Goal: Task Accomplishment & Management: Manage account settings

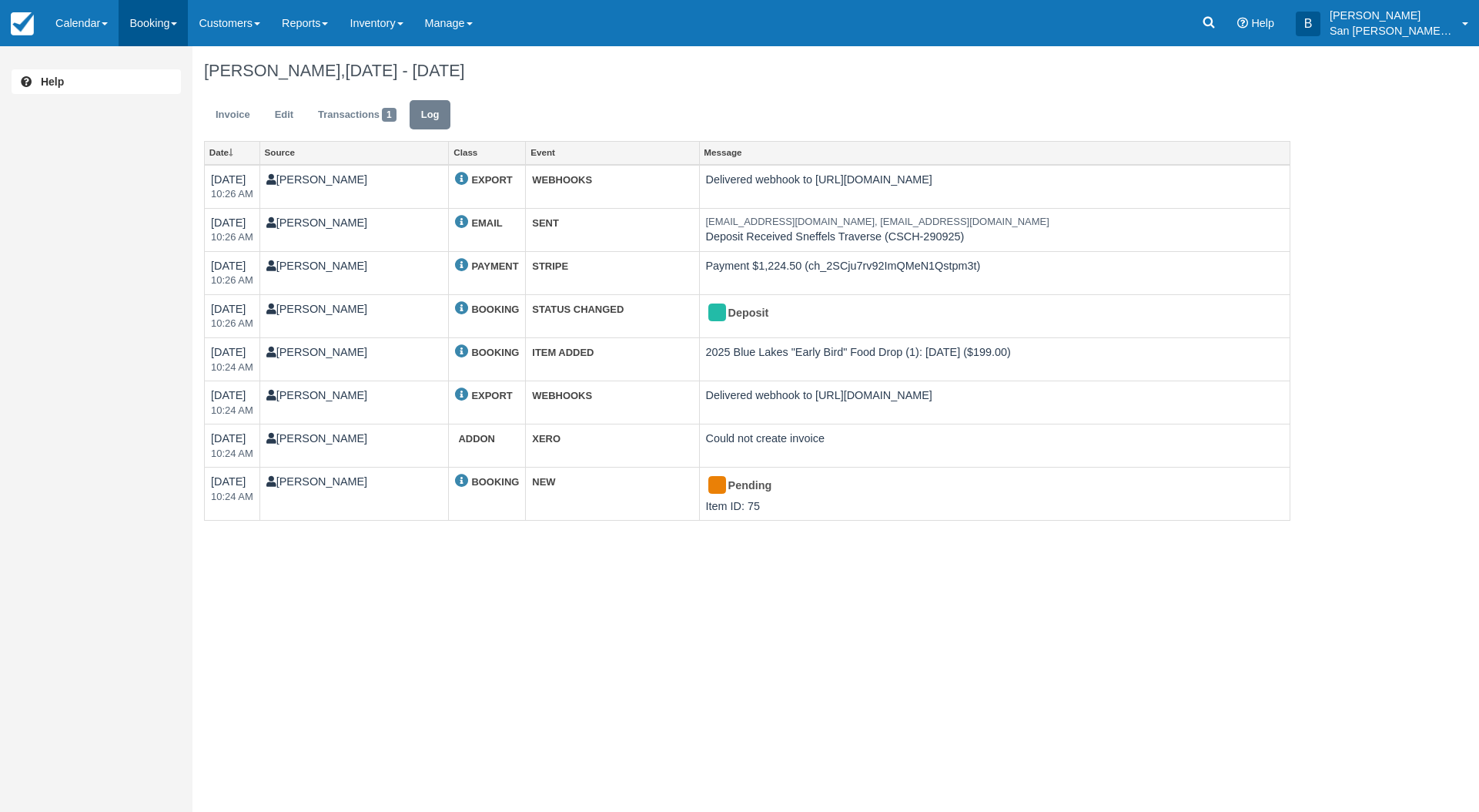
click at [161, 18] on link "Booking" at bounding box center [153, 23] width 69 height 46
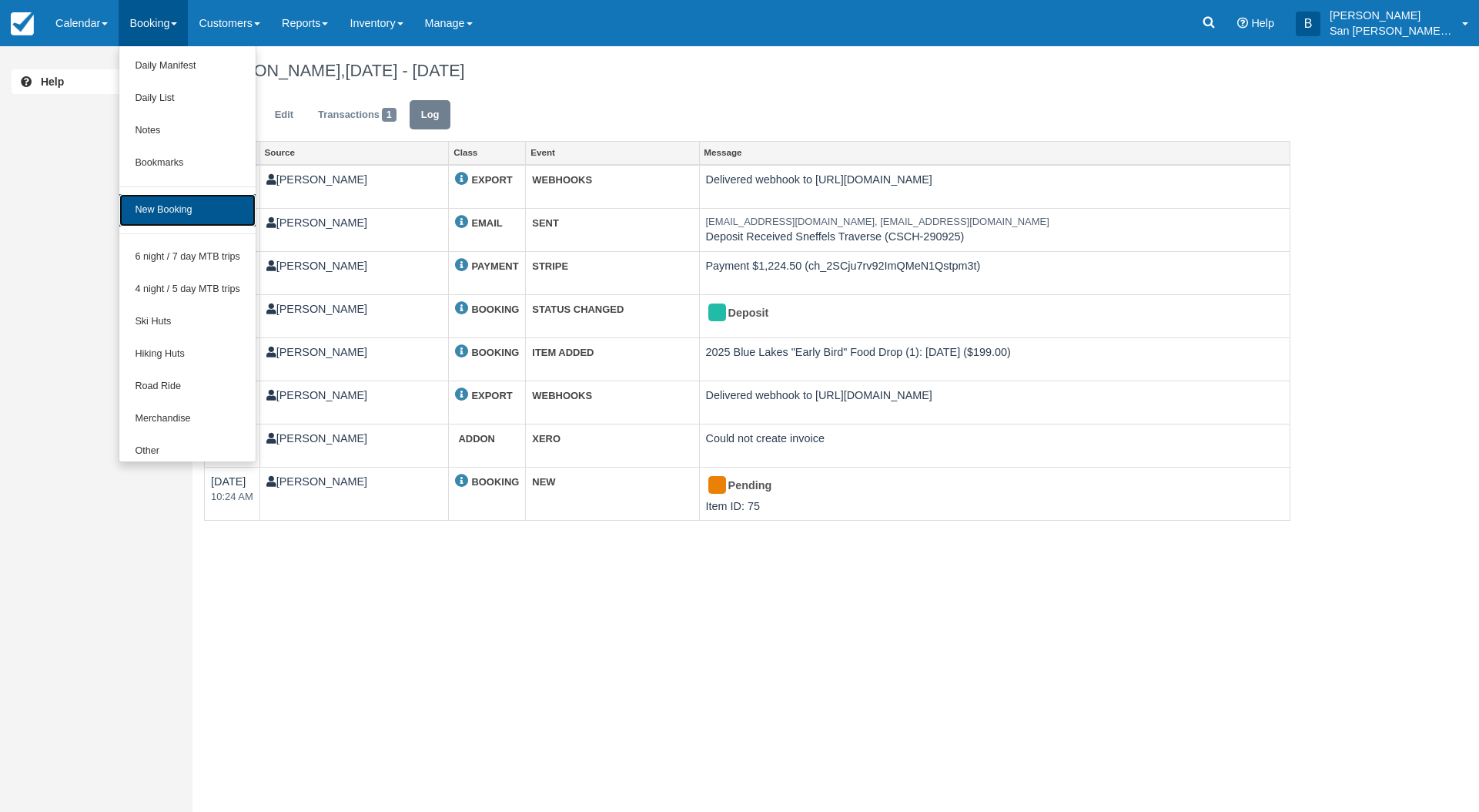
click at [170, 210] on link "New Booking" at bounding box center [188, 211] width 137 height 32
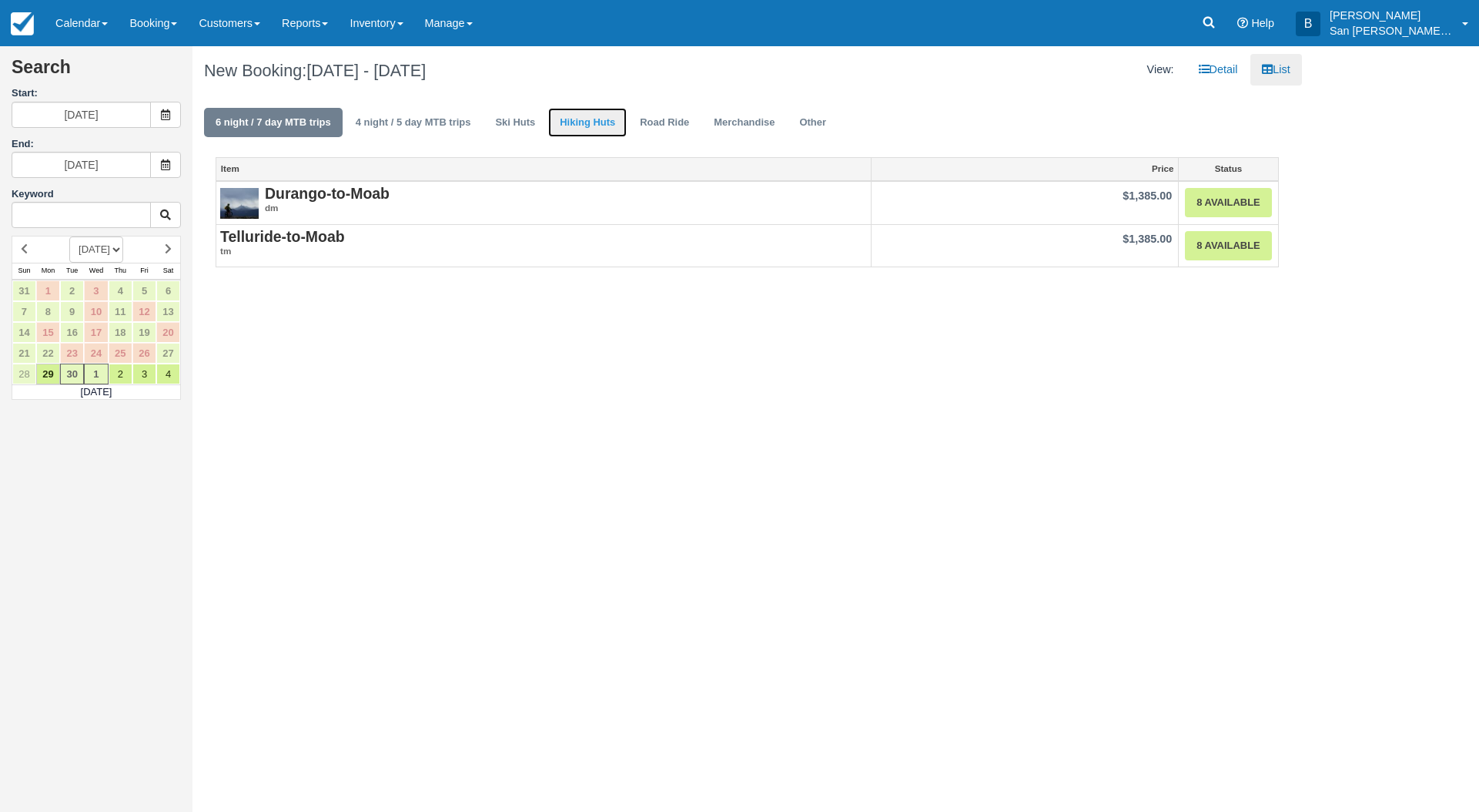
click at [617, 120] on link "Hiking Huts" at bounding box center [587, 123] width 79 height 30
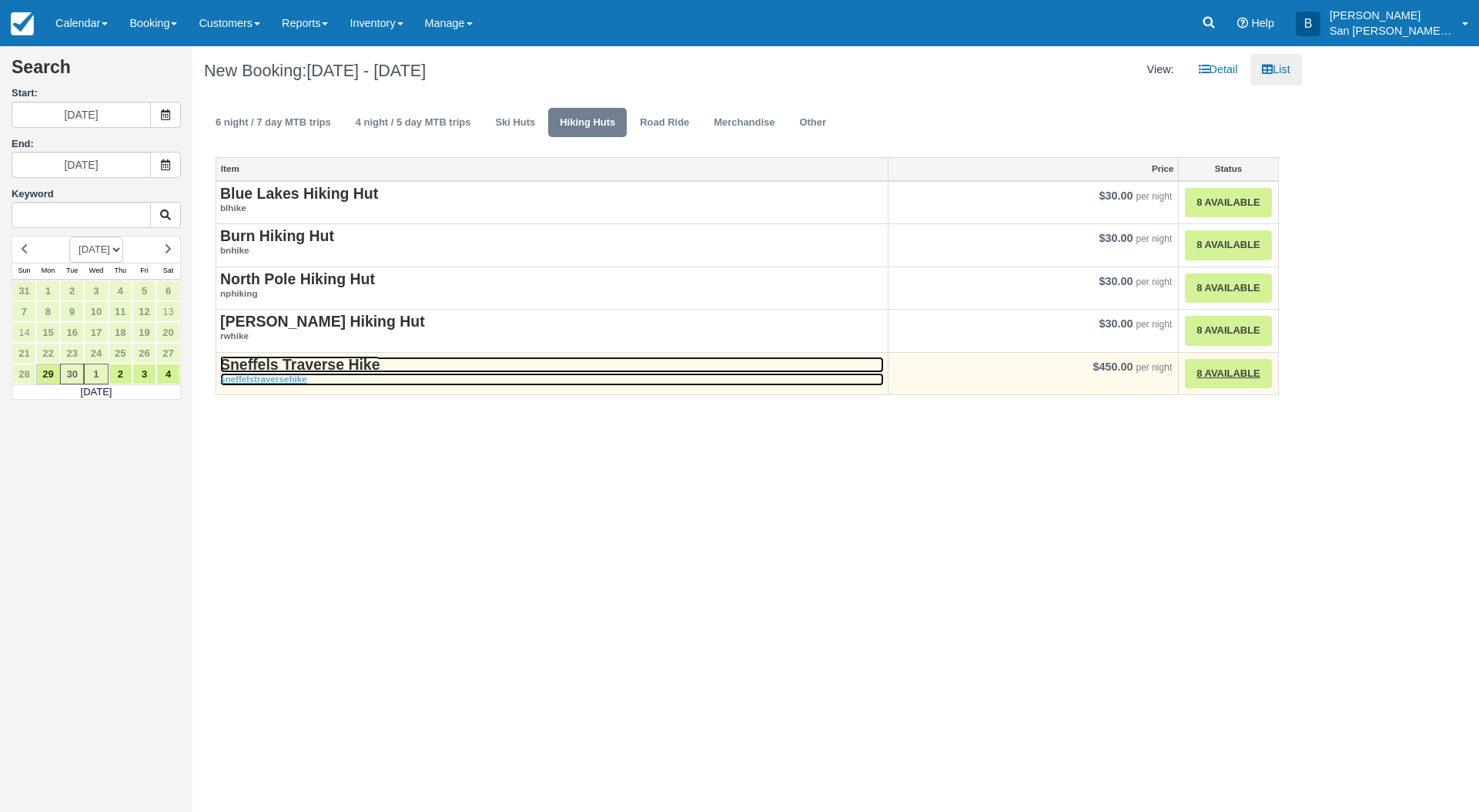
click at [304, 358] on strong "Sneffels Traverse Hike" at bounding box center [300, 364] width 159 height 17
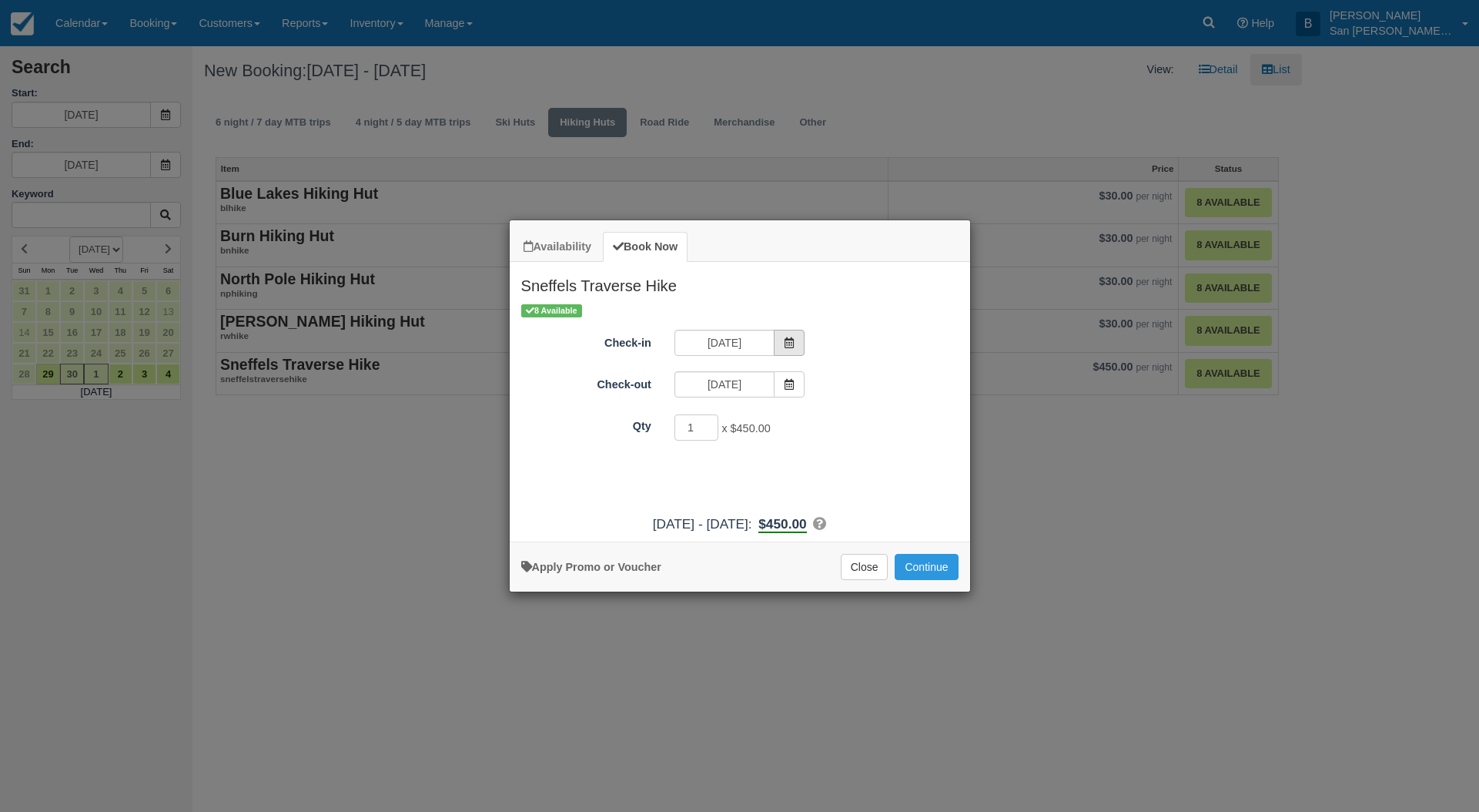
click at [794, 332] on span "Item Modal" at bounding box center [789, 342] width 30 height 27
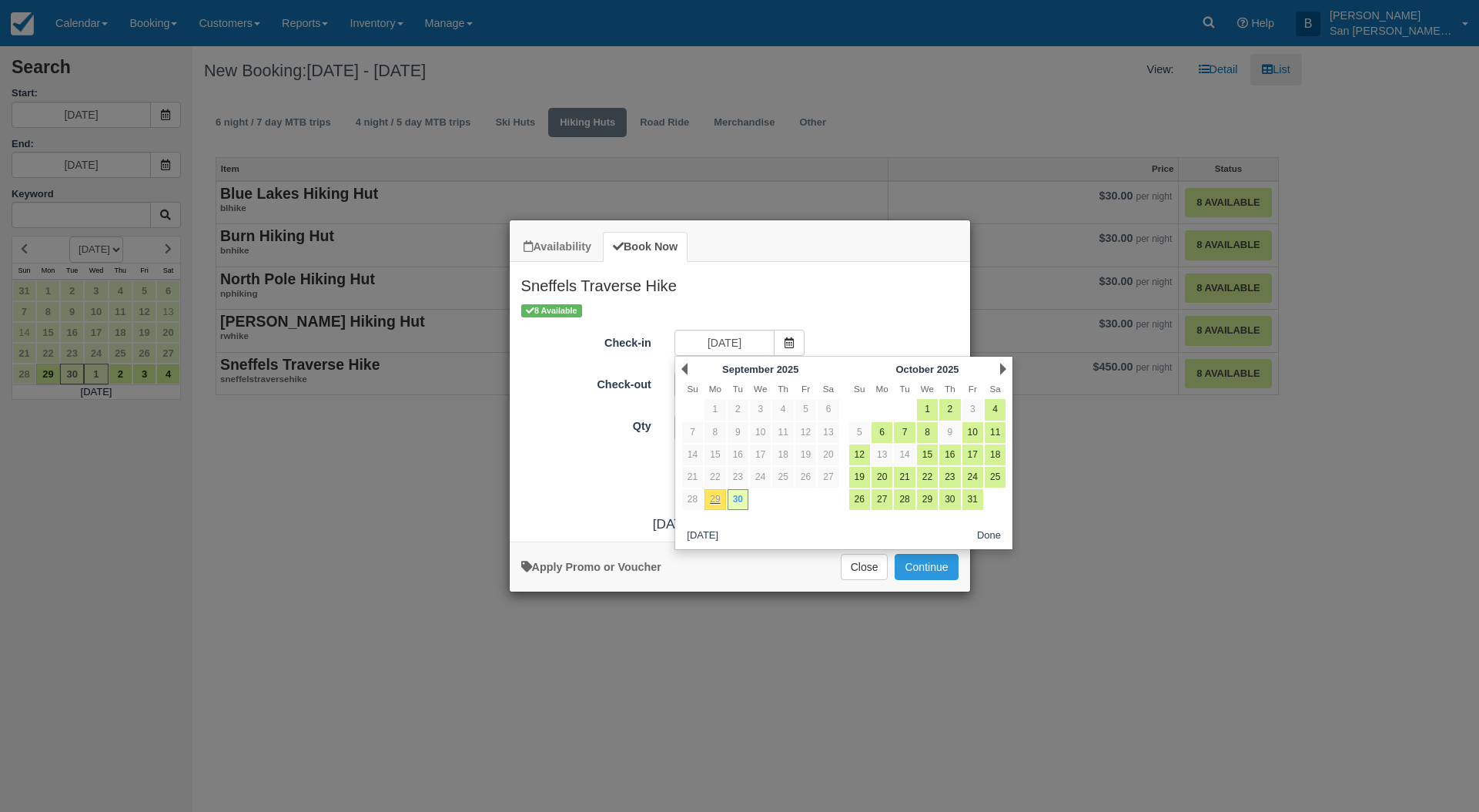
click at [1007, 365] on div "Next October 2025" at bounding box center [928, 368] width 167 height 22
click at [1002, 366] on link "Next" at bounding box center [1003, 368] width 6 height 12
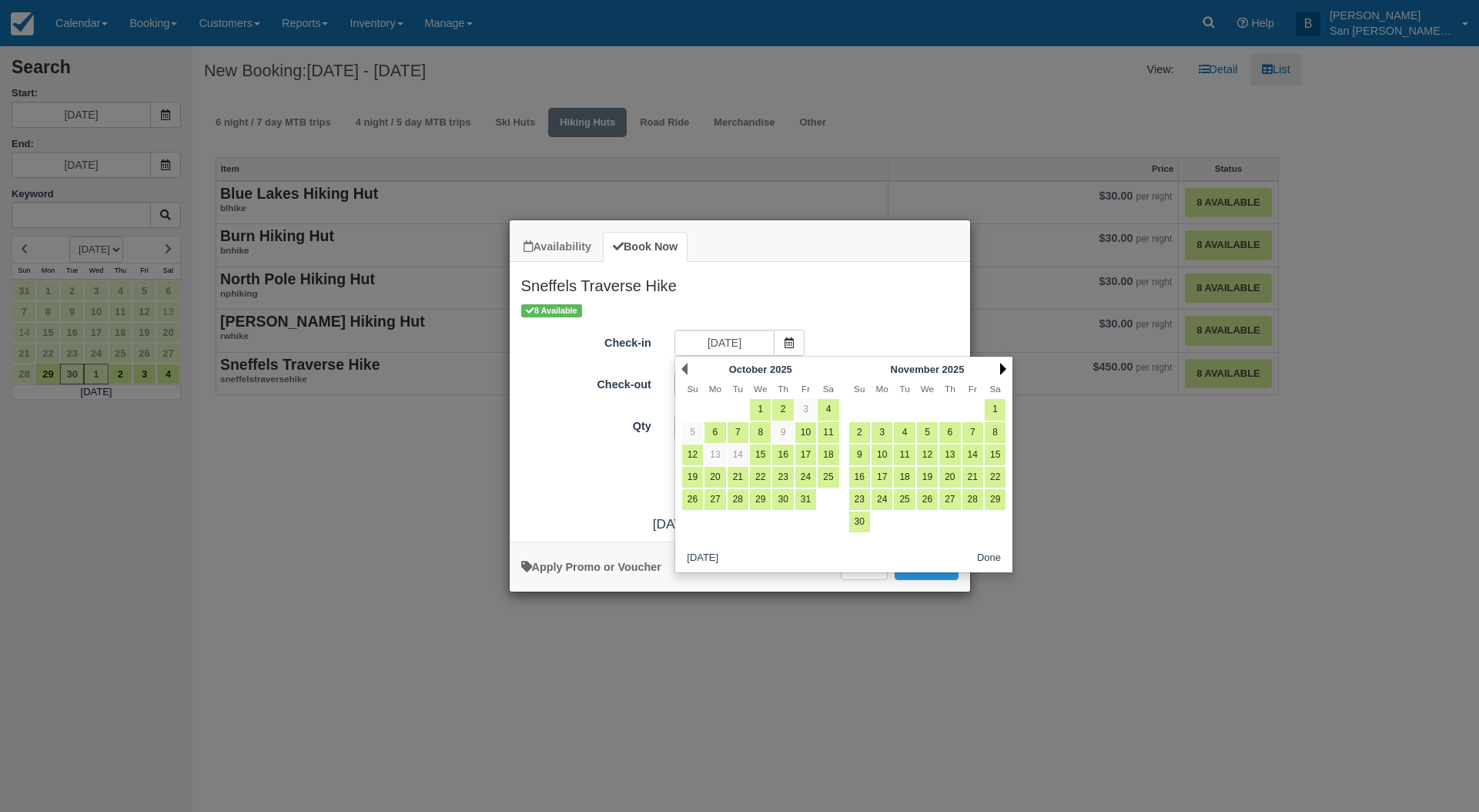
click at [1002, 366] on link "Next" at bounding box center [1003, 368] width 6 height 12
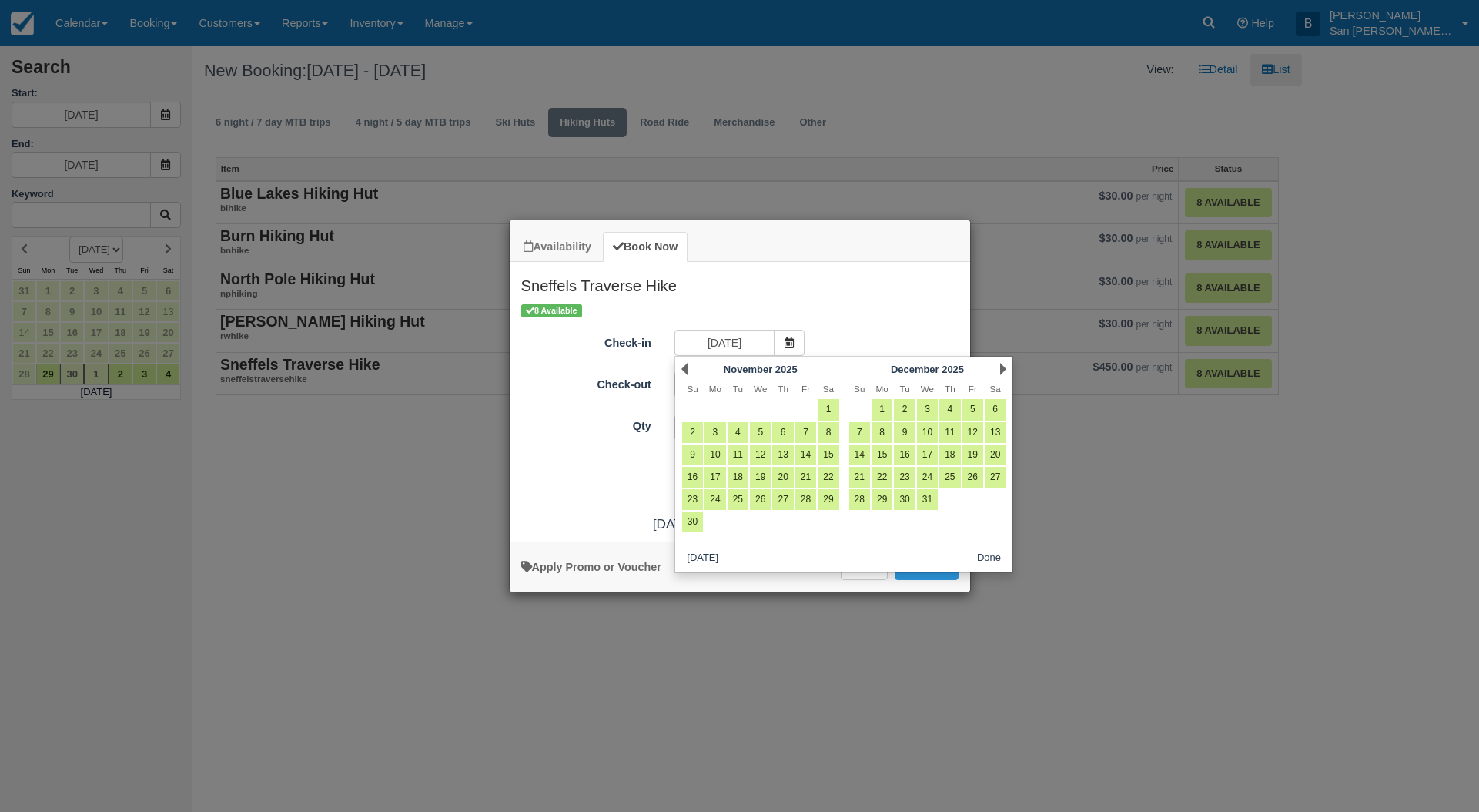
click at [1002, 365] on link "Next" at bounding box center [1003, 368] width 6 height 12
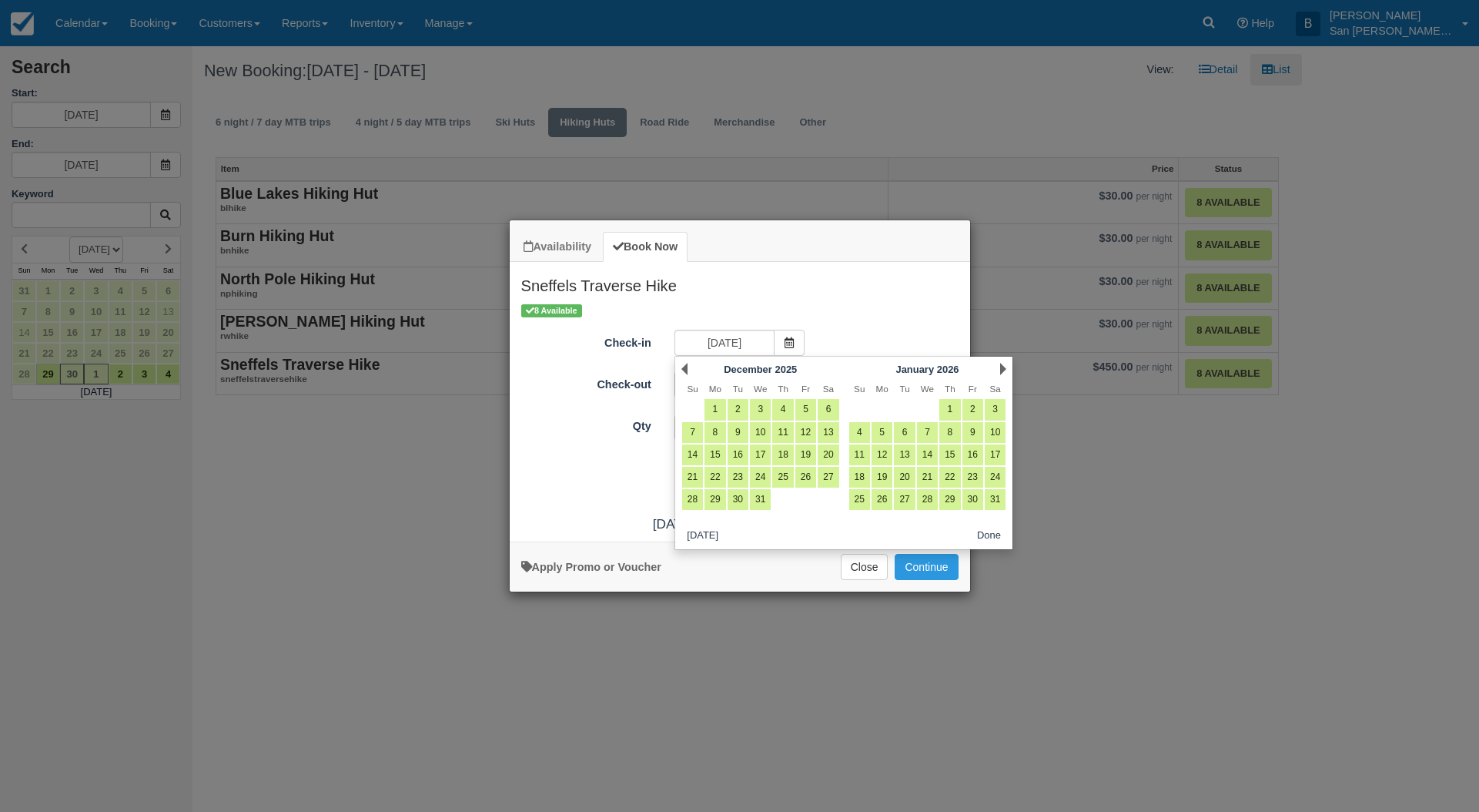
click at [1002, 365] on link "Next" at bounding box center [1003, 368] width 6 height 12
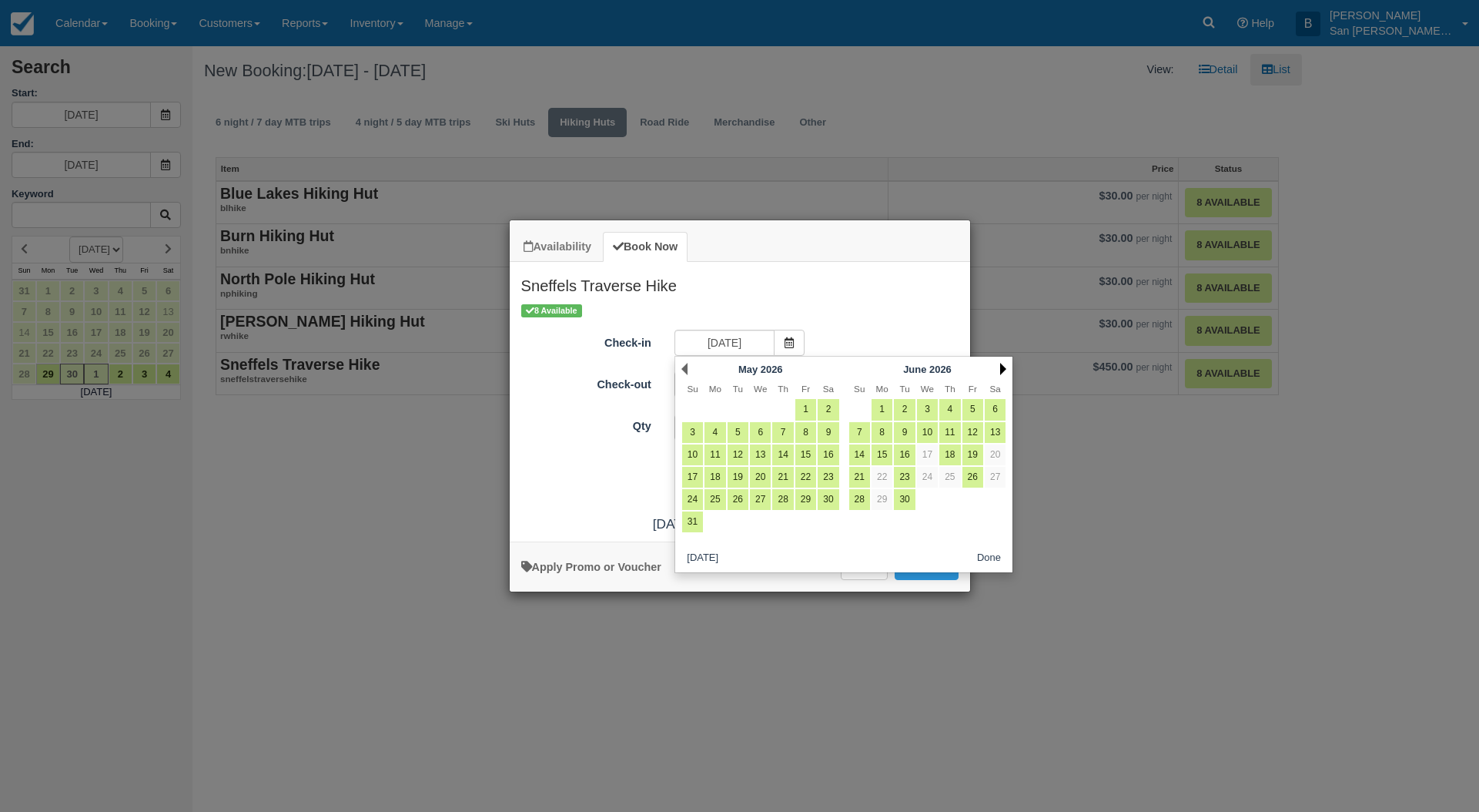
click at [1002, 365] on link "Next" at bounding box center [1003, 368] width 6 height 12
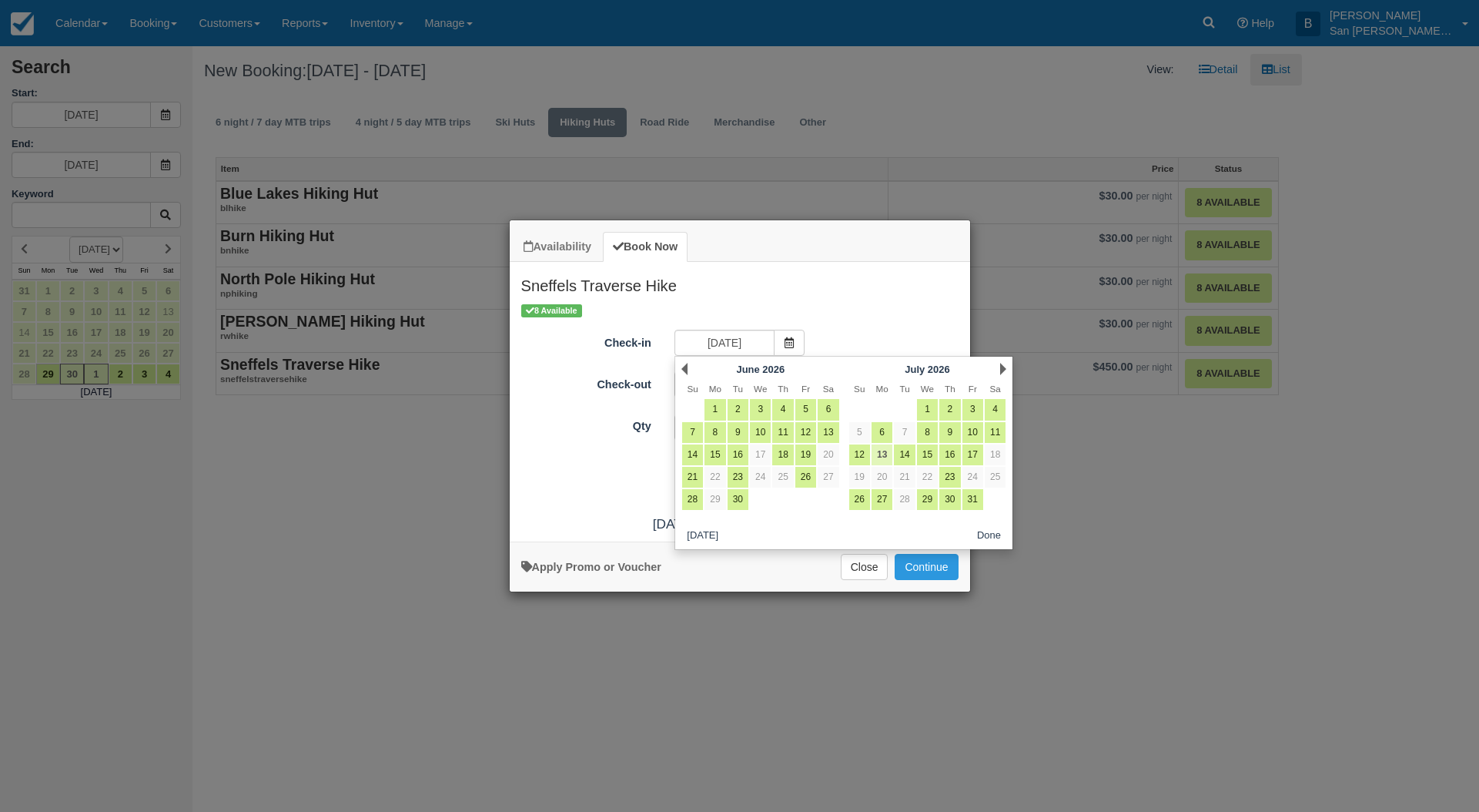
click at [881, 453] on link "13" at bounding box center [882, 454] width 21 height 21
type input "07/13/26"
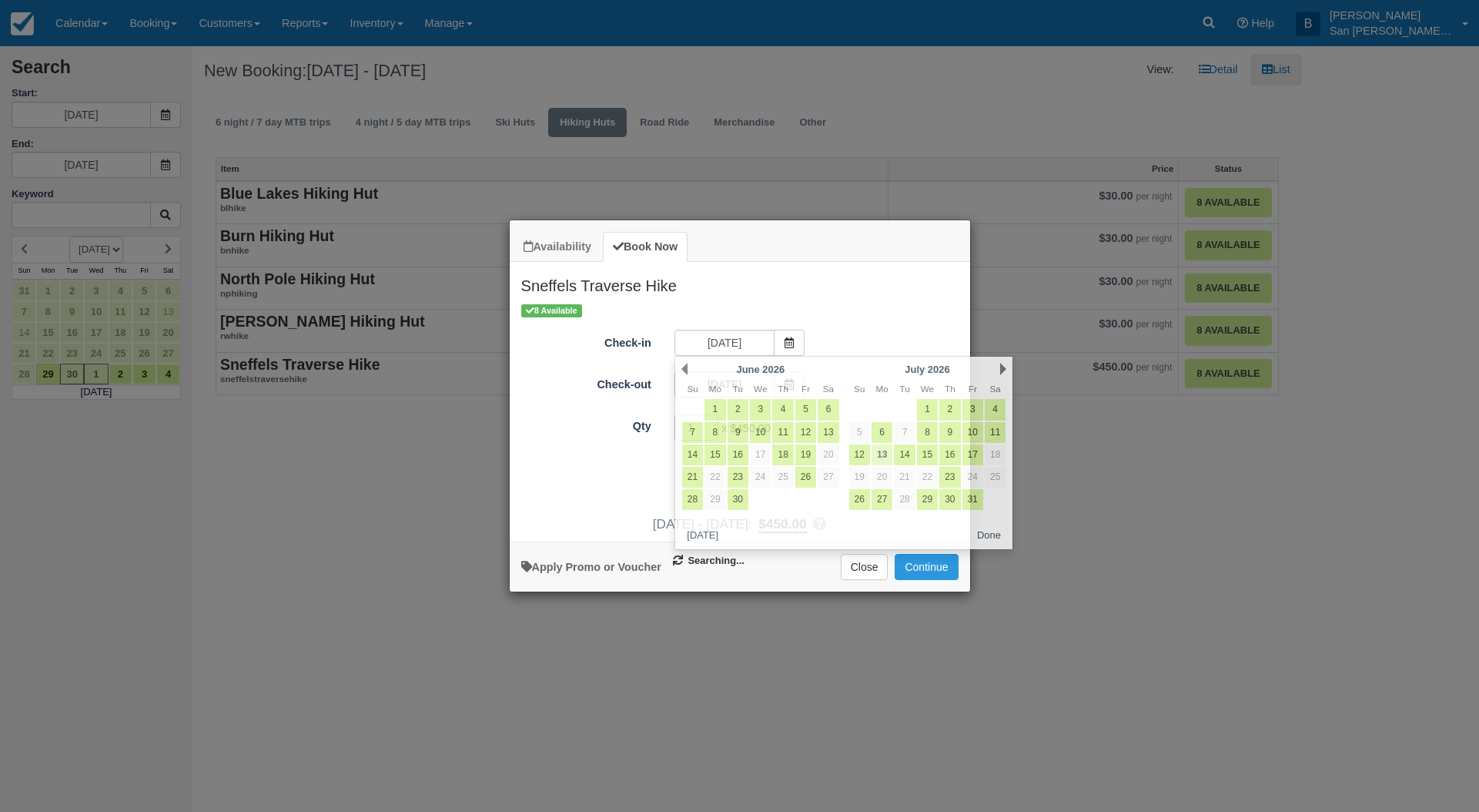
type input "07/14/26"
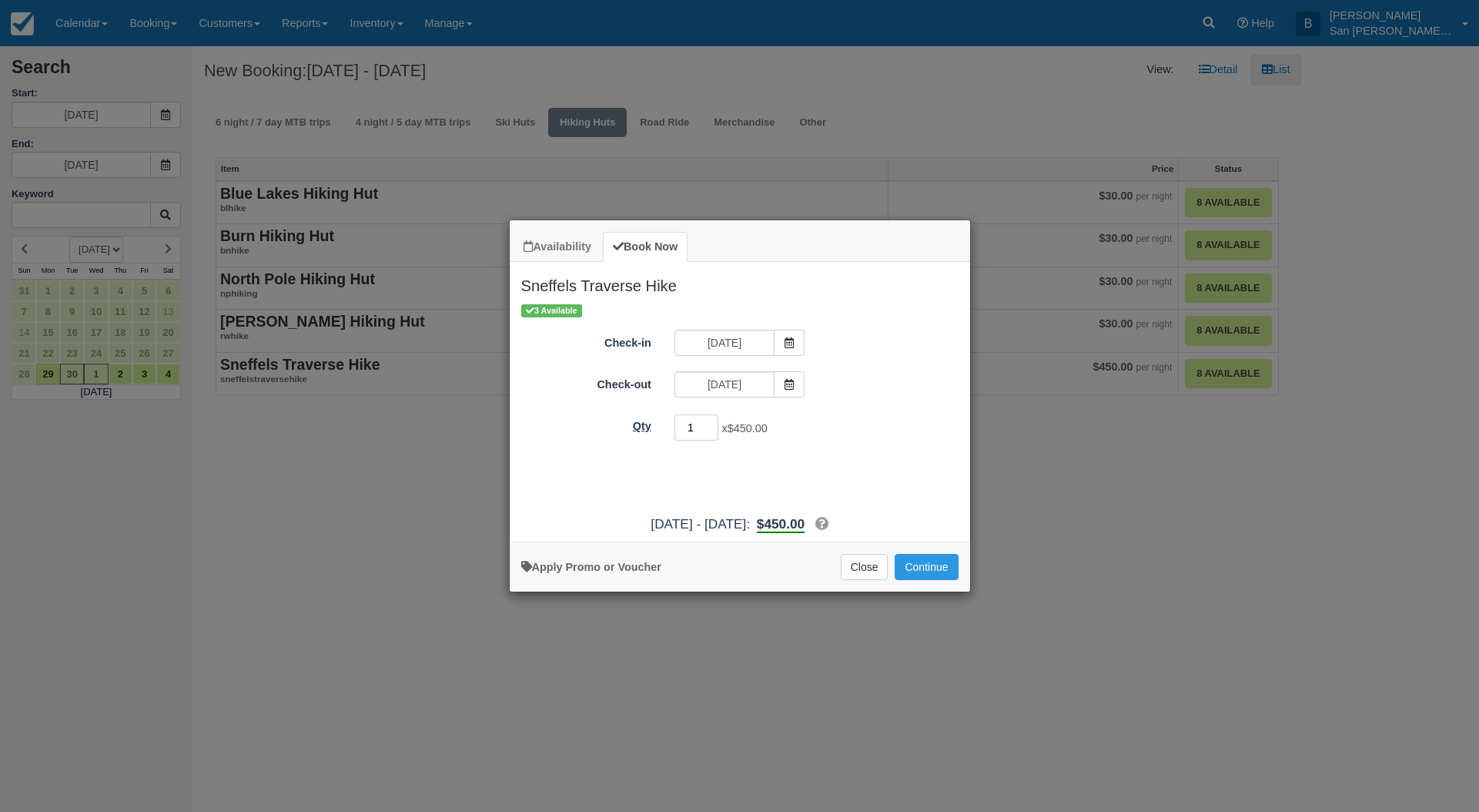
drag, startPoint x: 699, startPoint y: 428, endPoint x: 652, endPoint y: 428, distance: 47.0
click at [652, 428] on div "Qty 1 x $450.00 Required." at bounding box center [739, 428] width 460 height 30
type input "2"
click at [928, 571] on button "Continue" at bounding box center [926, 567] width 64 height 27
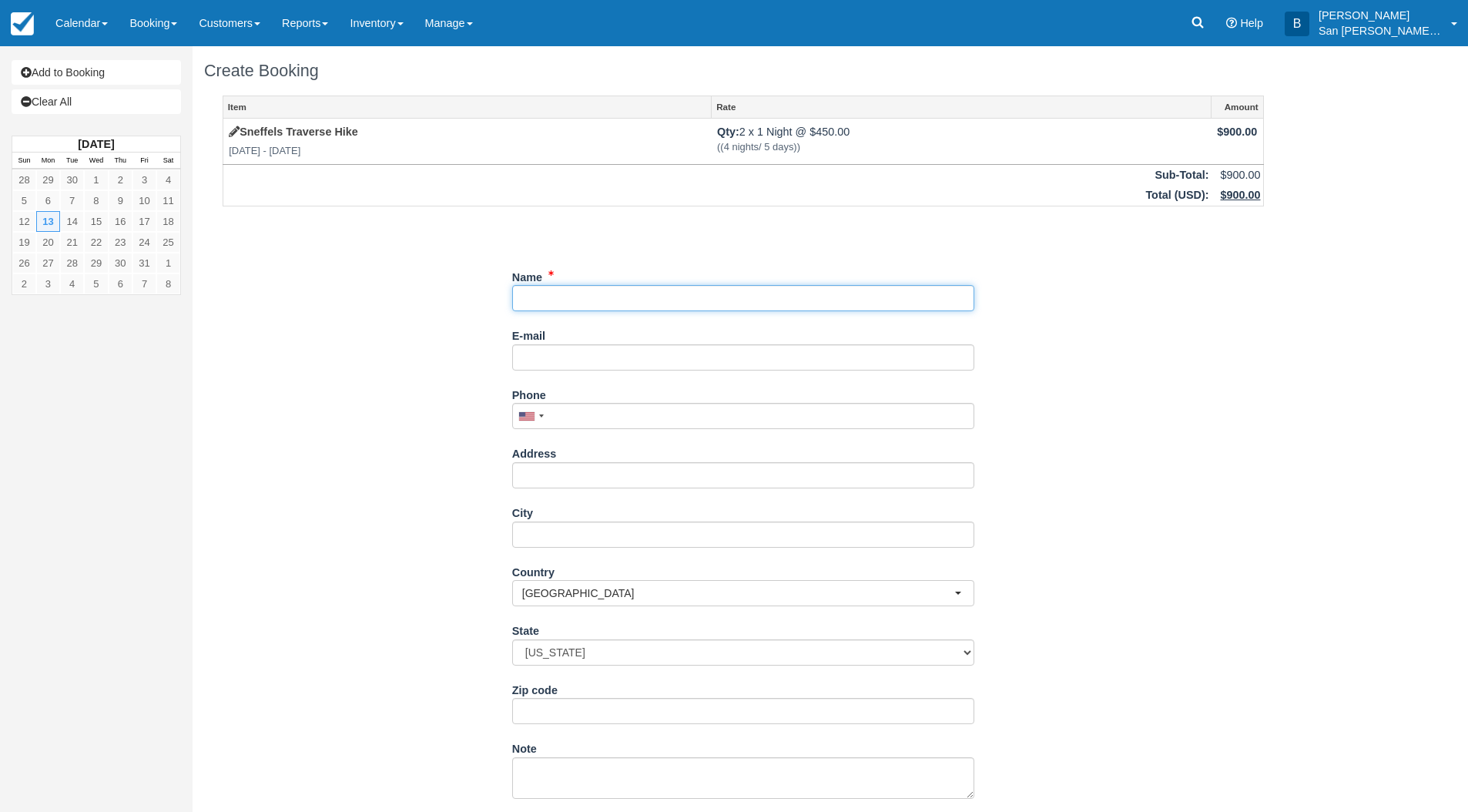
drag, startPoint x: 558, startPoint y: 293, endPoint x: 749, endPoint y: 329, distance: 194.4
click at [558, 294] on input "Name" at bounding box center [743, 298] width 462 height 27
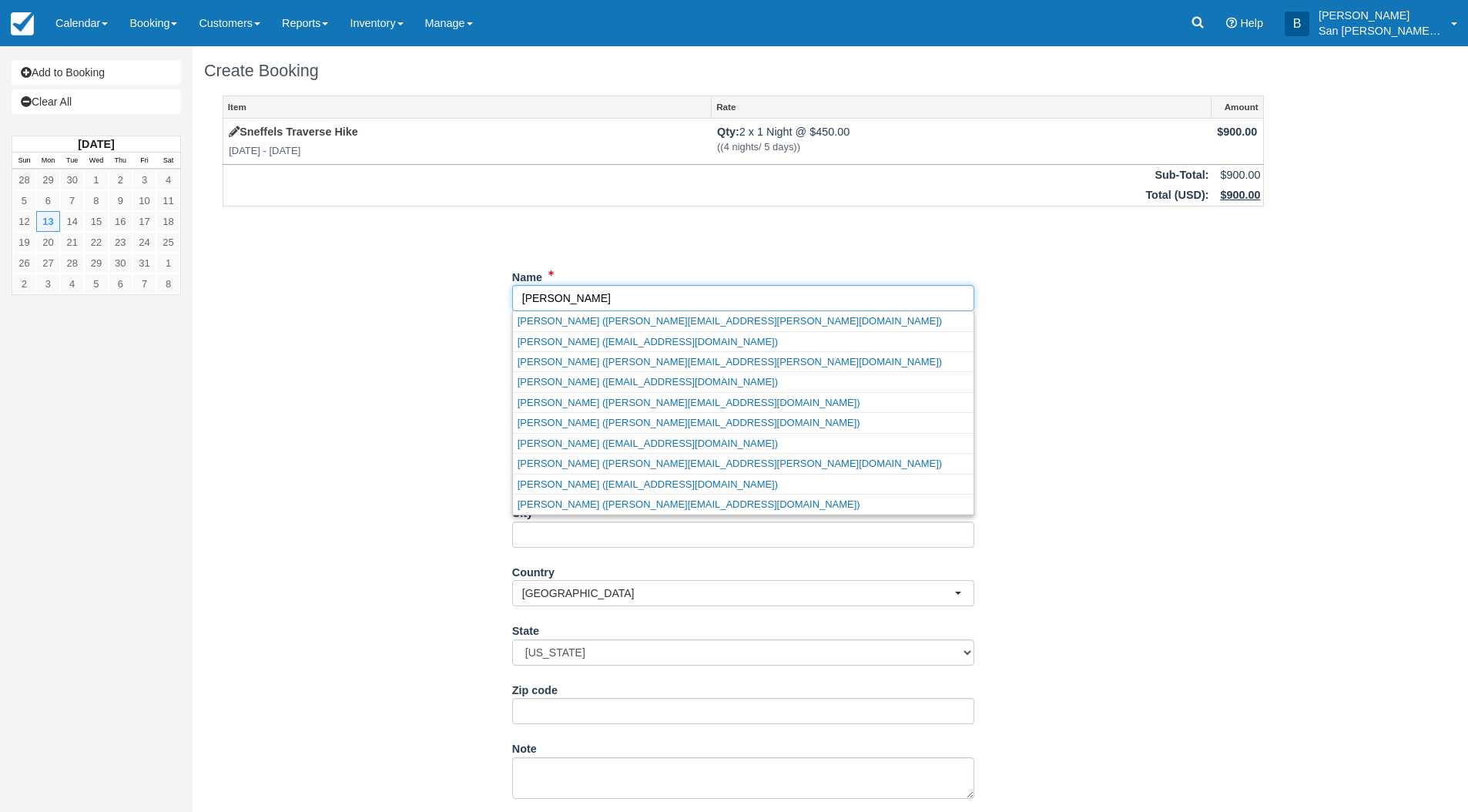
type input "Kimberly Dodge"
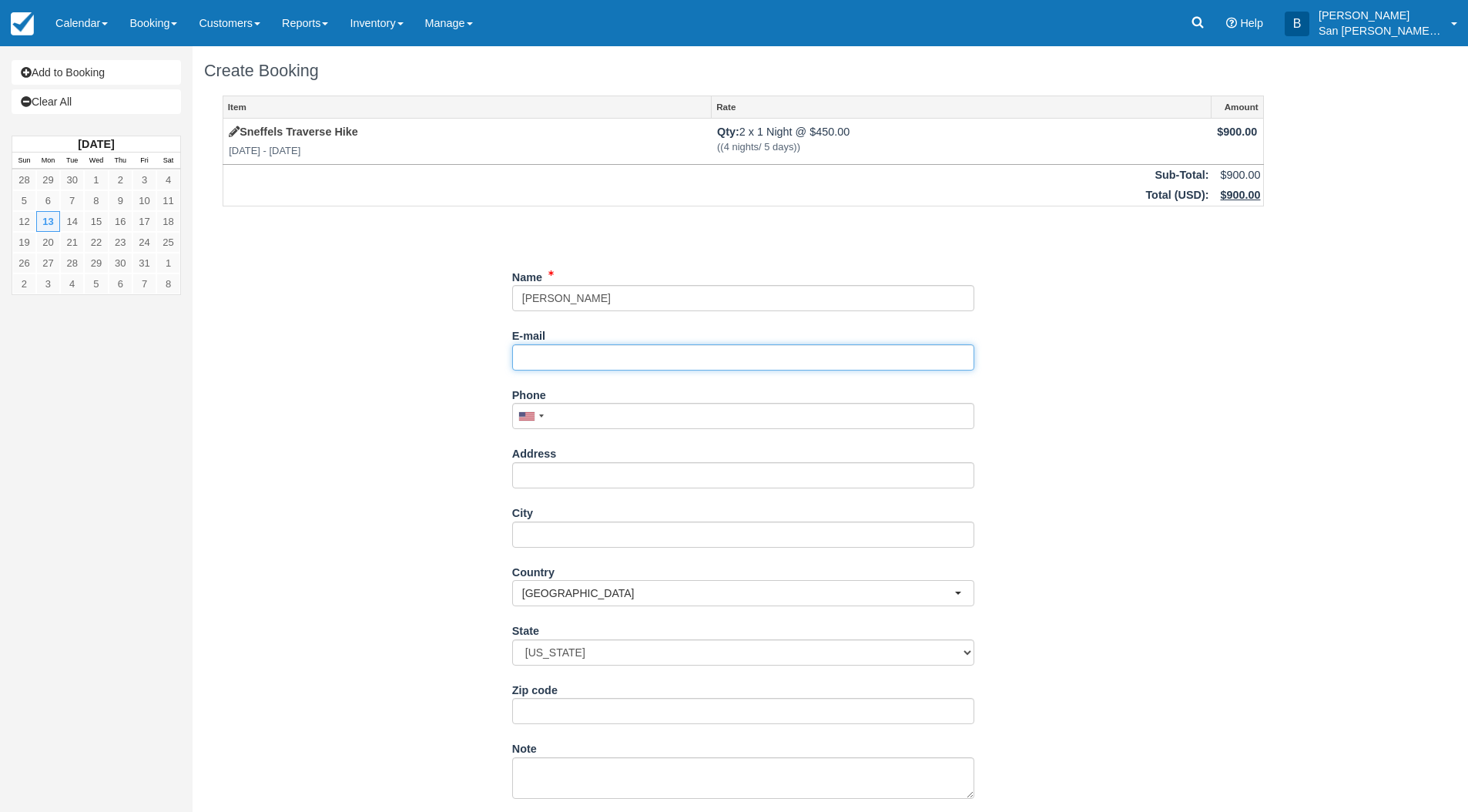
type input "a"
drag, startPoint x: 533, startPoint y: 358, endPoint x: 555, endPoint y: 360, distance: 22.1
click at [533, 358] on input "kymdodge2003@yahoo.com" at bounding box center [743, 358] width 462 height 27
type input "kymdodge2003@yahoo.com"
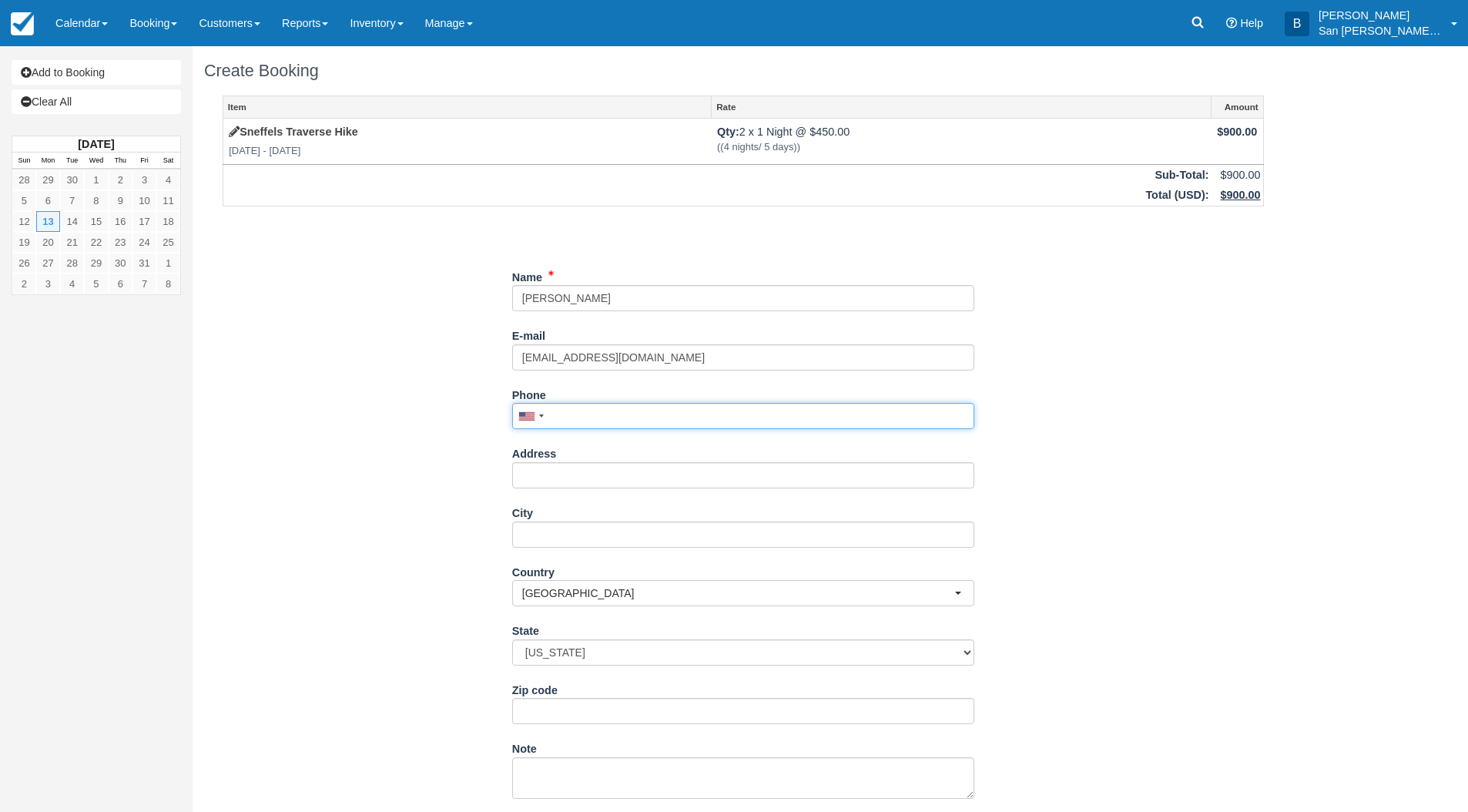
click at [615, 415] on input "Phone" at bounding box center [743, 416] width 462 height 27
type input "(505) 304-9477"
click at [559, 474] on input "Address" at bounding box center [743, 475] width 462 height 27
click at [690, 474] on input "4317 Landau St" at bounding box center [743, 475] width 462 height 27
type input "[STREET_ADDRESS]"
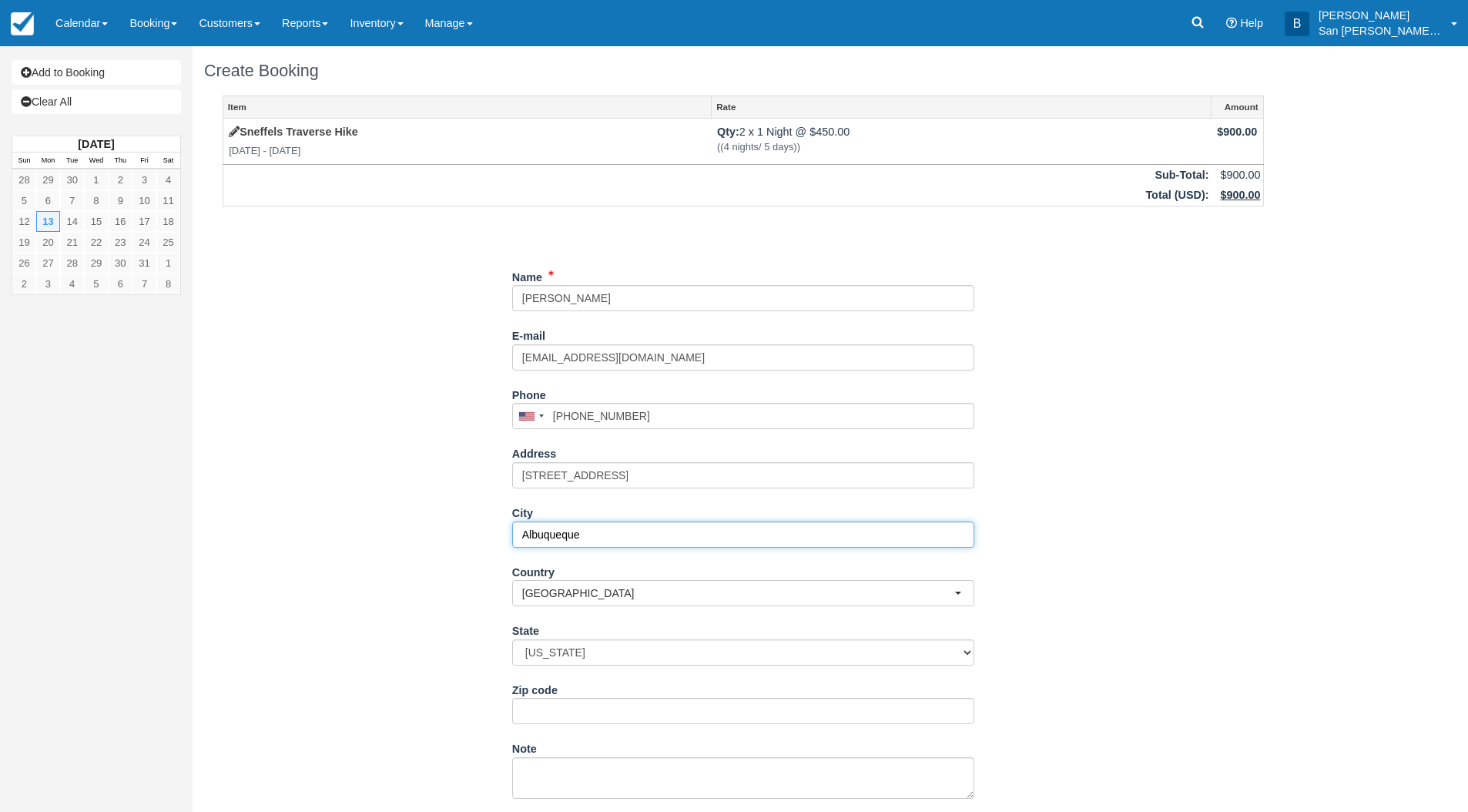
type input "Albuqueque"
select select "NM"
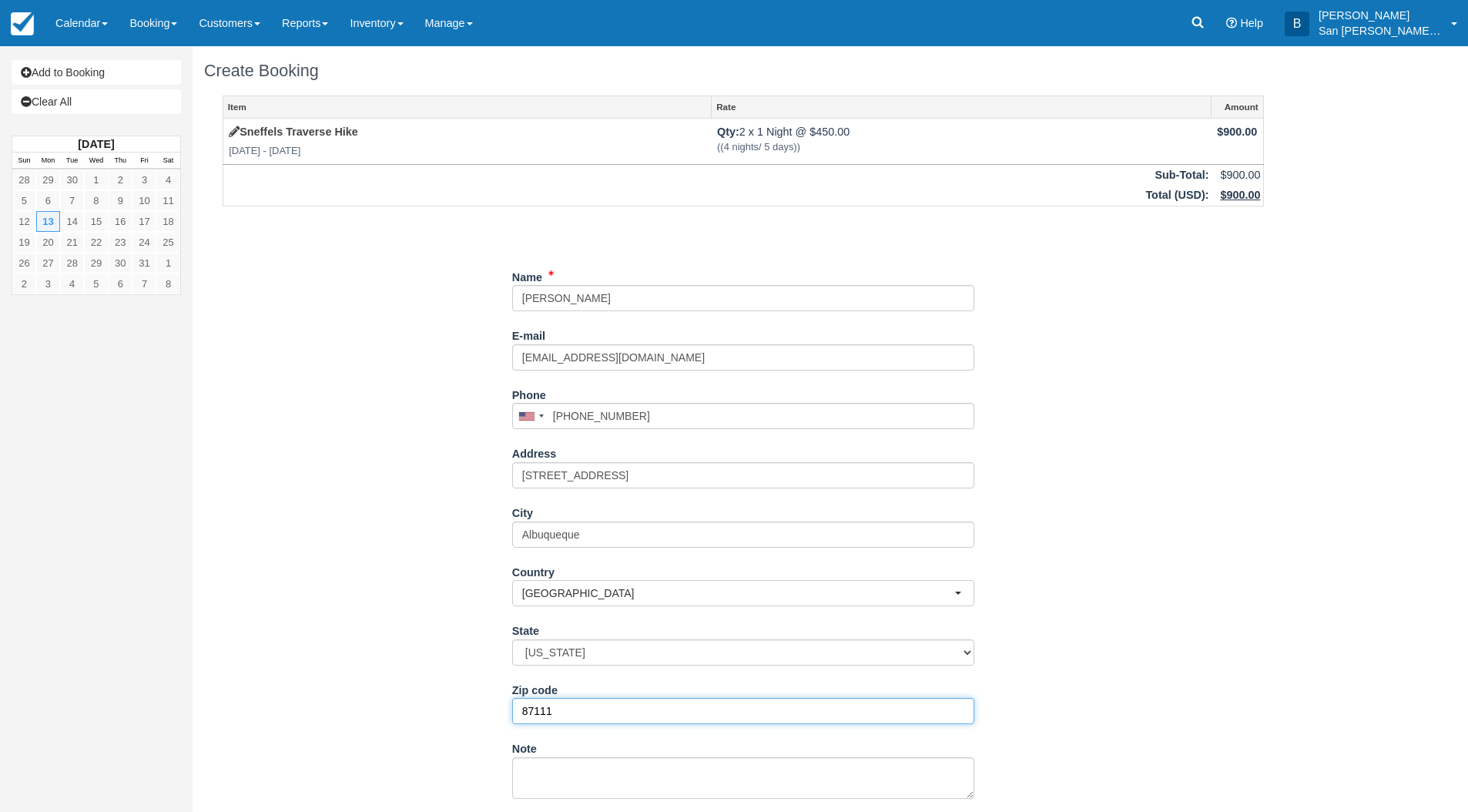
type input "87111"
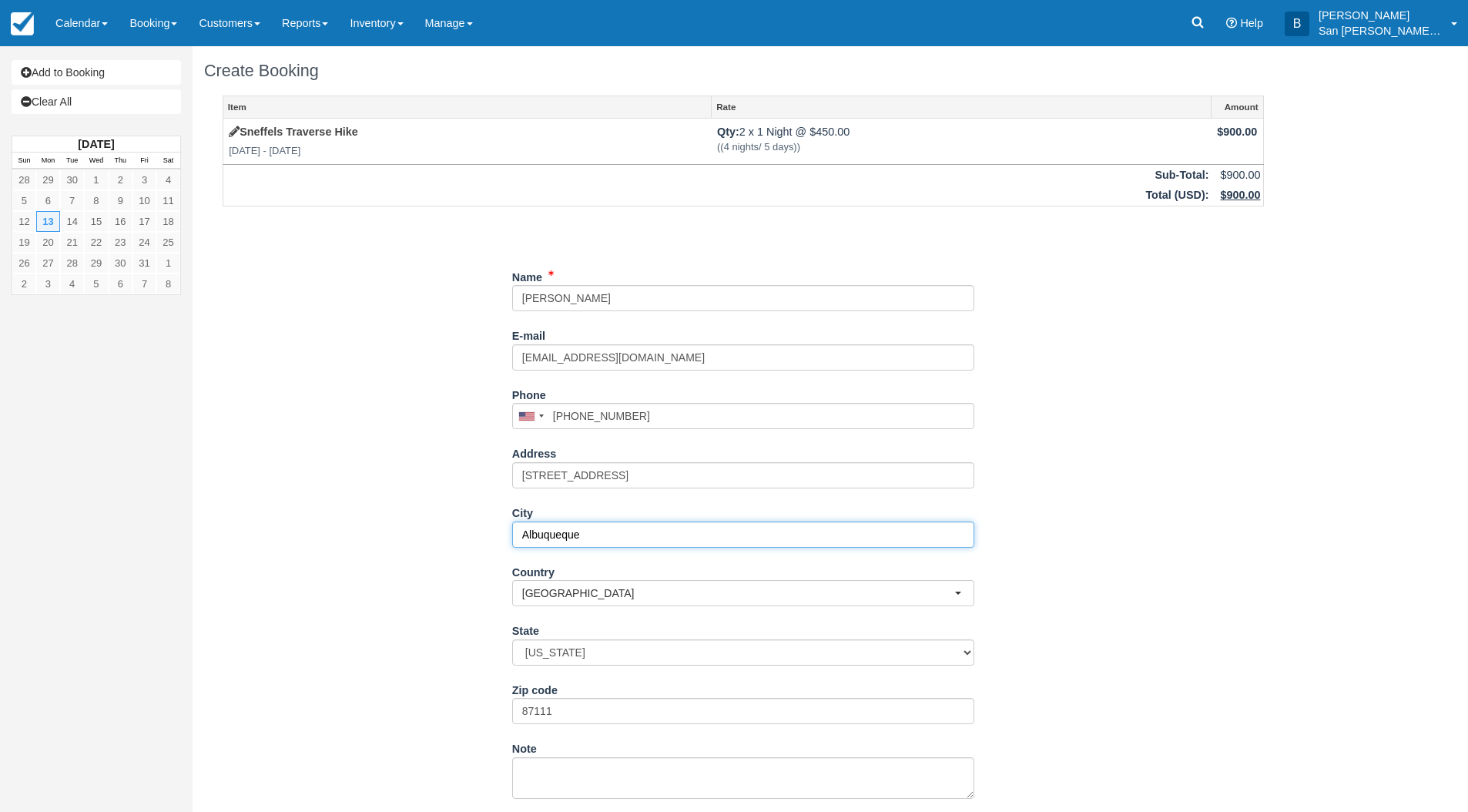
click at [563, 538] on input "Albuqueque" at bounding box center [743, 535] width 462 height 27
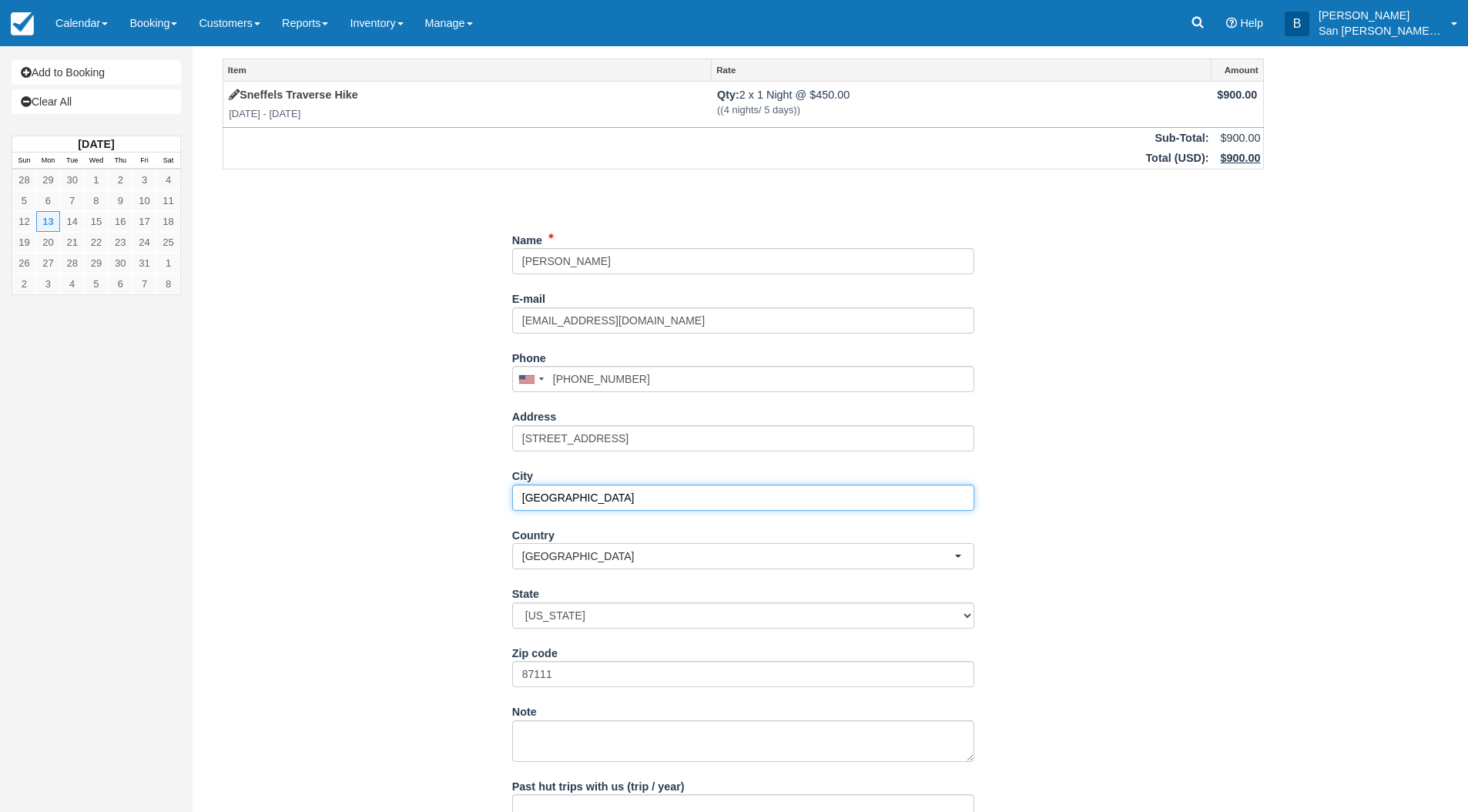
scroll to position [146, 0]
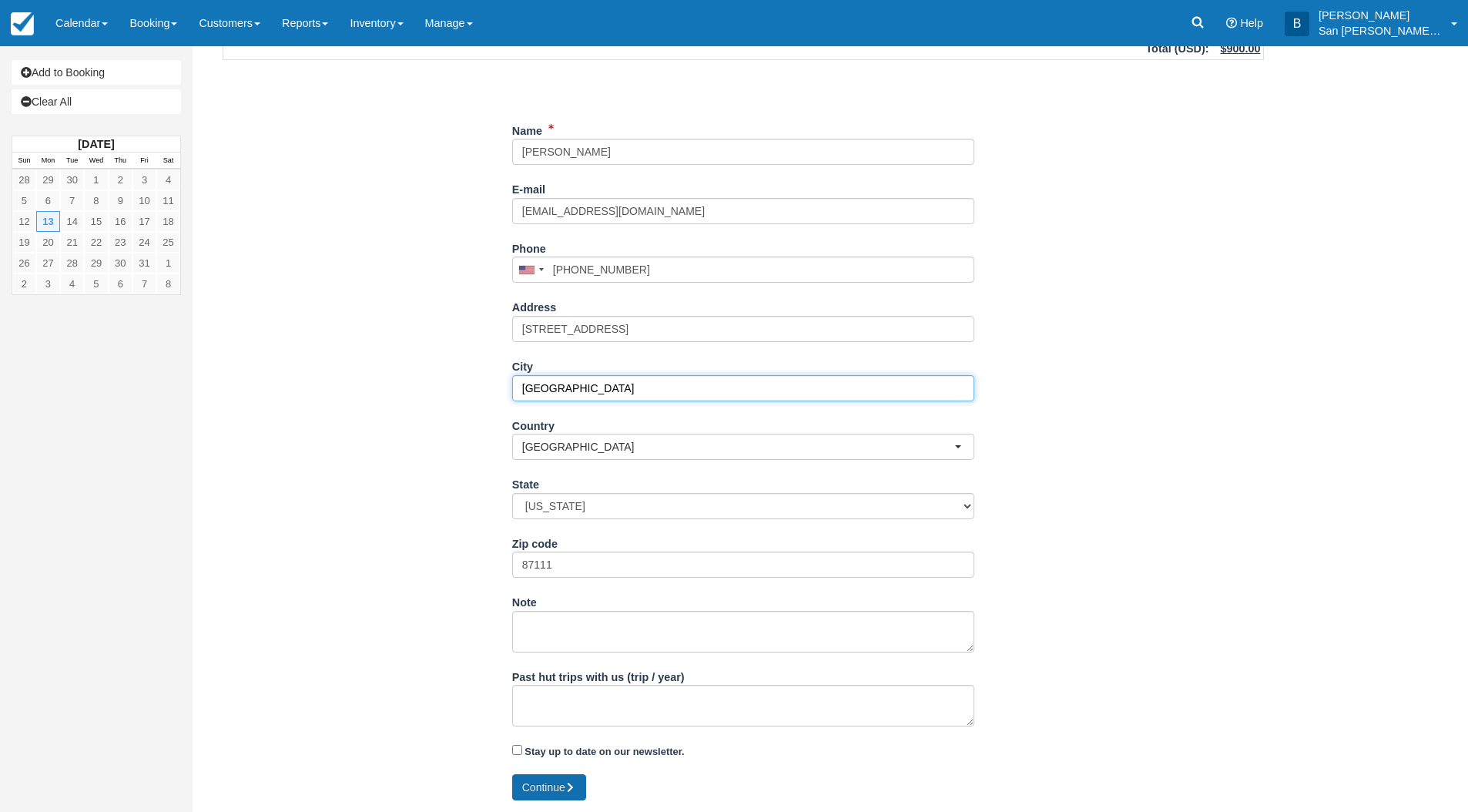
type input "Albuquerque"
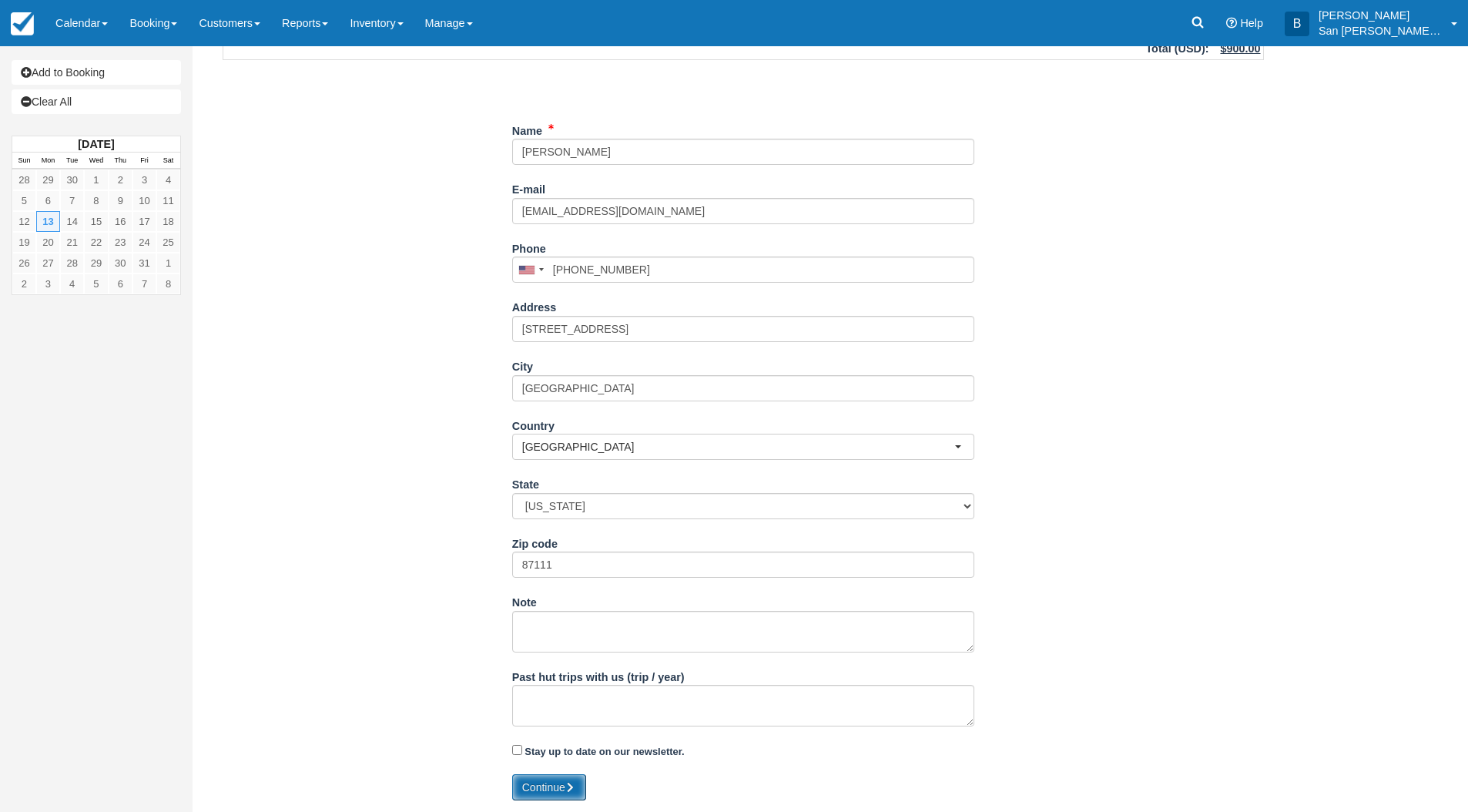
click at [581, 787] on button "Continue" at bounding box center [549, 787] width 74 height 27
type input "+15053049477"
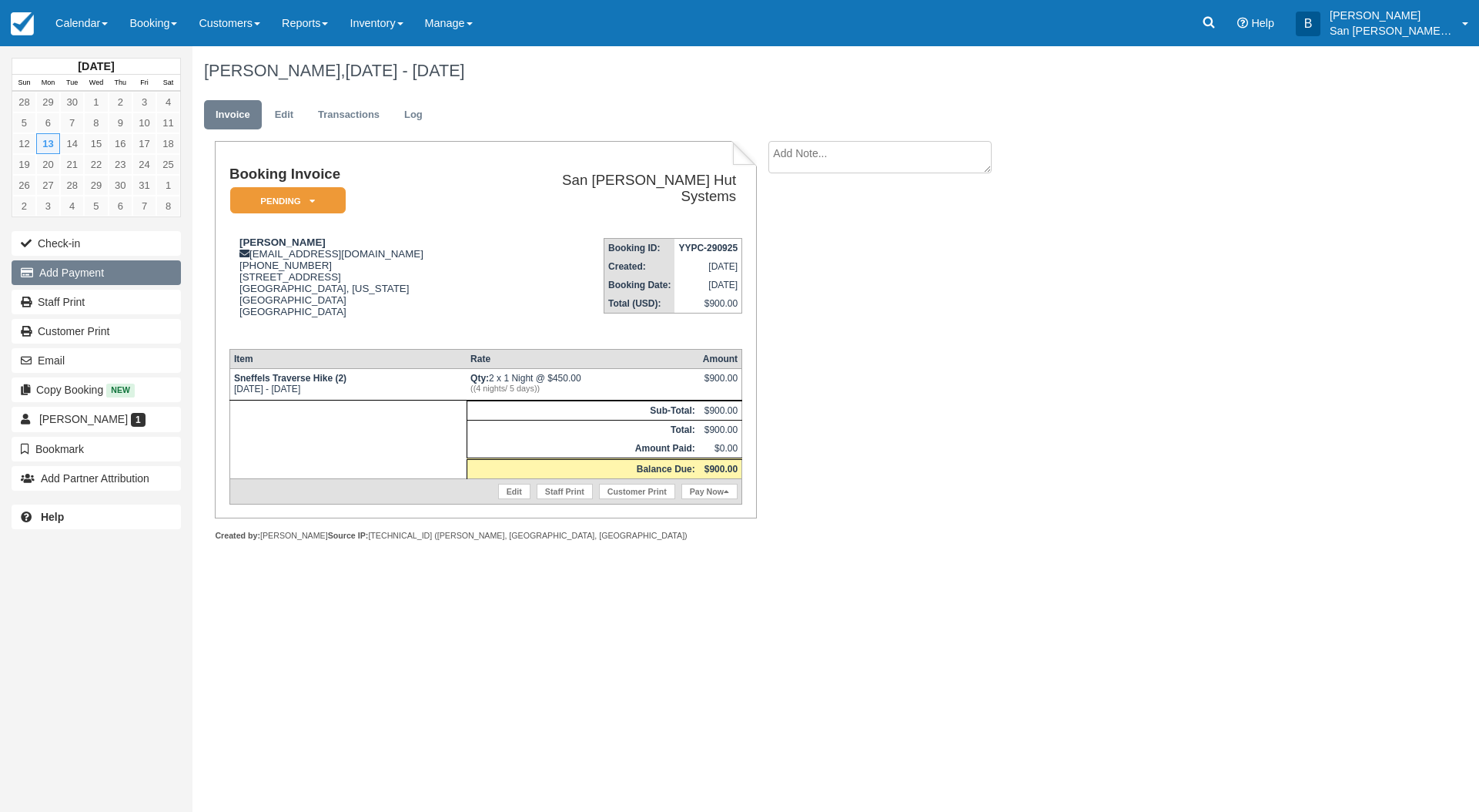
click at [68, 265] on button "Add Payment" at bounding box center [96, 272] width 170 height 25
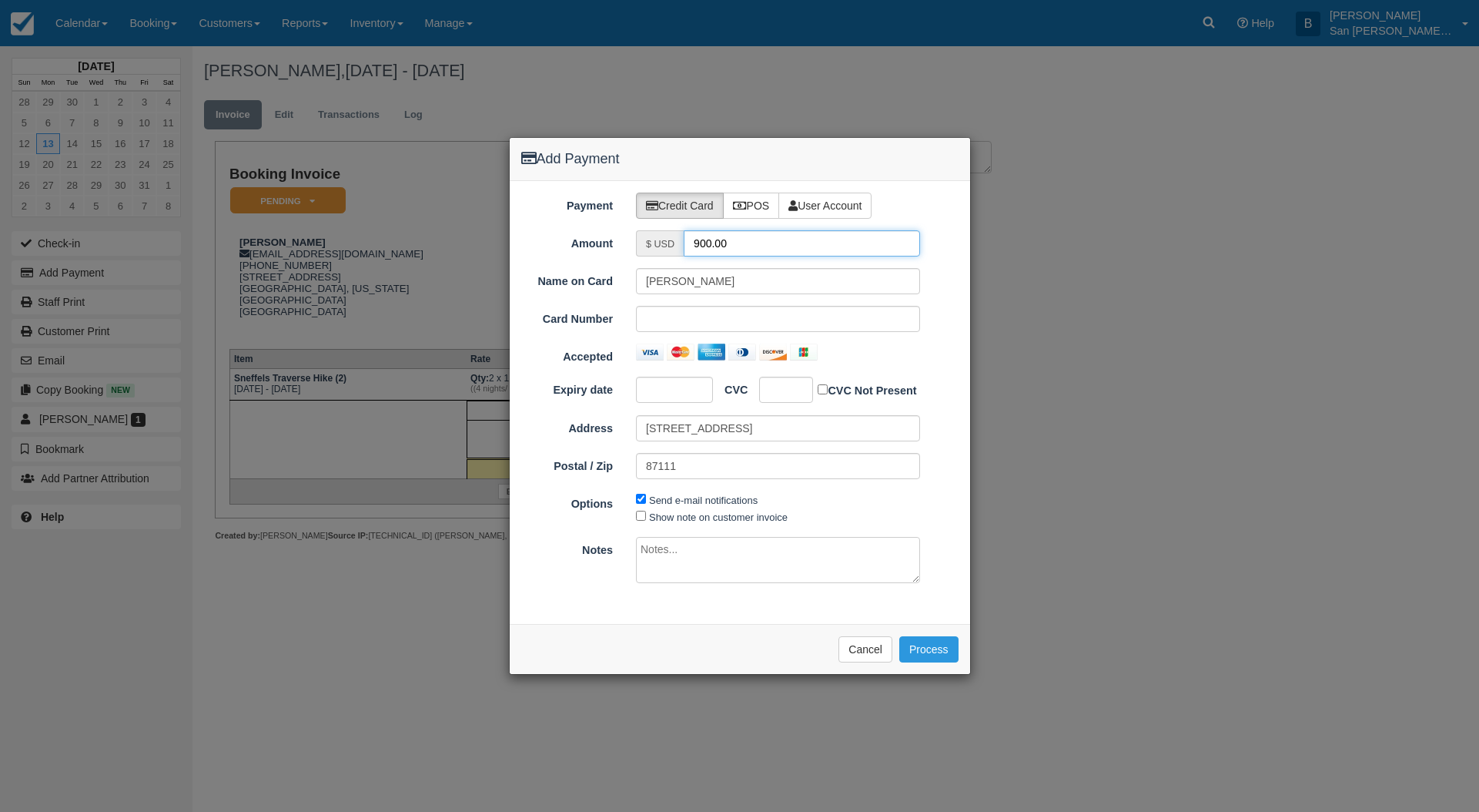
drag, startPoint x: 781, startPoint y: 248, endPoint x: 640, endPoint y: 254, distance: 141.1
click at [640, 254] on div "$ USD 900.00" at bounding box center [779, 244] width 285 height 27
type input "450.00"
click at [930, 648] on button "Process" at bounding box center [929, 650] width 60 height 27
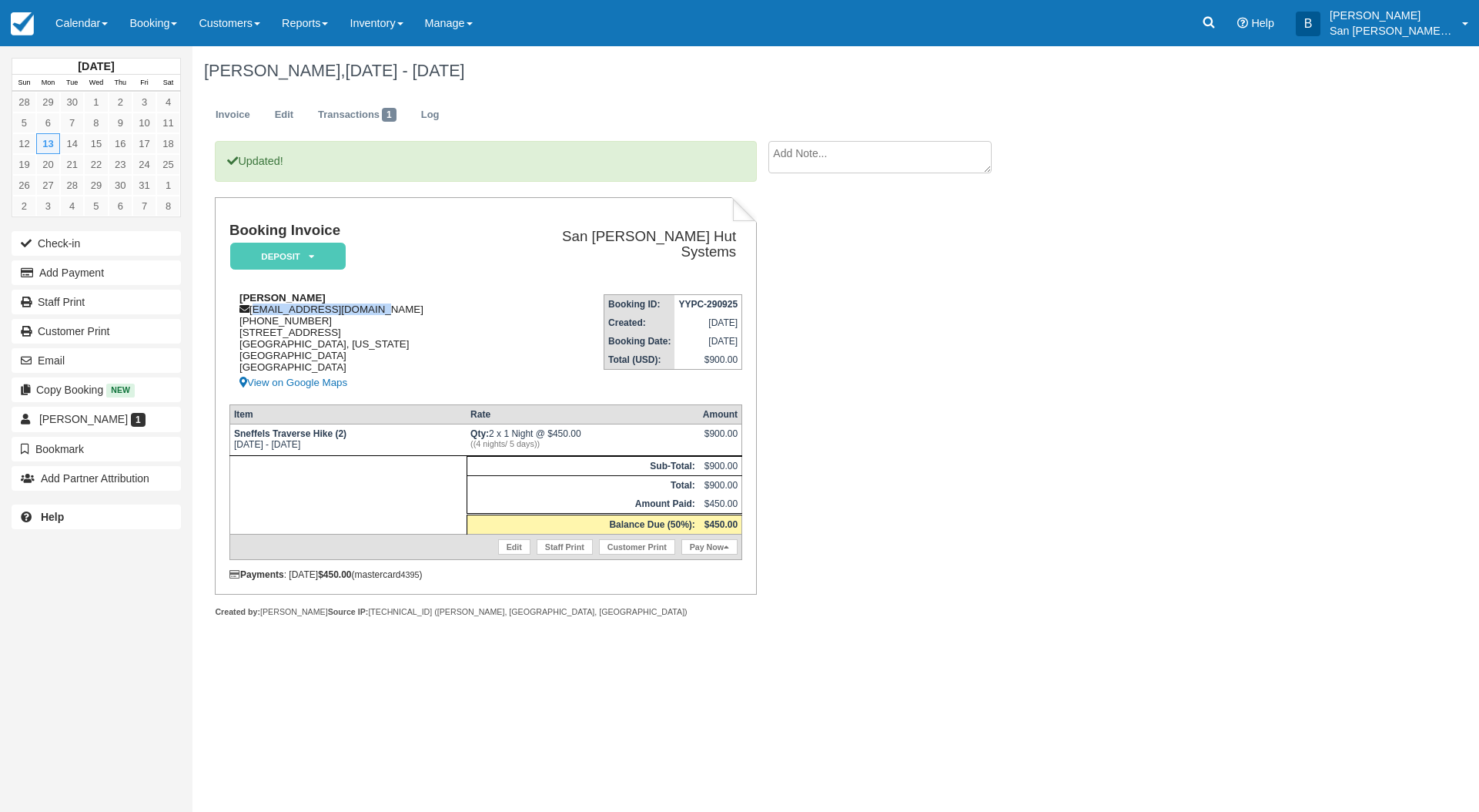
drag, startPoint x: 253, startPoint y: 307, endPoint x: 418, endPoint y: 304, distance: 165.0
click at [435, 305] on div "[PERSON_NAME] [EMAIL_ADDRESS][DOMAIN_NAME] [PHONE_NUMBER] [STREET_ADDRESS][US_S…" at bounding box center [367, 342] width 276 height 101
copy div "[EMAIL_ADDRESS][DOMAIN_NAME]"
click at [60, 296] on link "Staff Print" at bounding box center [96, 302] width 170 height 25
click at [448, 125] on link "Log" at bounding box center [431, 116] width 42 height 30
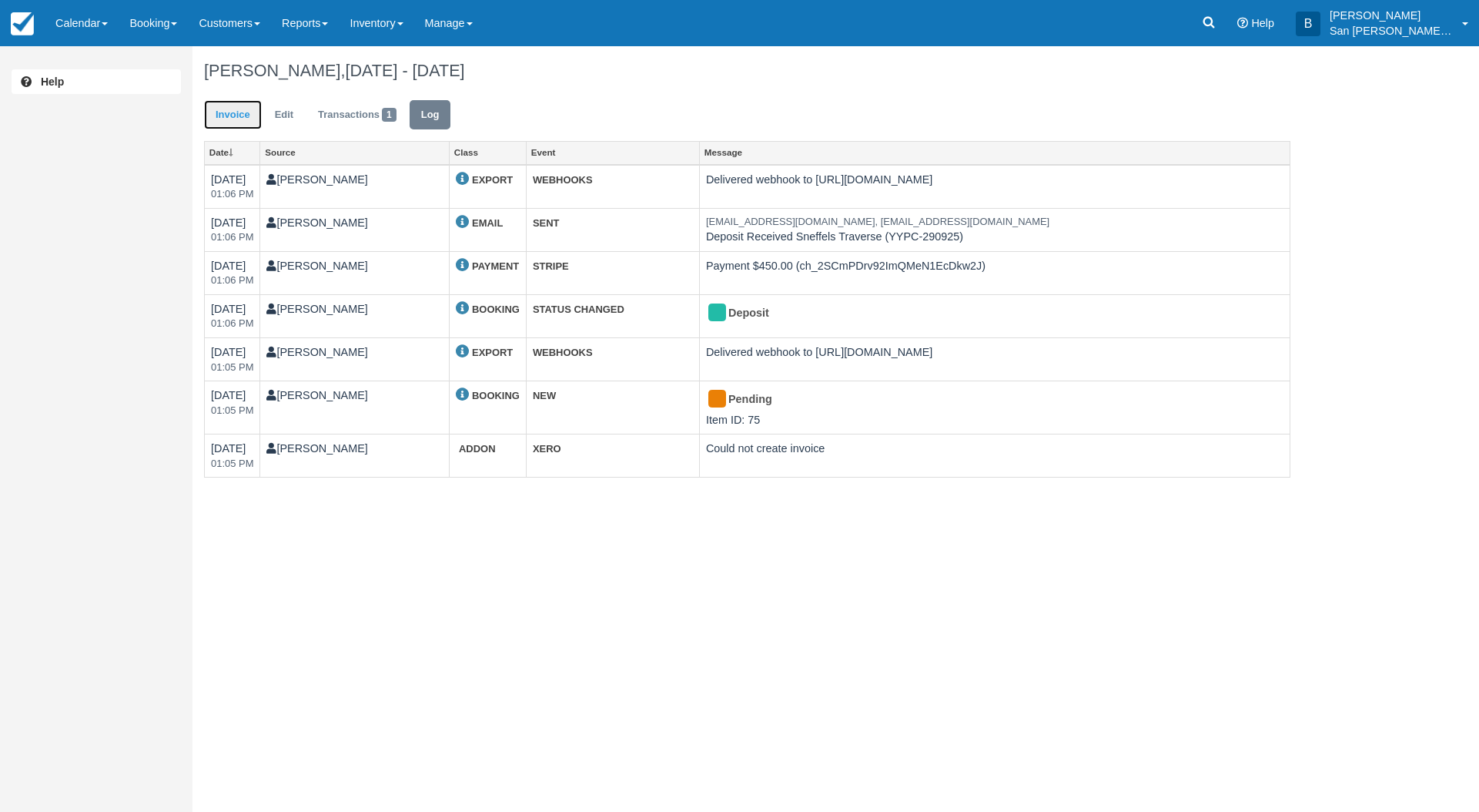
drag, startPoint x: 238, startPoint y: 120, endPoint x: 178, endPoint y: 61, distance: 84.1
click at [238, 120] on link "Invoice" at bounding box center [232, 116] width 58 height 30
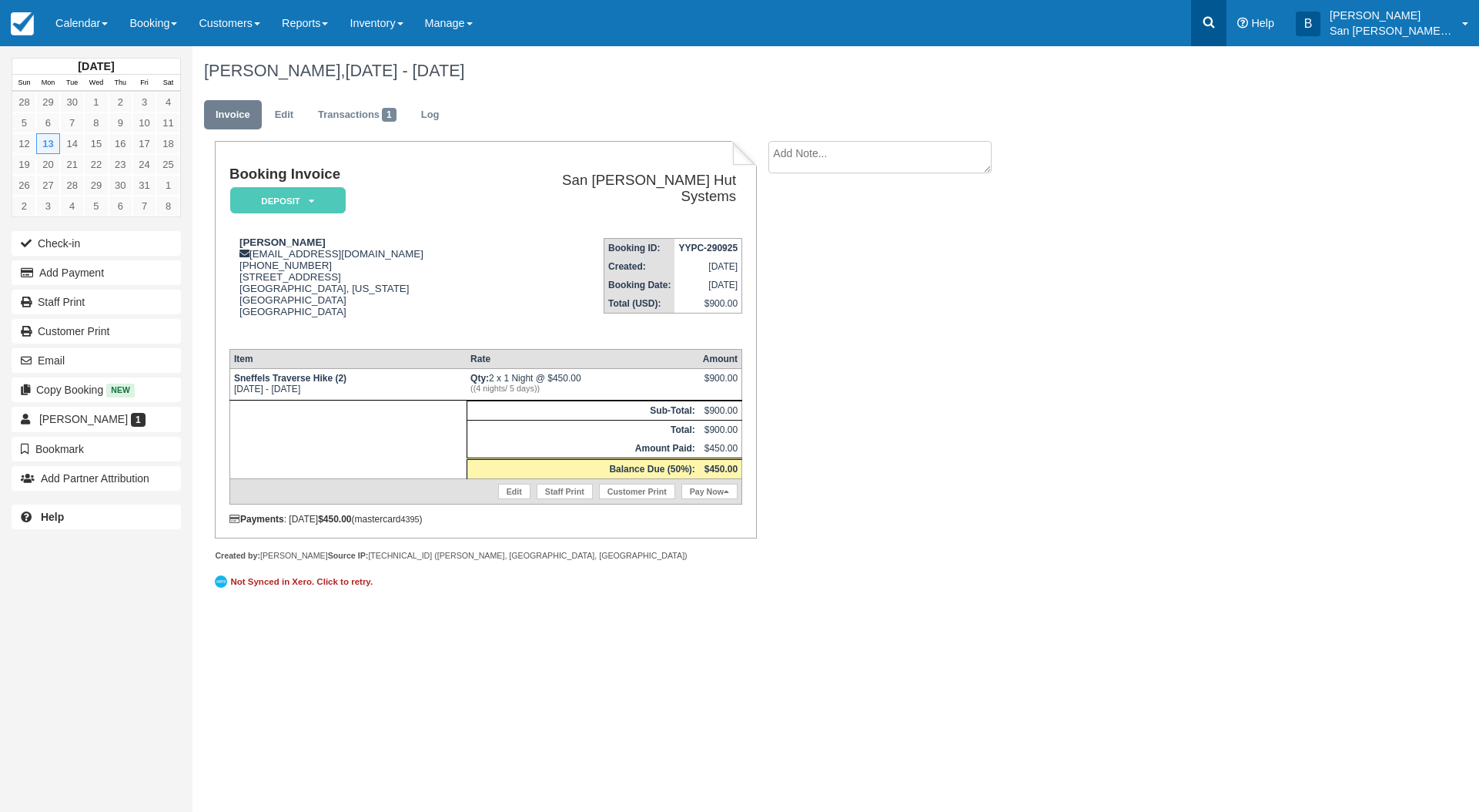
click at [1209, 25] on link at bounding box center [1209, 23] width 35 height 46
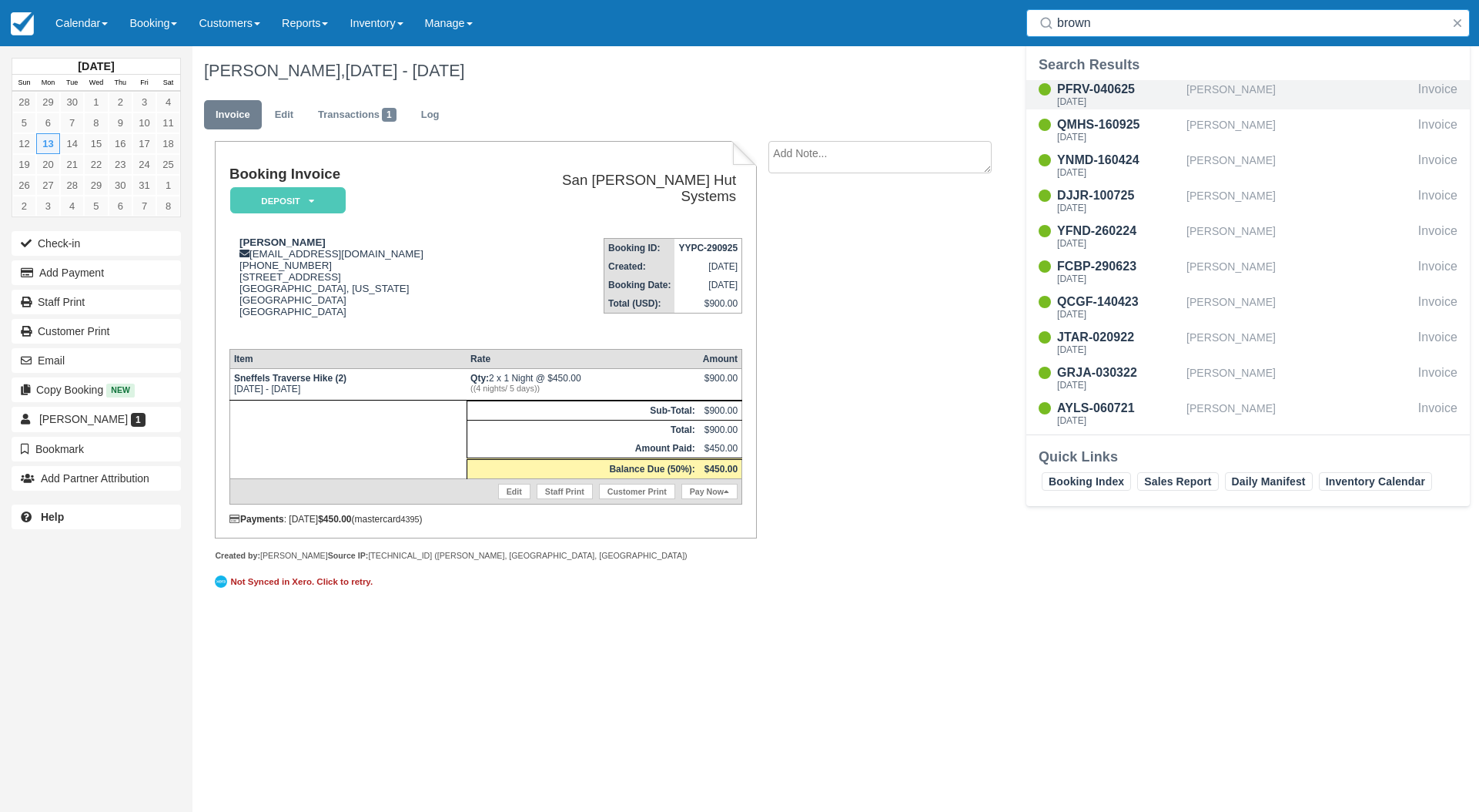
type input "brown"
click at [1099, 101] on div "[DATE]" at bounding box center [1119, 102] width 123 height 9
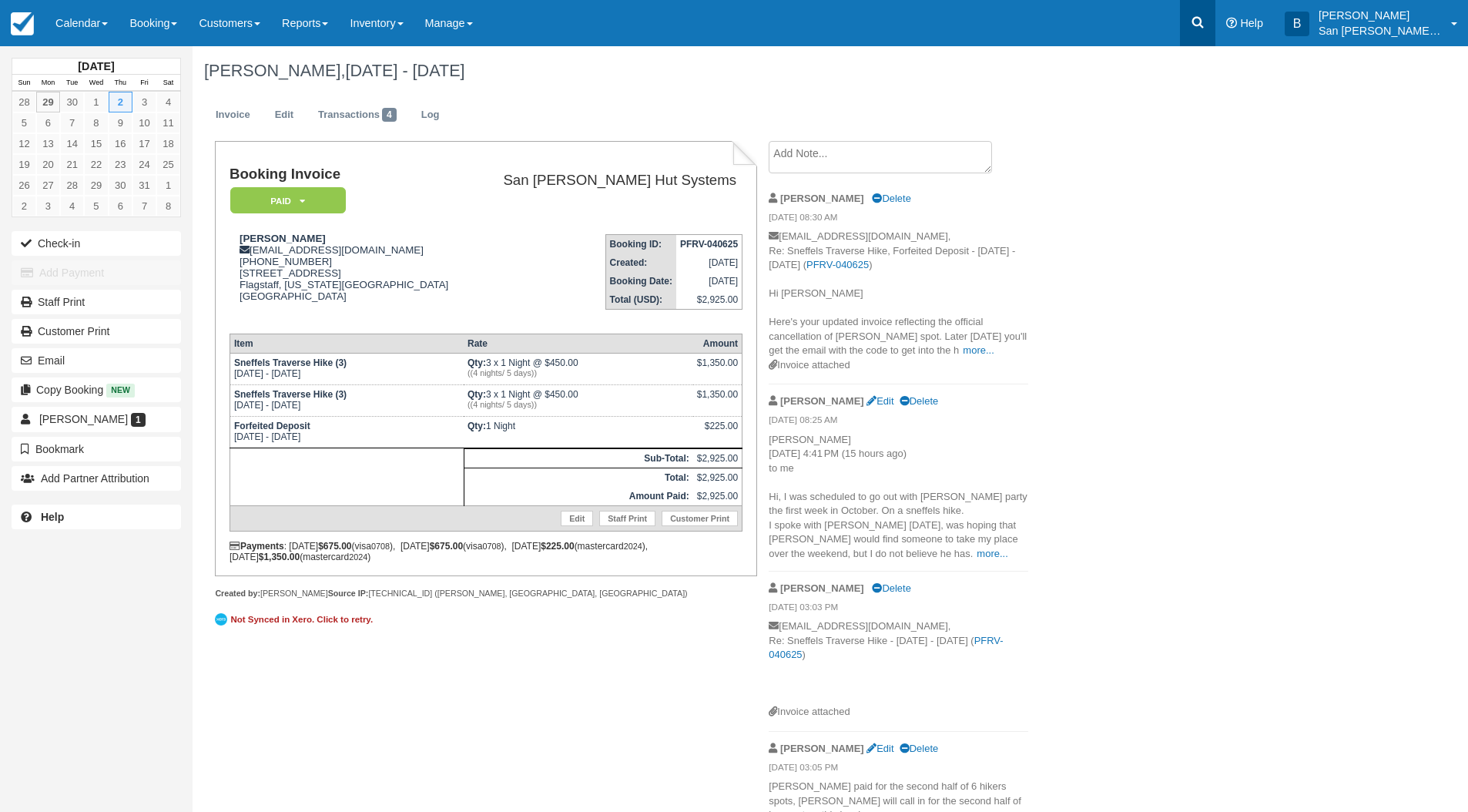
click at [1215, 35] on link at bounding box center [1198, 23] width 35 height 46
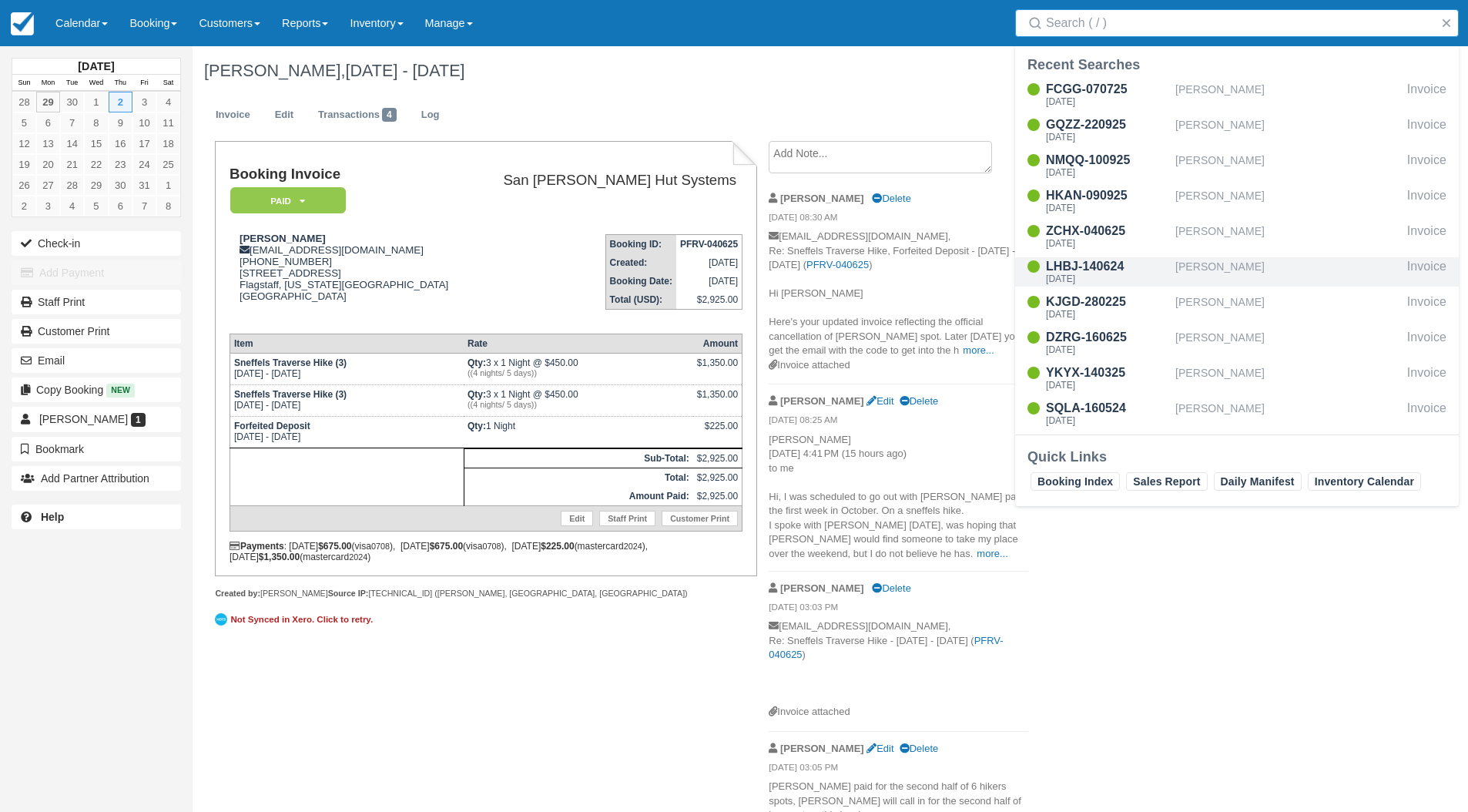
click at [1211, 264] on div "[PERSON_NAME]" at bounding box center [1289, 271] width 226 height 29
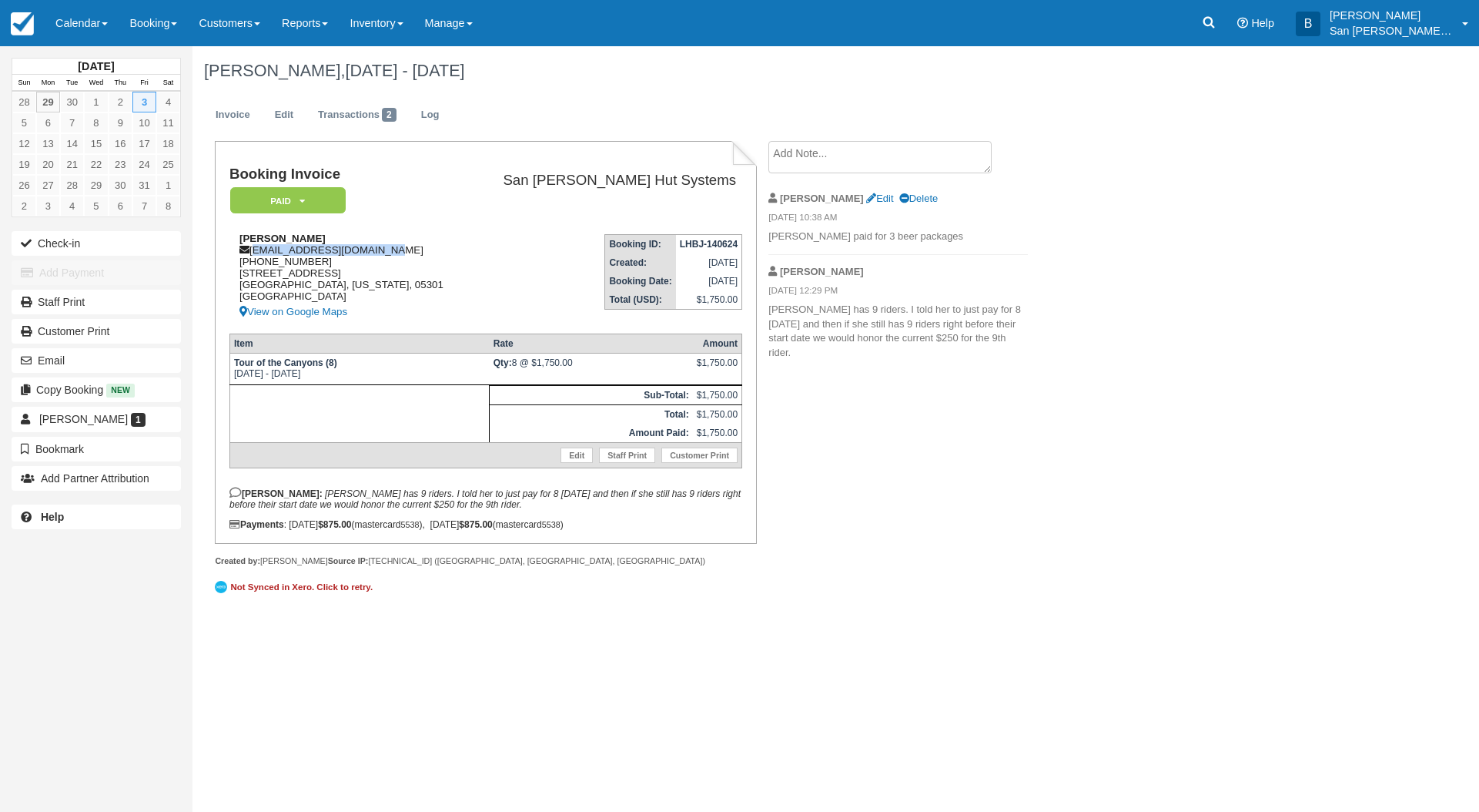
drag, startPoint x: 252, startPoint y: 253, endPoint x: 401, endPoint y: 248, distance: 149.1
click at [401, 248] on div "Sheila Pinkney sheilampinkney@gmail.com 1 (802) 490-0407 2201 Black Mountain Ro…" at bounding box center [349, 276] width 239 height 88
copy div "sheilampinkney@gmail.com"
click at [1218, 14] on link at bounding box center [1209, 23] width 35 height 46
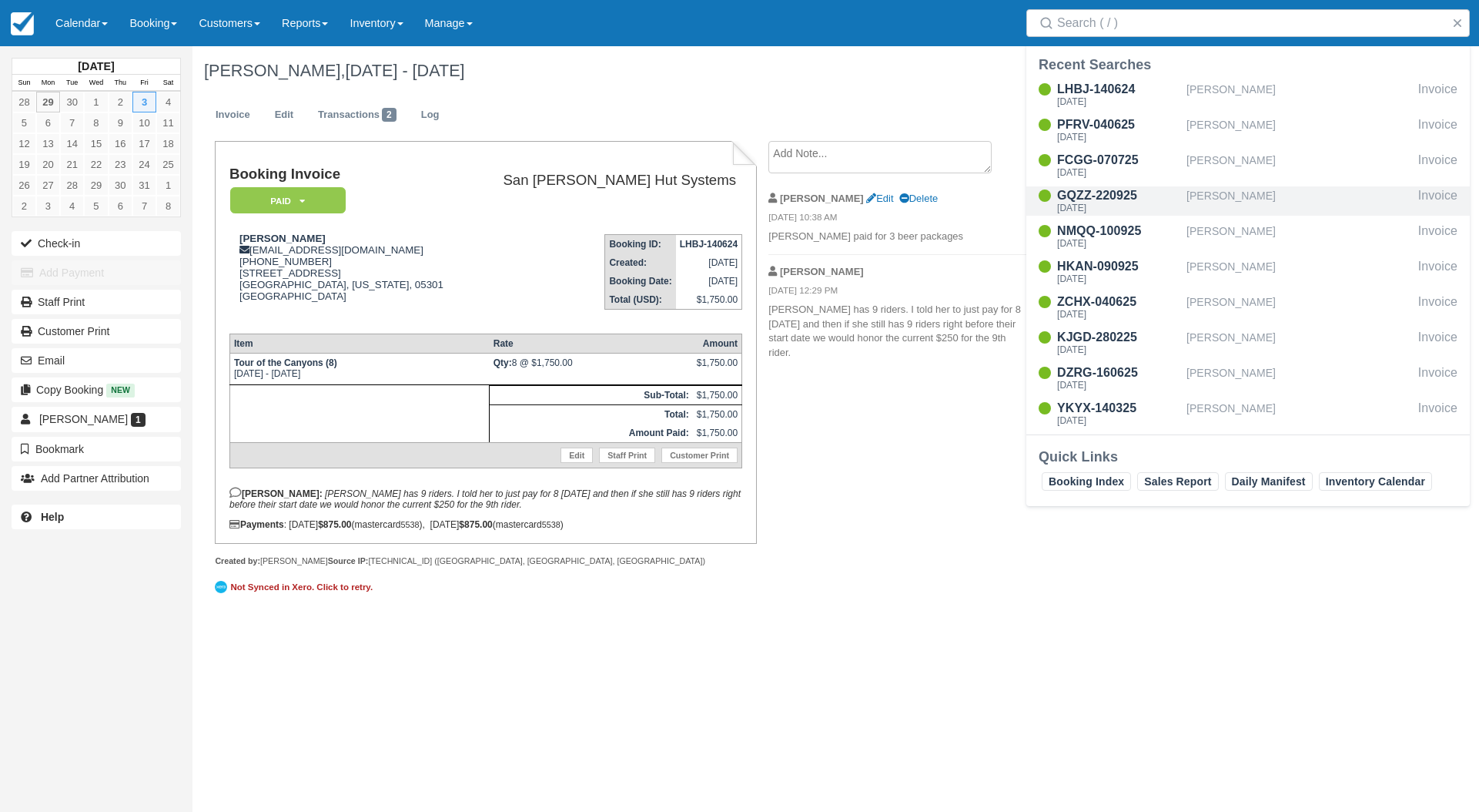
click at [1095, 202] on div "GQZZ-220925" at bounding box center [1119, 194] width 123 height 18
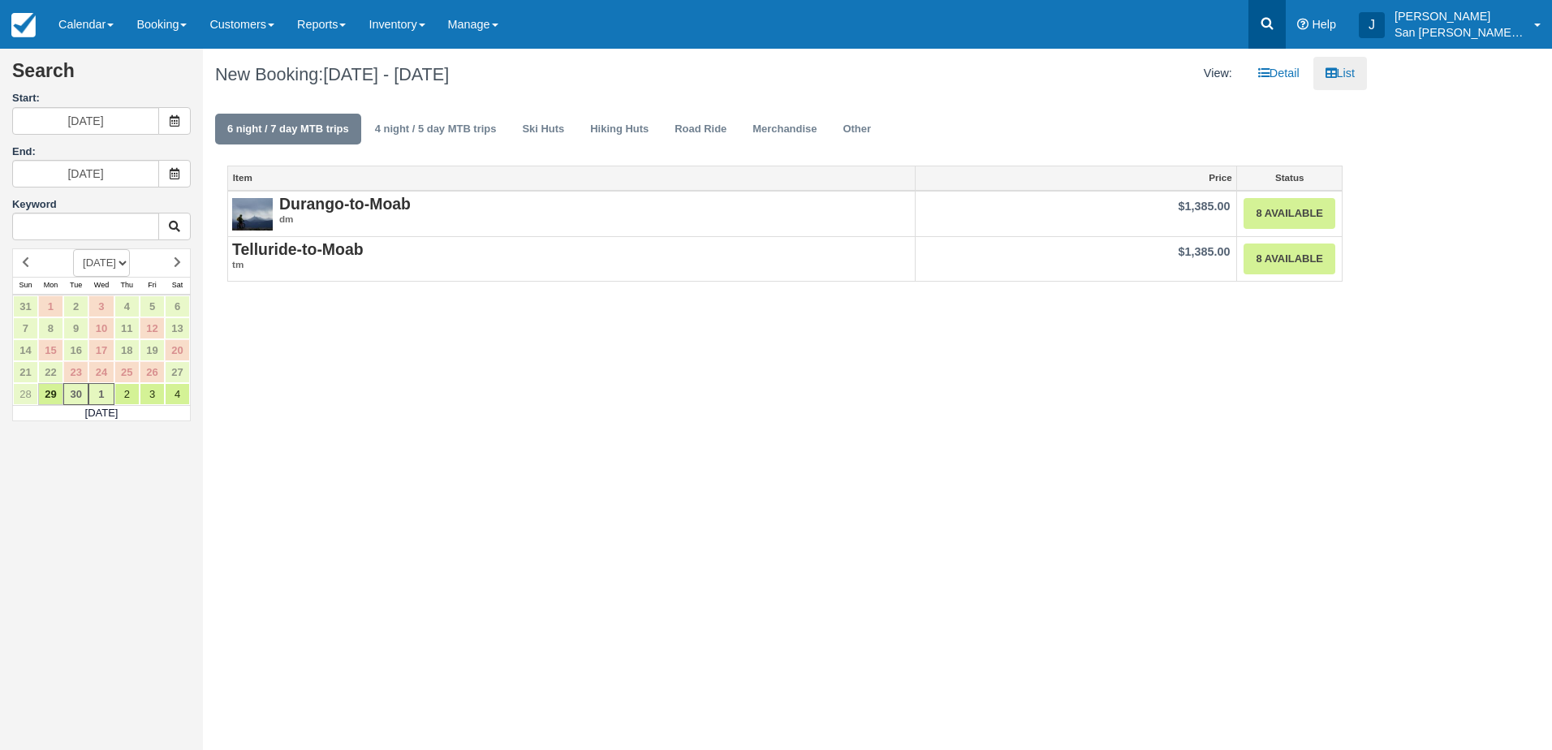
click at [1267, 25] on link at bounding box center [1267, 24] width 37 height 49
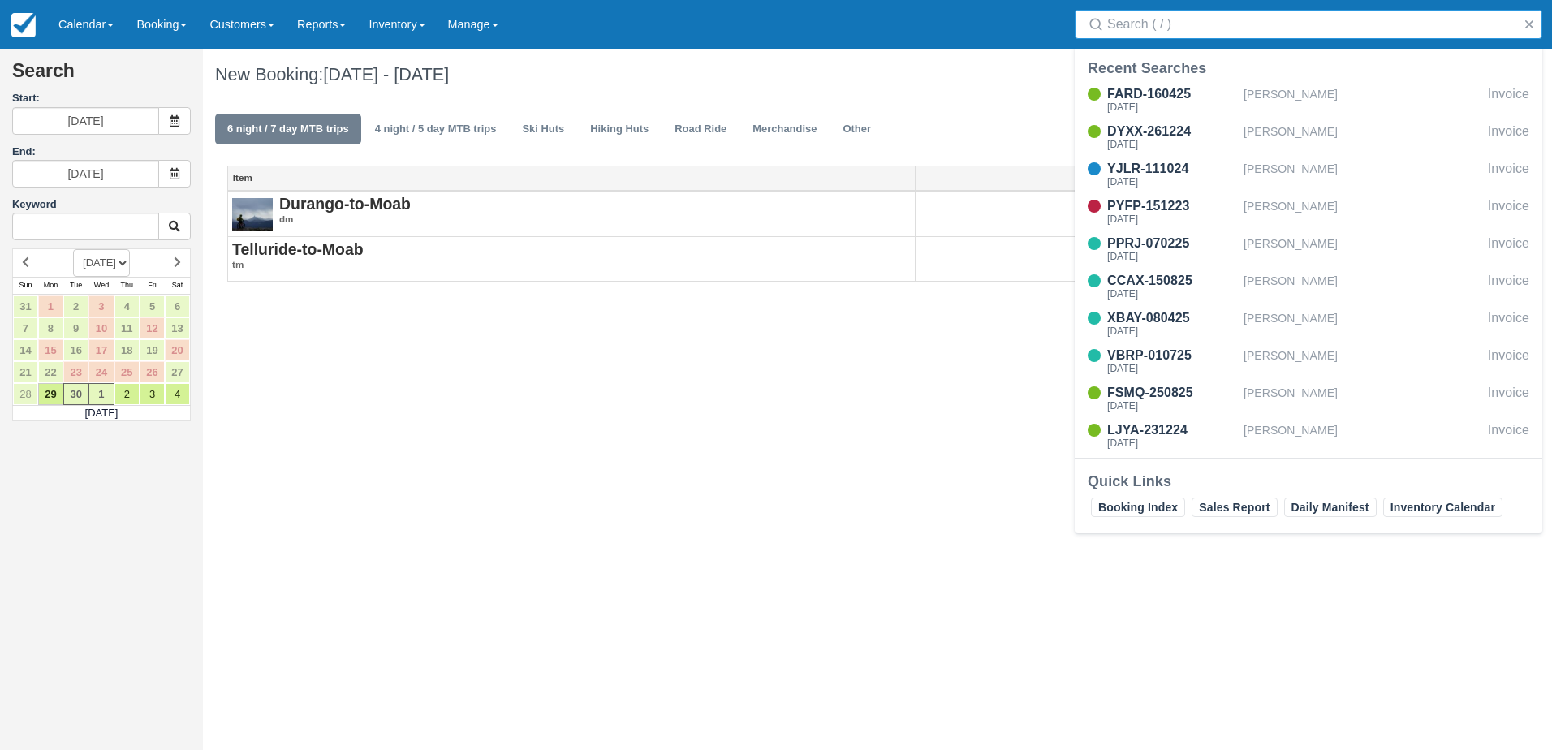
drag, startPoint x: 1267, startPoint y: 25, endPoint x: 1160, endPoint y: 26, distance: 107.2
click at [1160, 25] on input "Search" at bounding box center [1311, 24] width 409 height 29
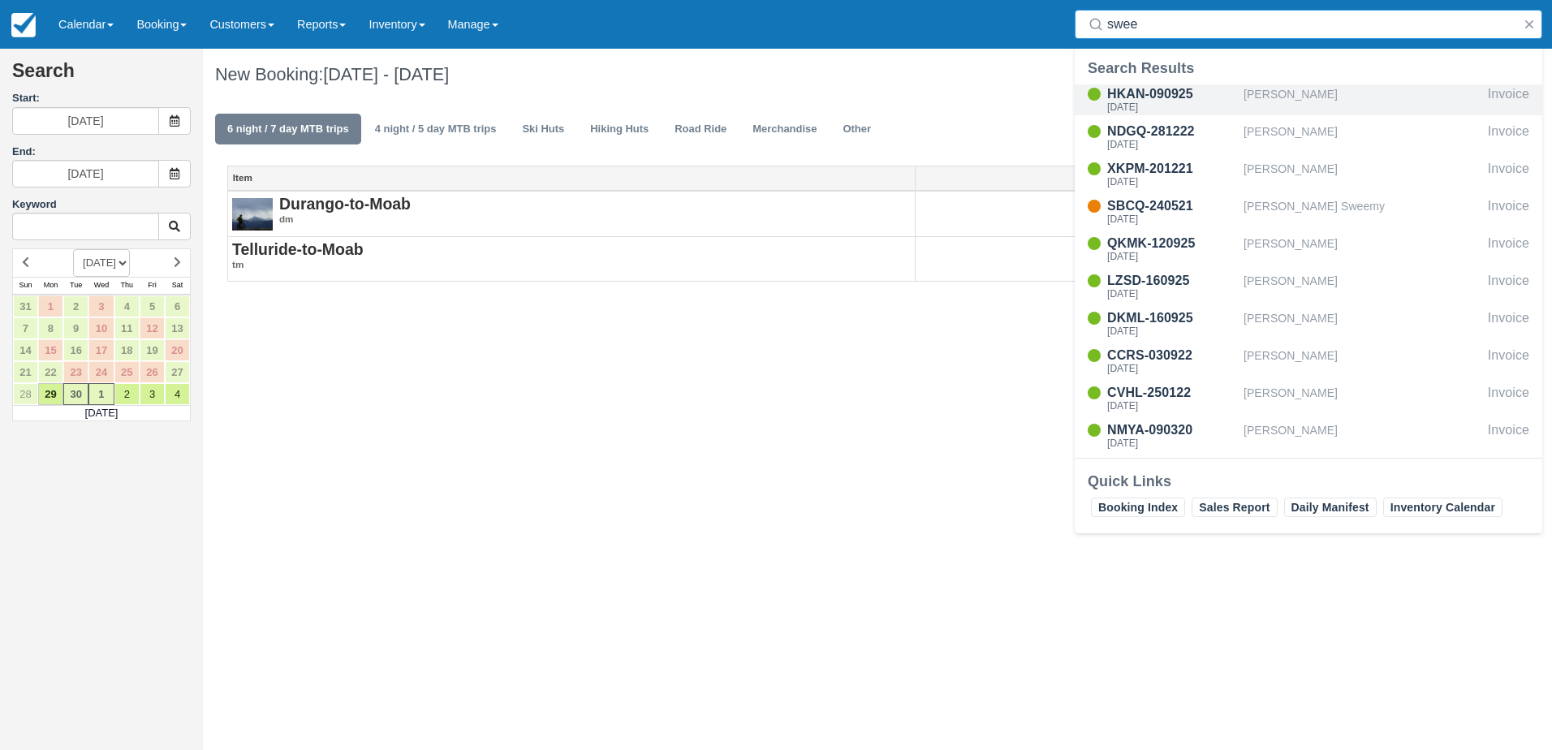
type input "swee"
click at [1158, 105] on div "Thu Oct 16 2025" at bounding box center [1172, 107] width 130 height 10
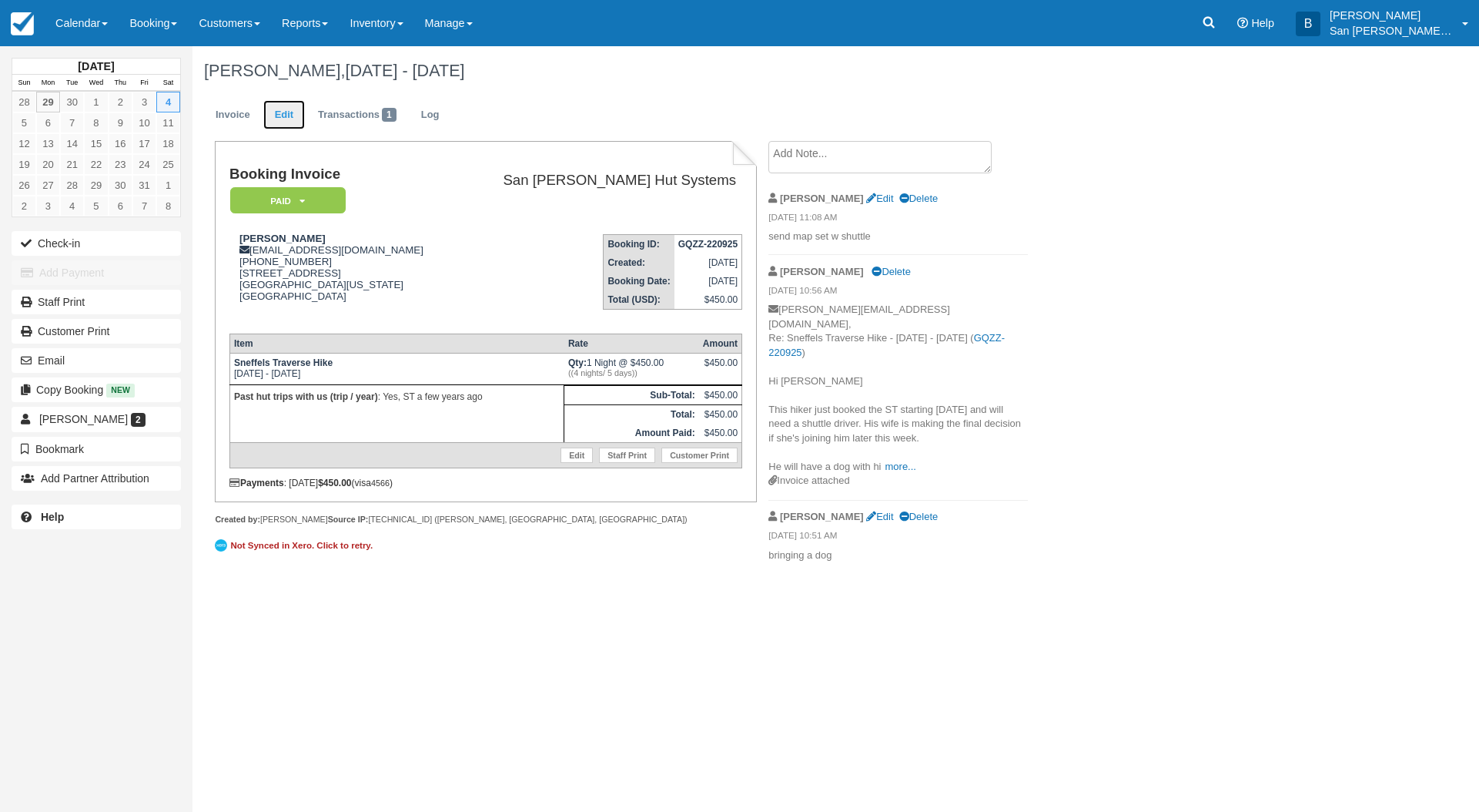
click at [280, 116] on link "Edit" at bounding box center [285, 116] width 42 height 30
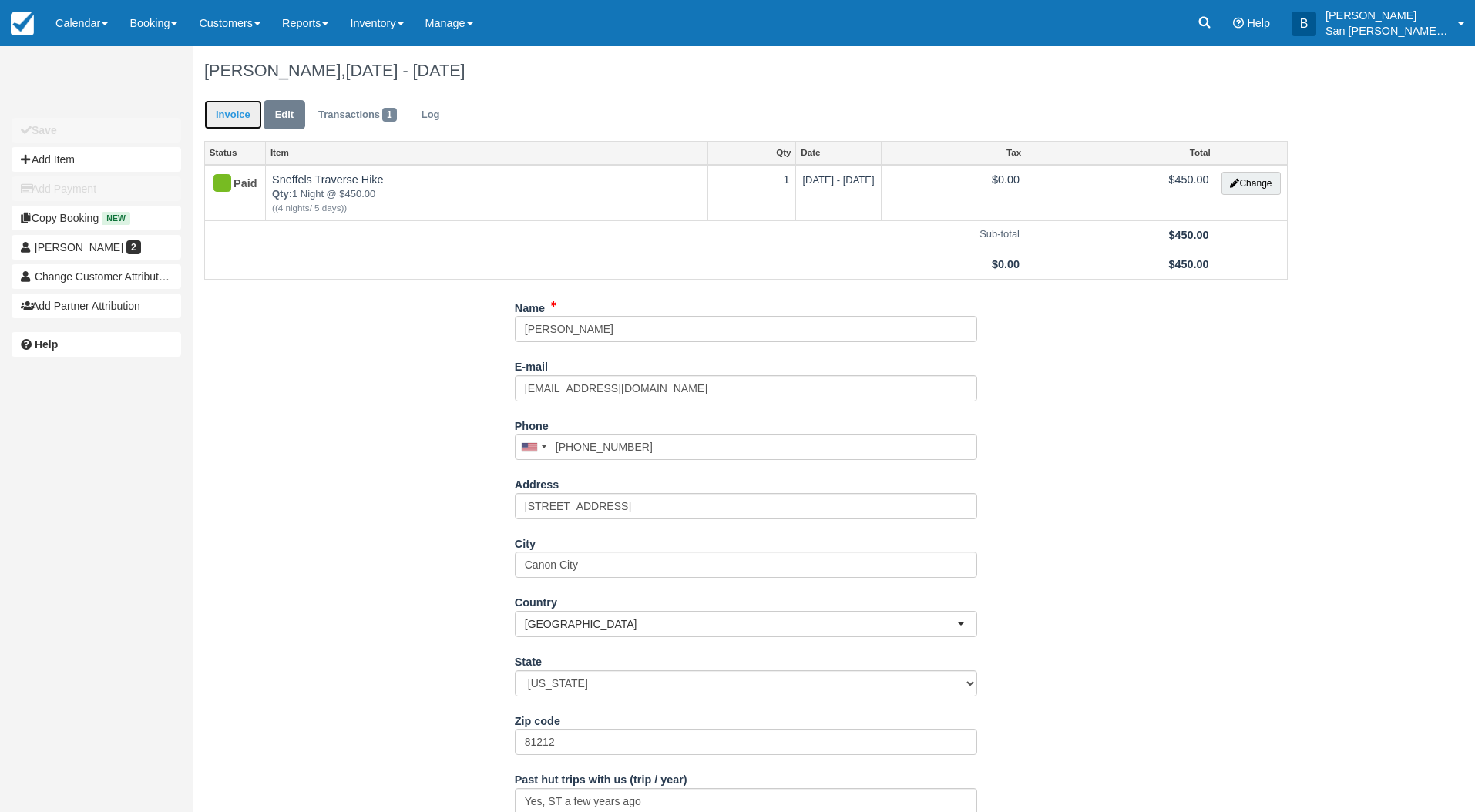
click at [227, 107] on link "Invoice" at bounding box center [233, 116] width 58 height 30
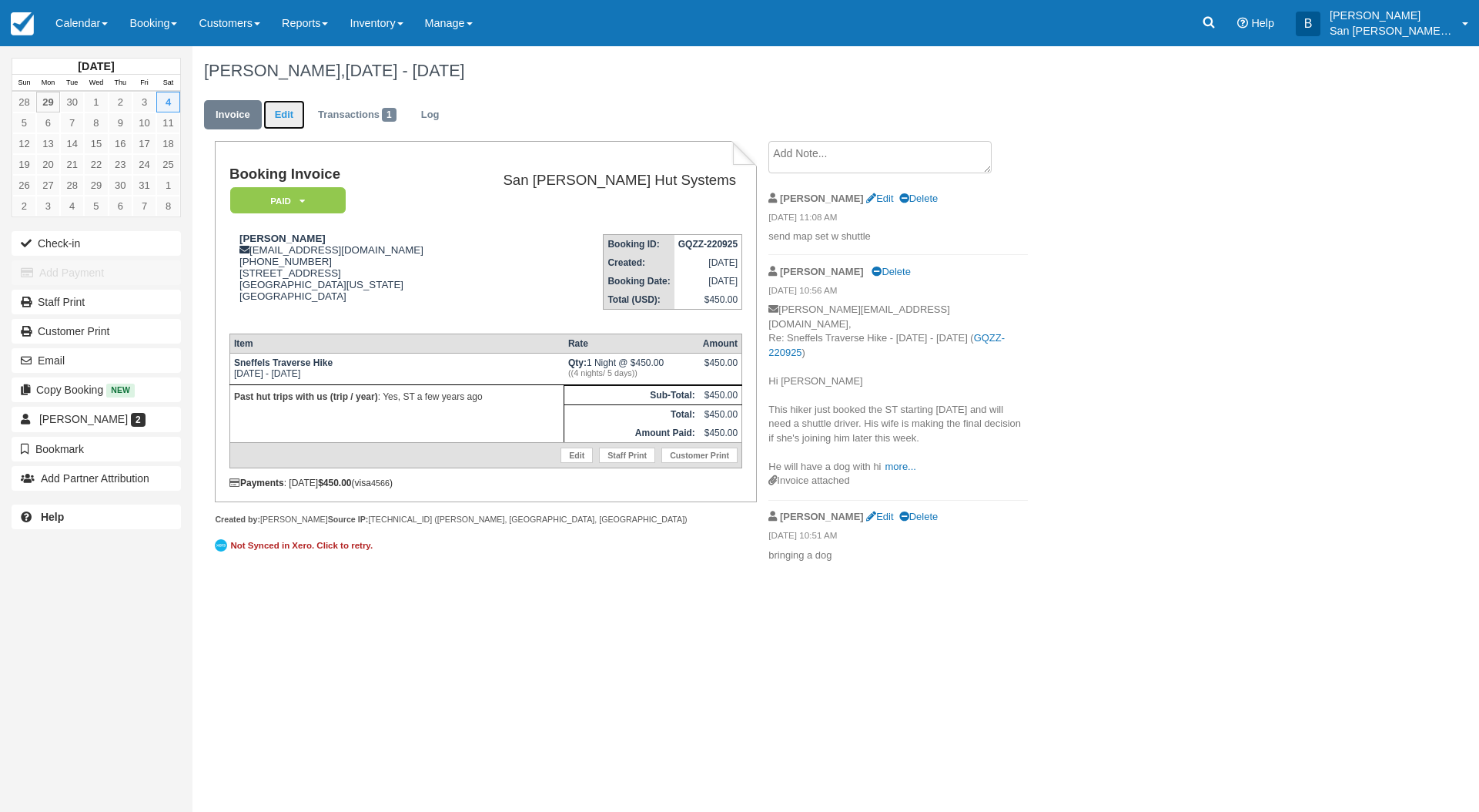
click at [285, 120] on link "Edit" at bounding box center [285, 116] width 42 height 30
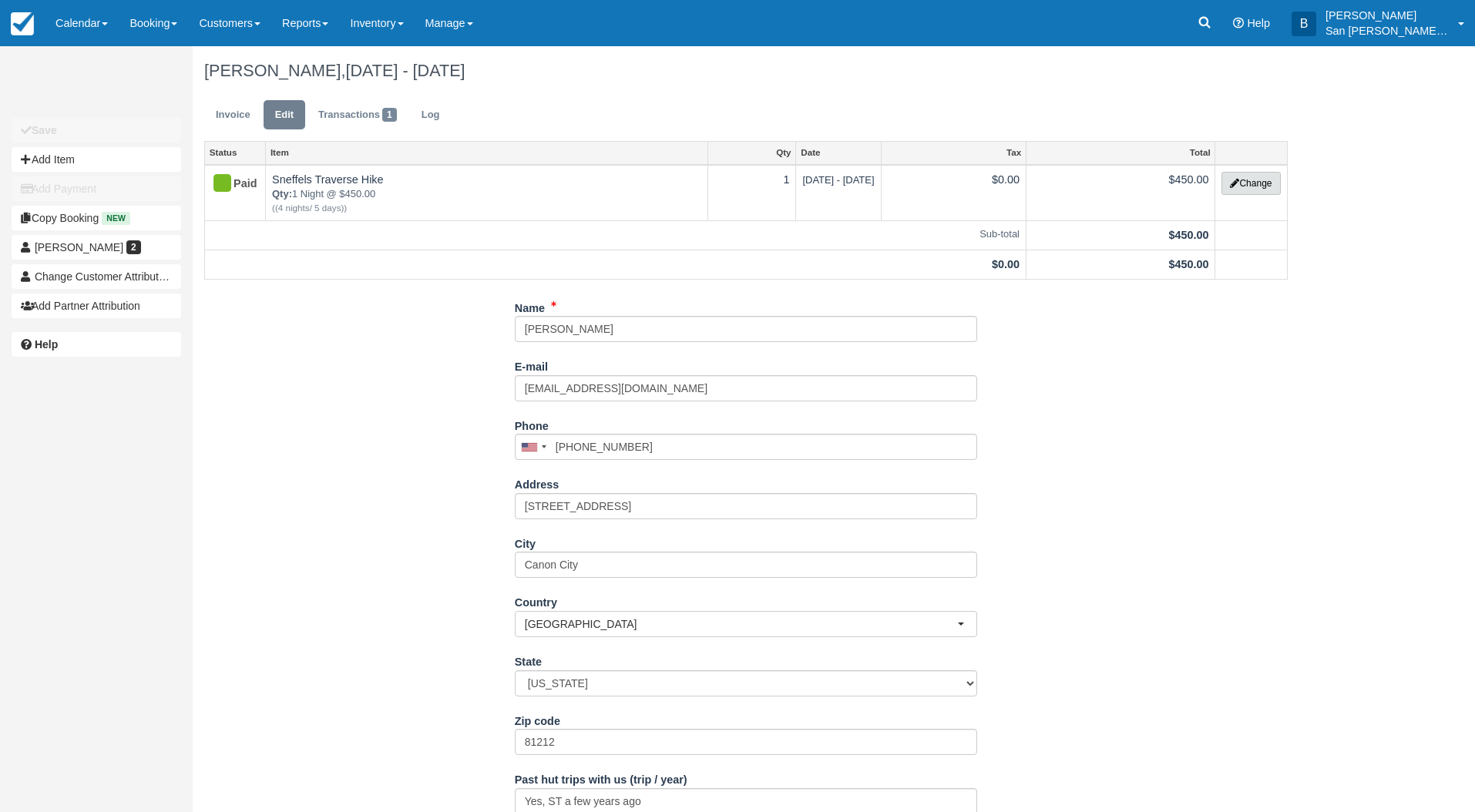
click at [1262, 185] on button "Change" at bounding box center [1251, 183] width 59 height 23
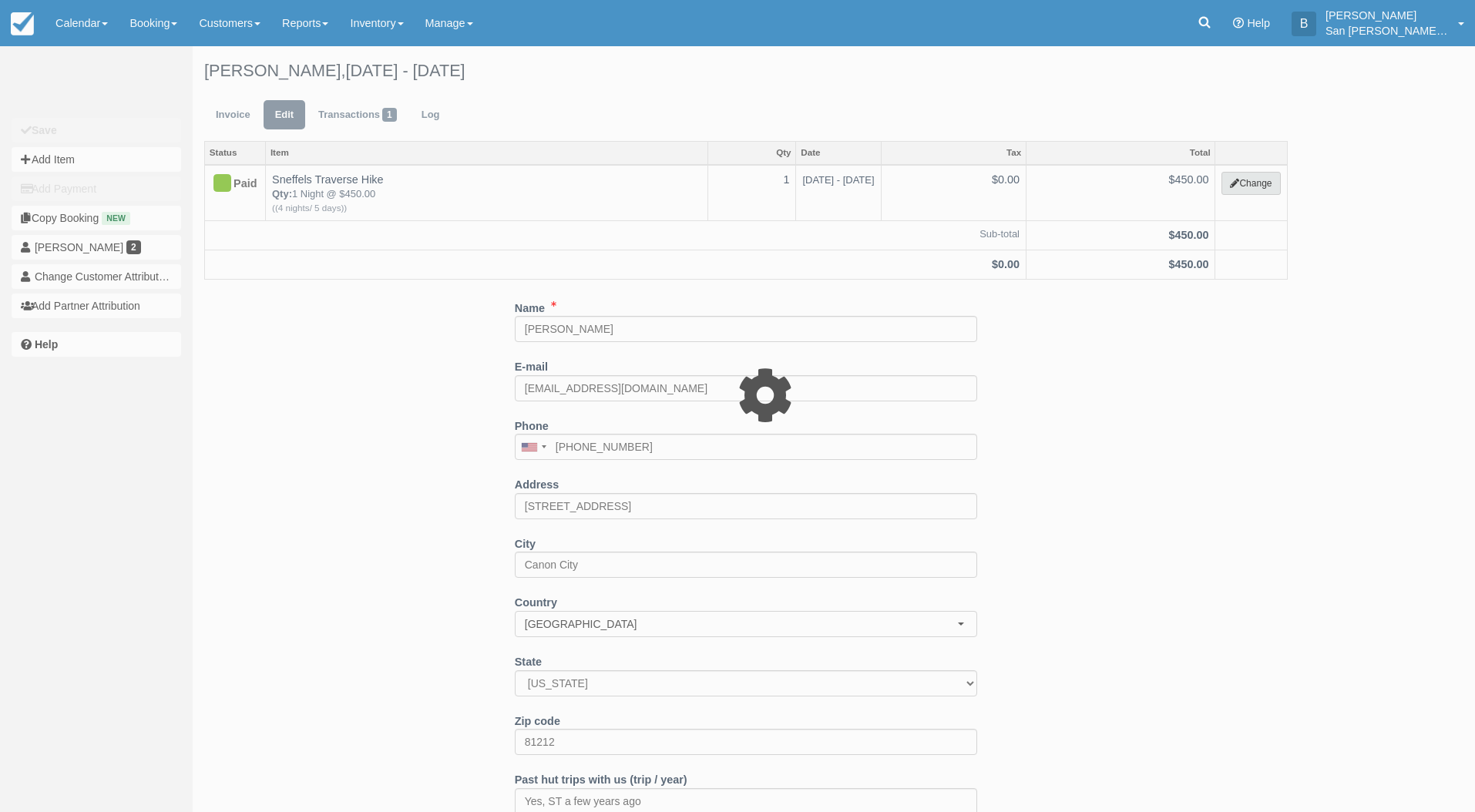
select select "12"
type input "450.00"
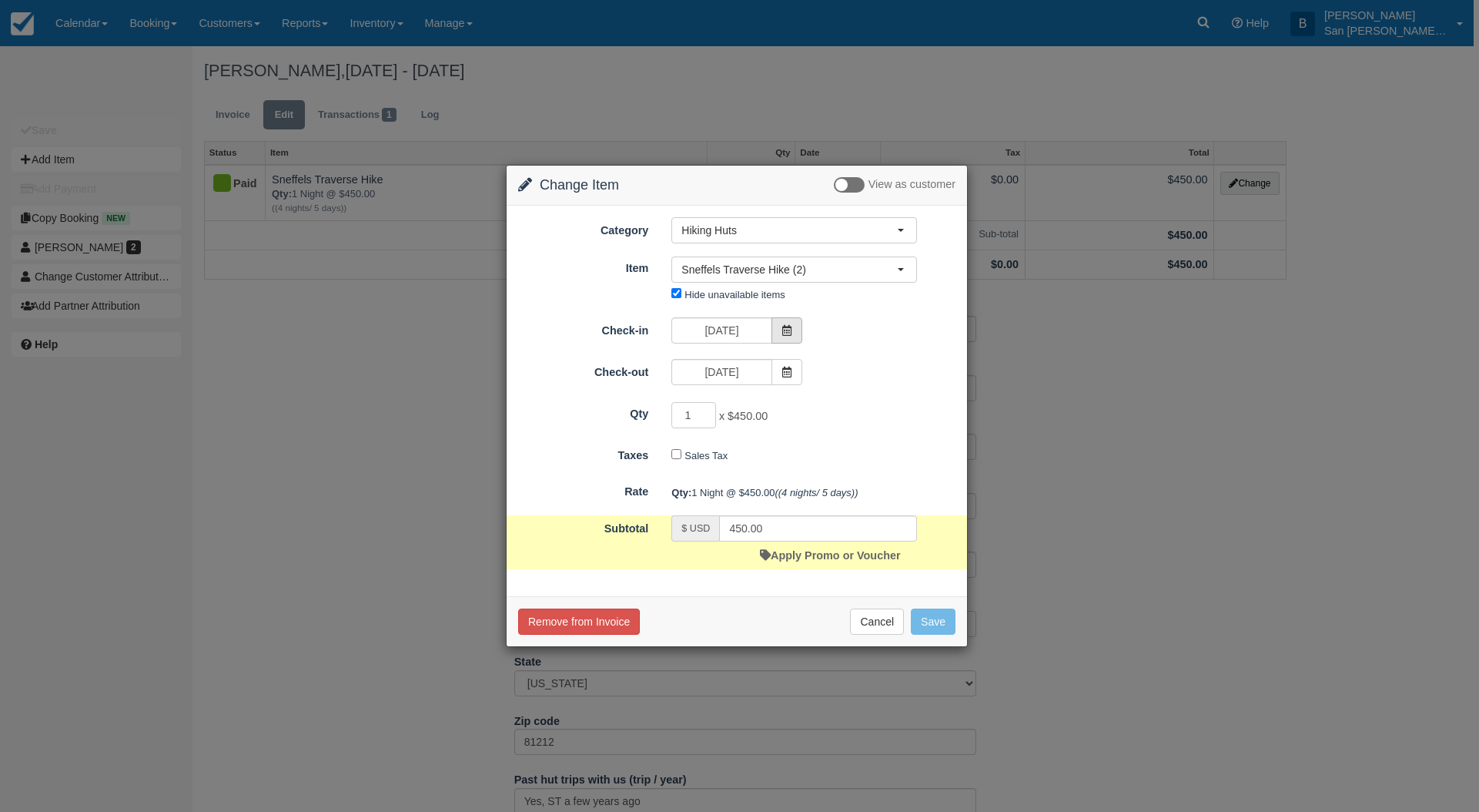
click at [798, 330] on span at bounding box center [786, 330] width 30 height 27
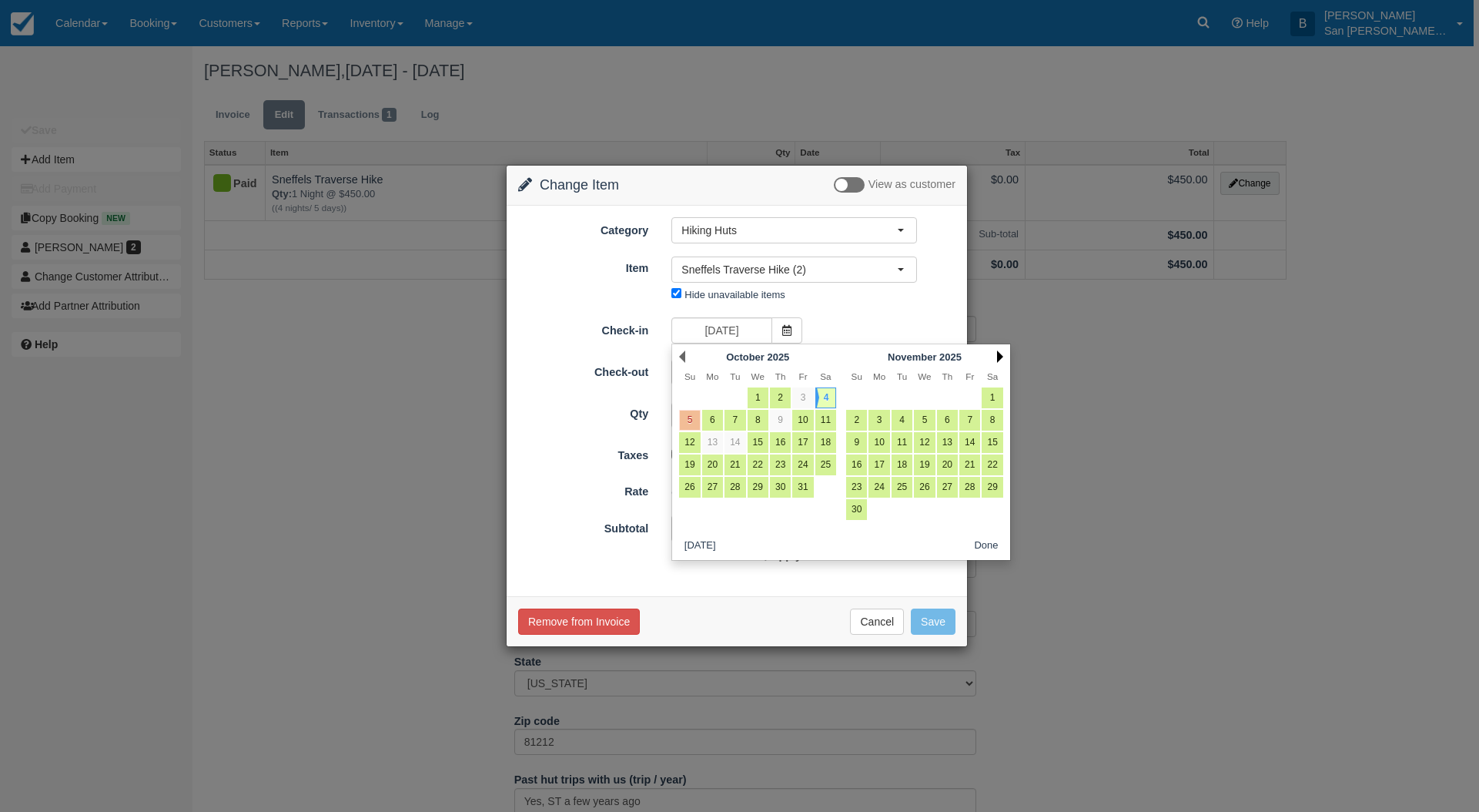
click at [1000, 354] on link "Next" at bounding box center [1000, 356] width 6 height 12
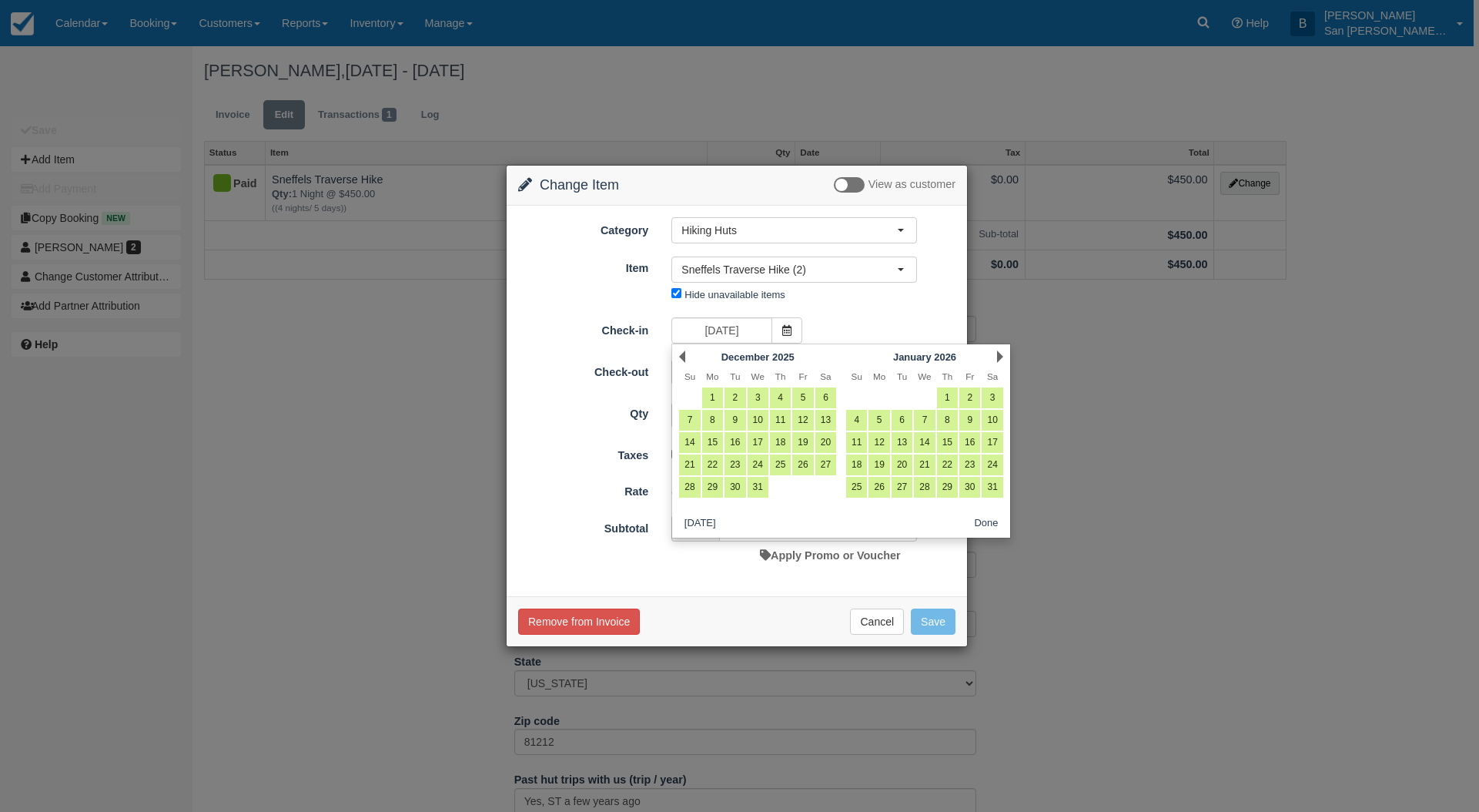
click at [1000, 353] on link "Next" at bounding box center [1000, 356] width 6 height 12
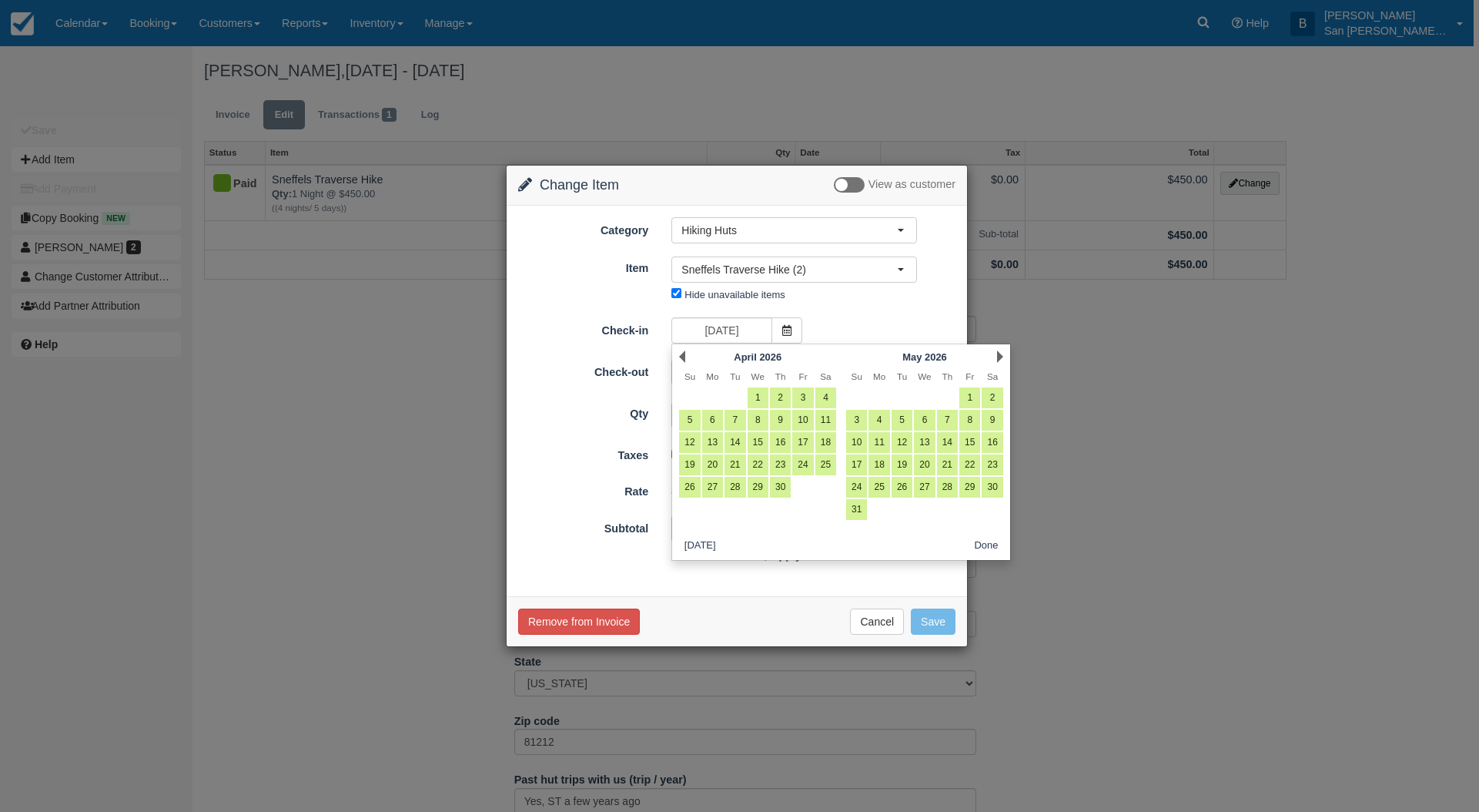
click at [999, 354] on link "Next" at bounding box center [1000, 356] width 6 height 12
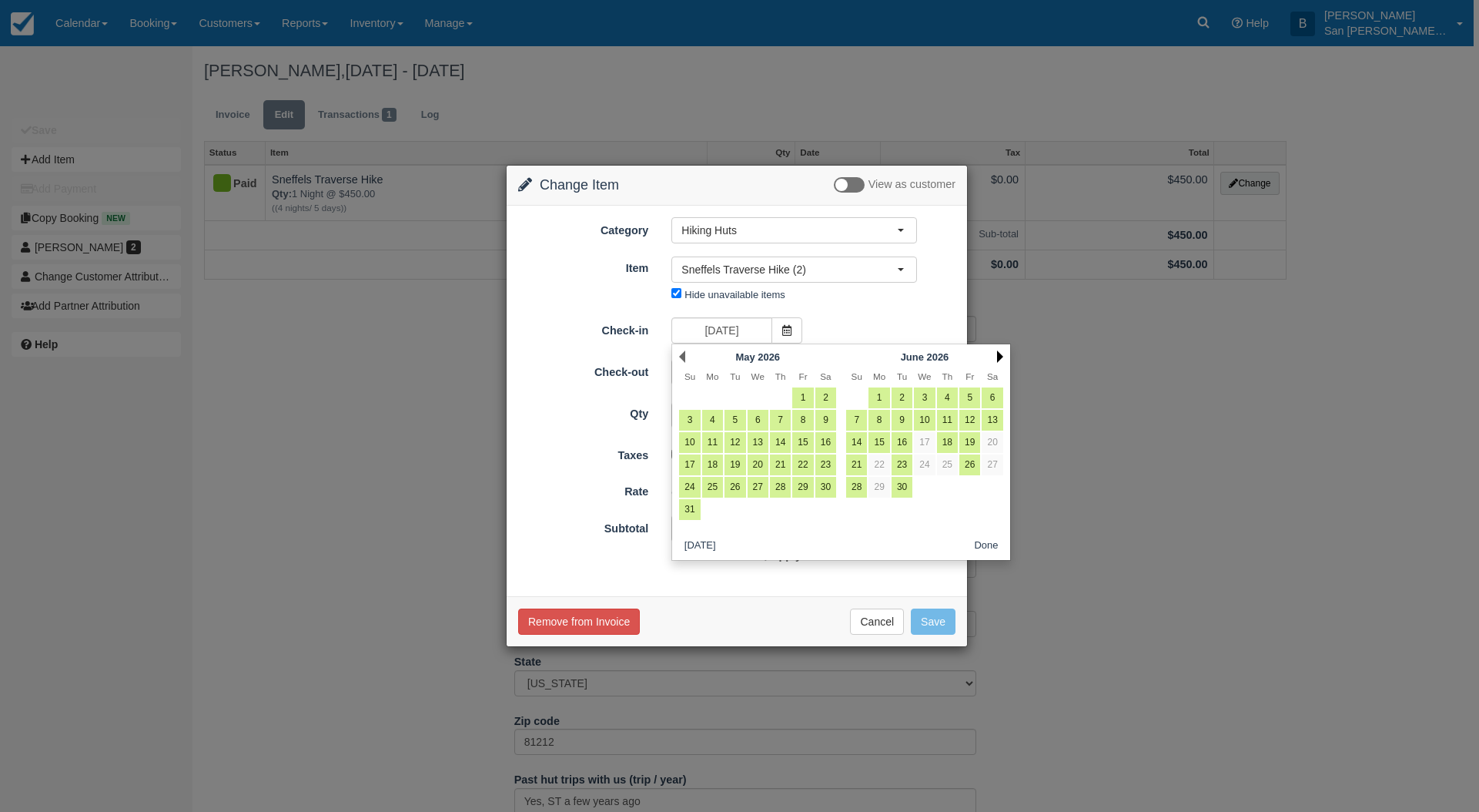
click at [999, 354] on link "Next" at bounding box center [1000, 356] width 6 height 12
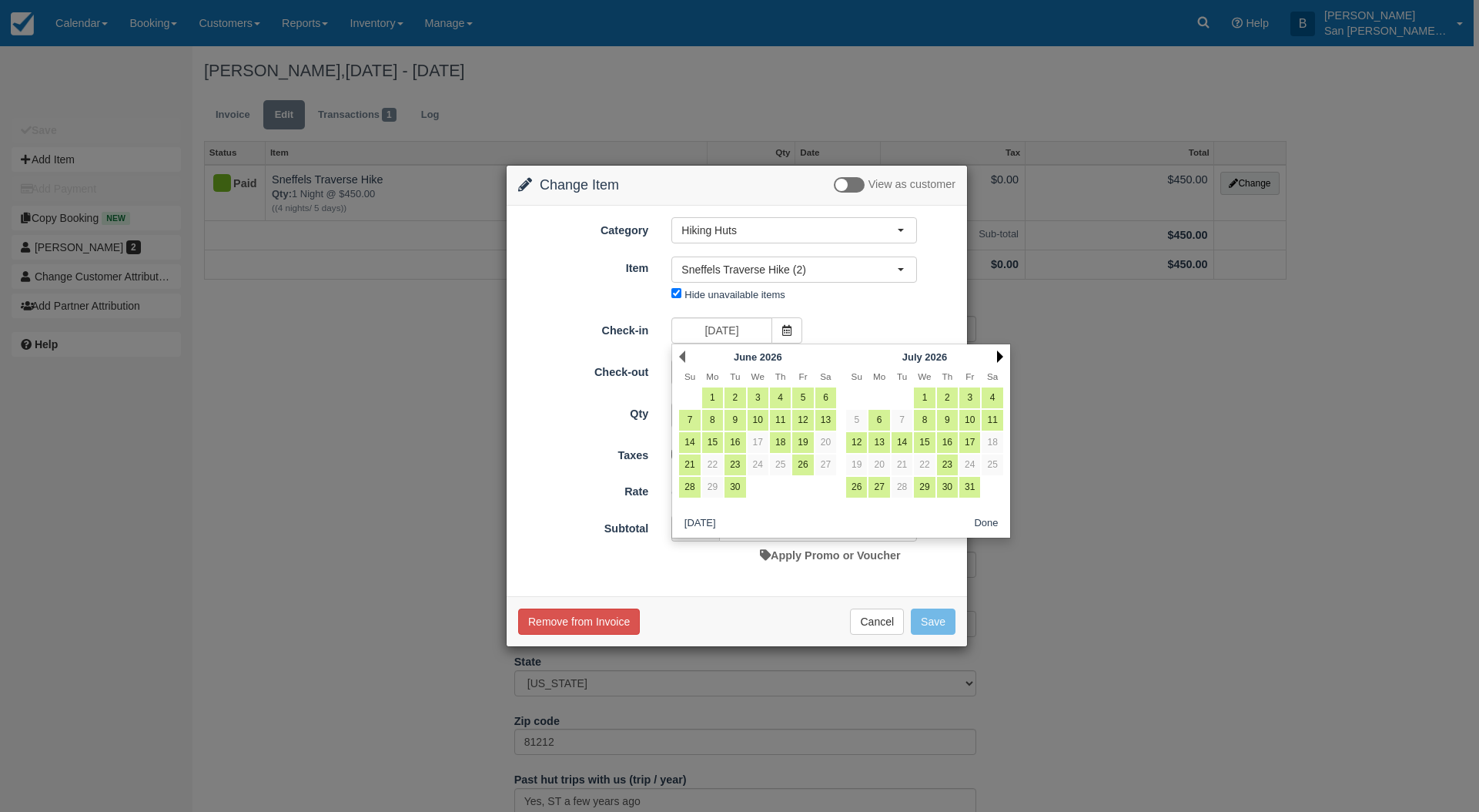
click at [999, 354] on link "Next" at bounding box center [1000, 356] width 6 height 12
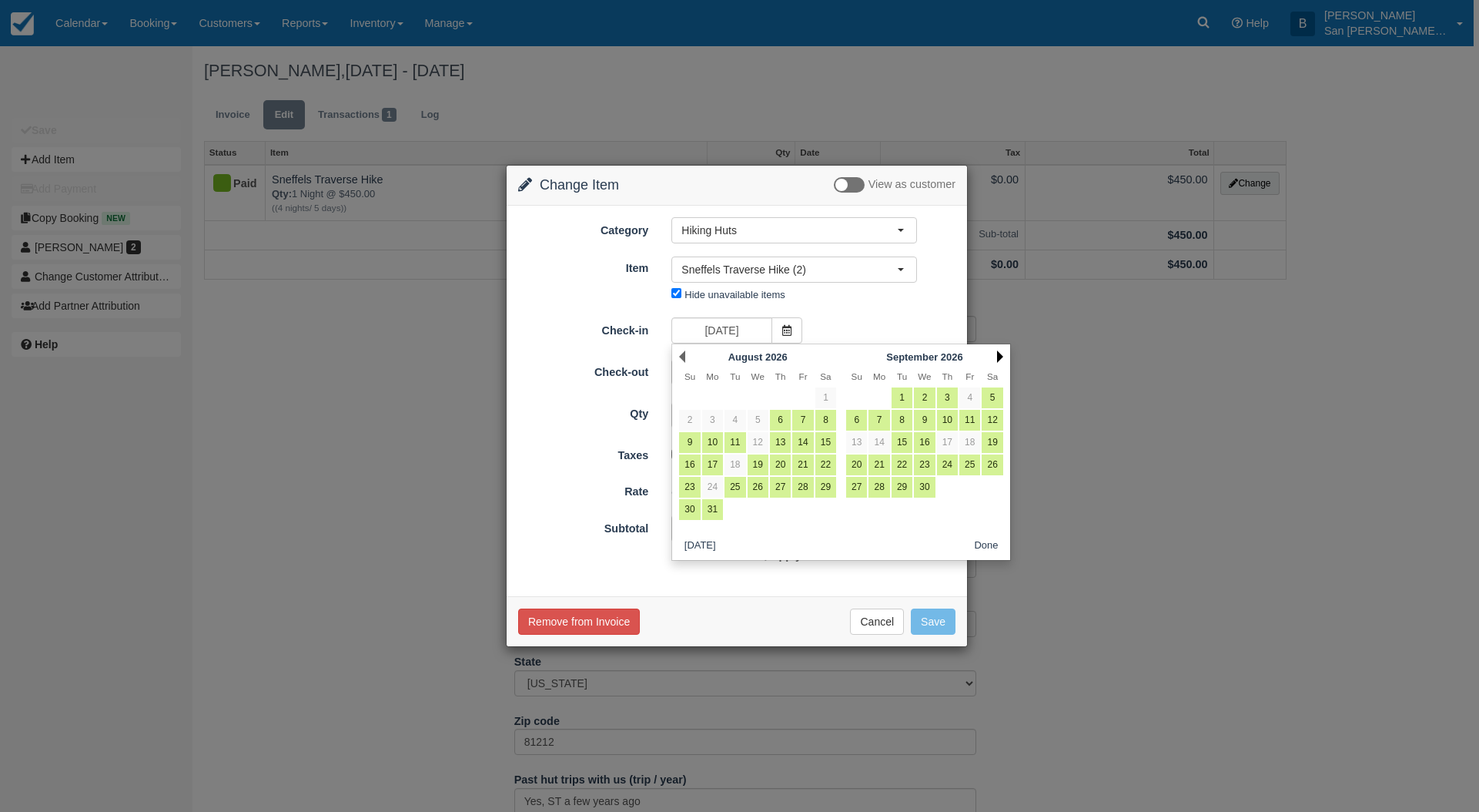
click at [999, 354] on link "Next" at bounding box center [1000, 356] width 6 height 12
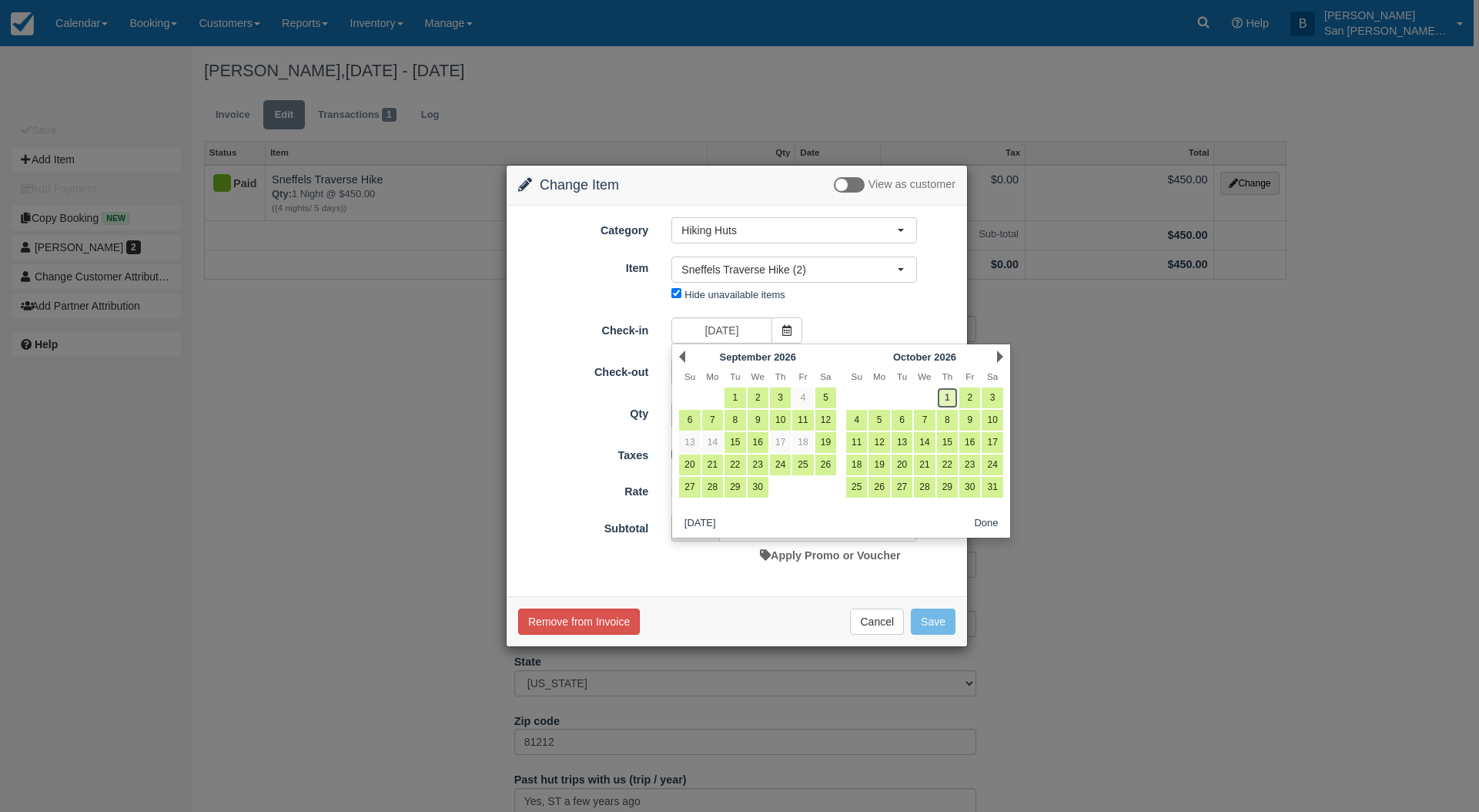
click at [943, 392] on link "1" at bounding box center [948, 397] width 21 height 21
type input "10/01/26"
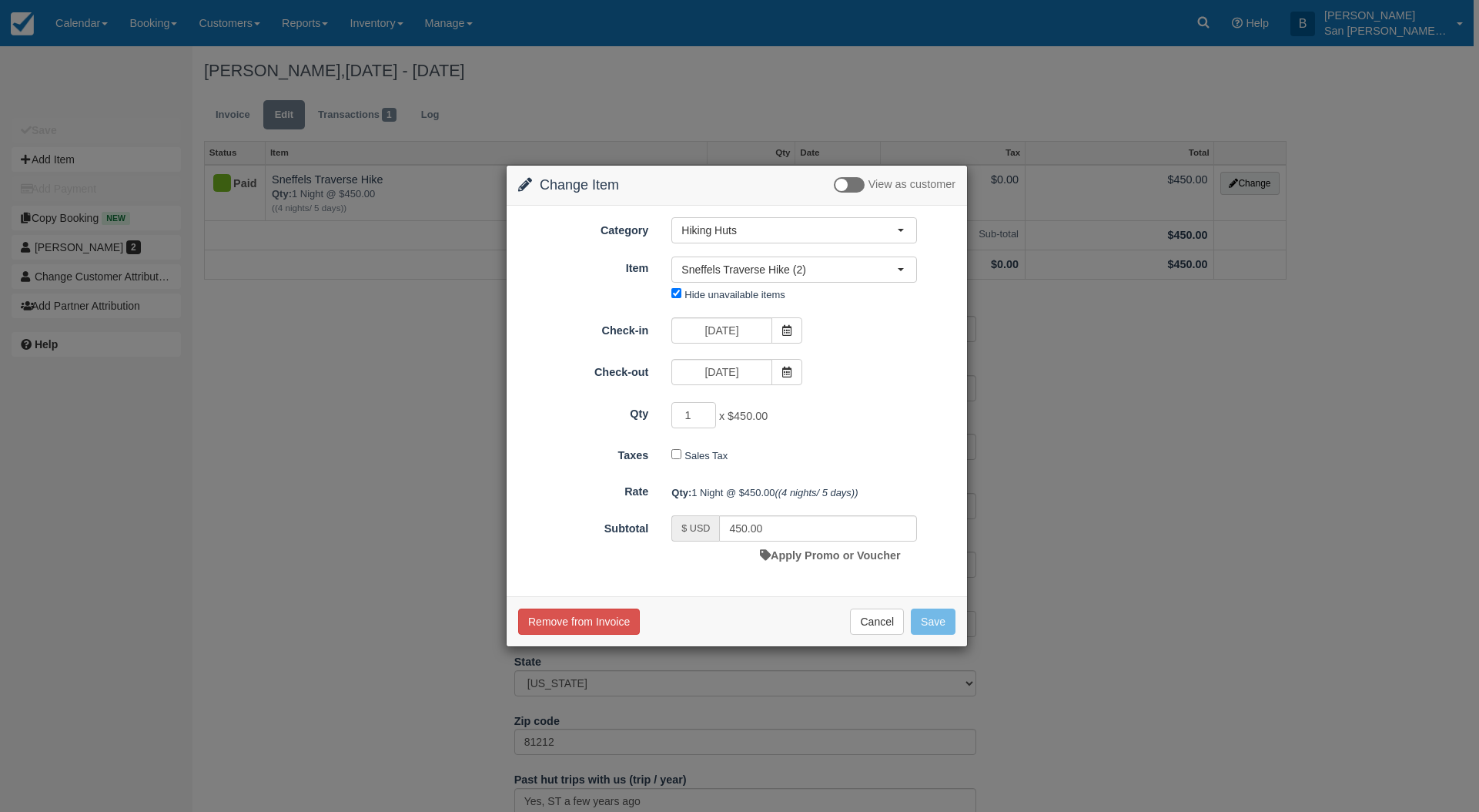
type input "0.00"
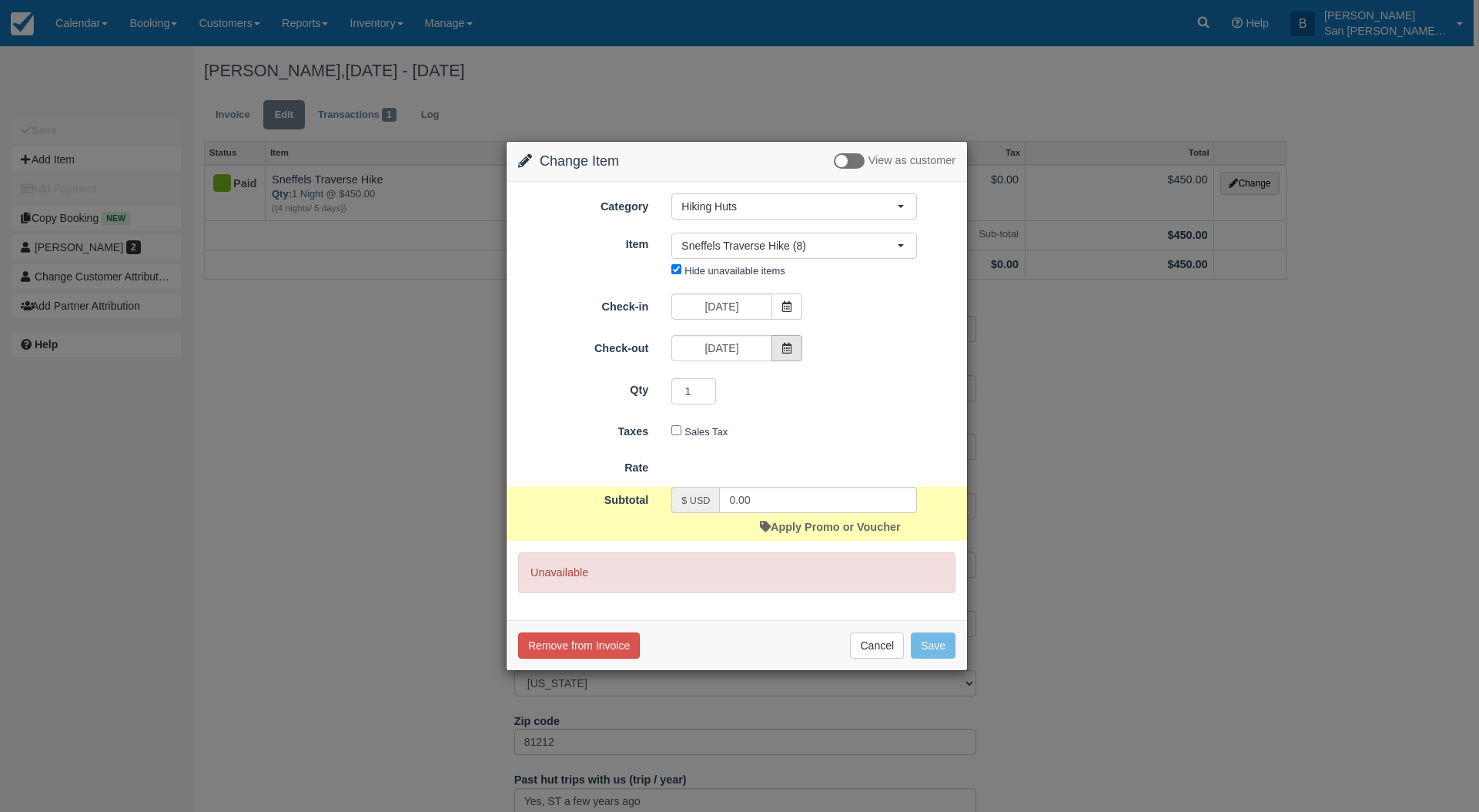
click at [791, 341] on span at bounding box center [786, 348] width 30 height 27
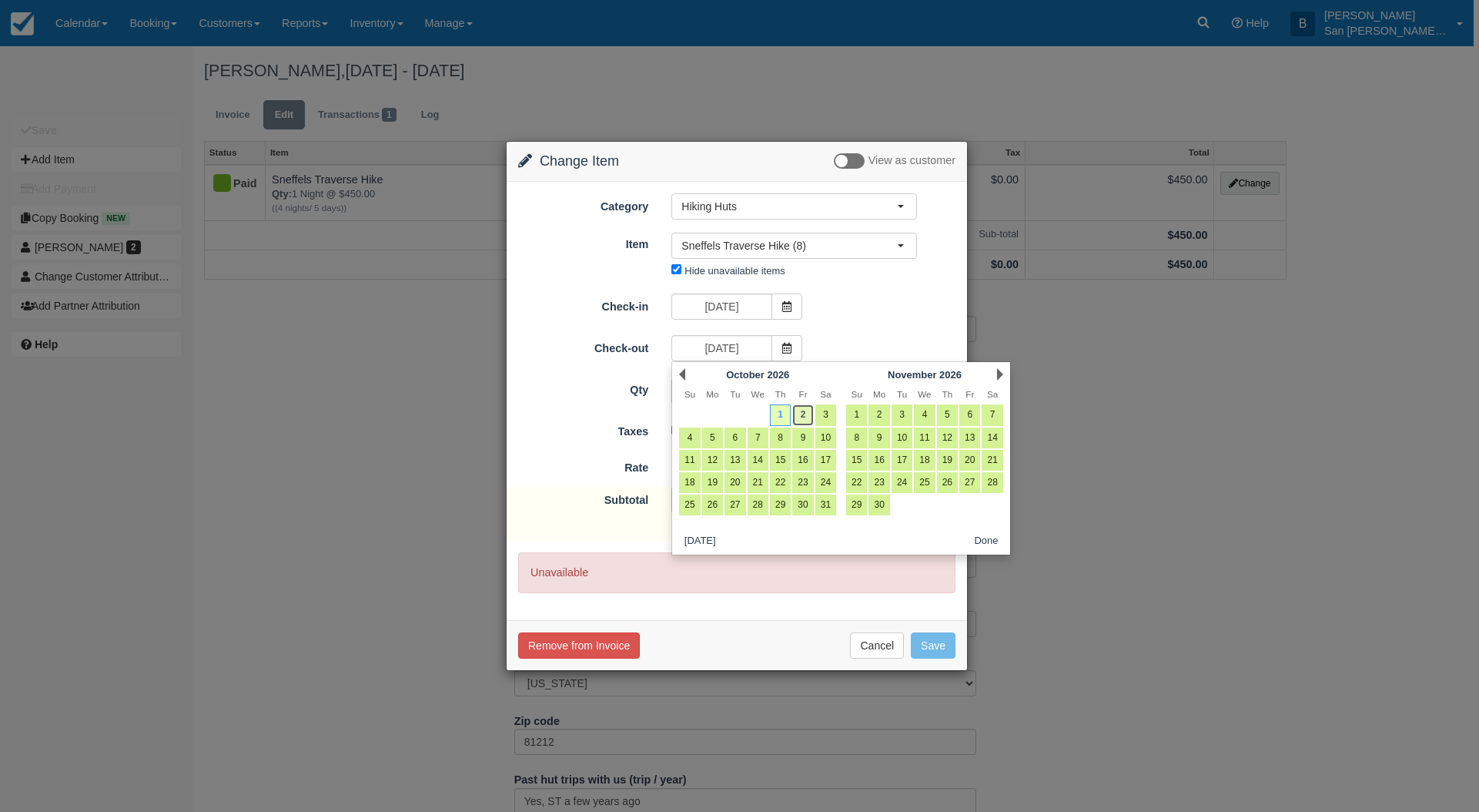
click at [804, 411] on link "2" at bounding box center [803, 415] width 21 height 21
type input "10/02/26"
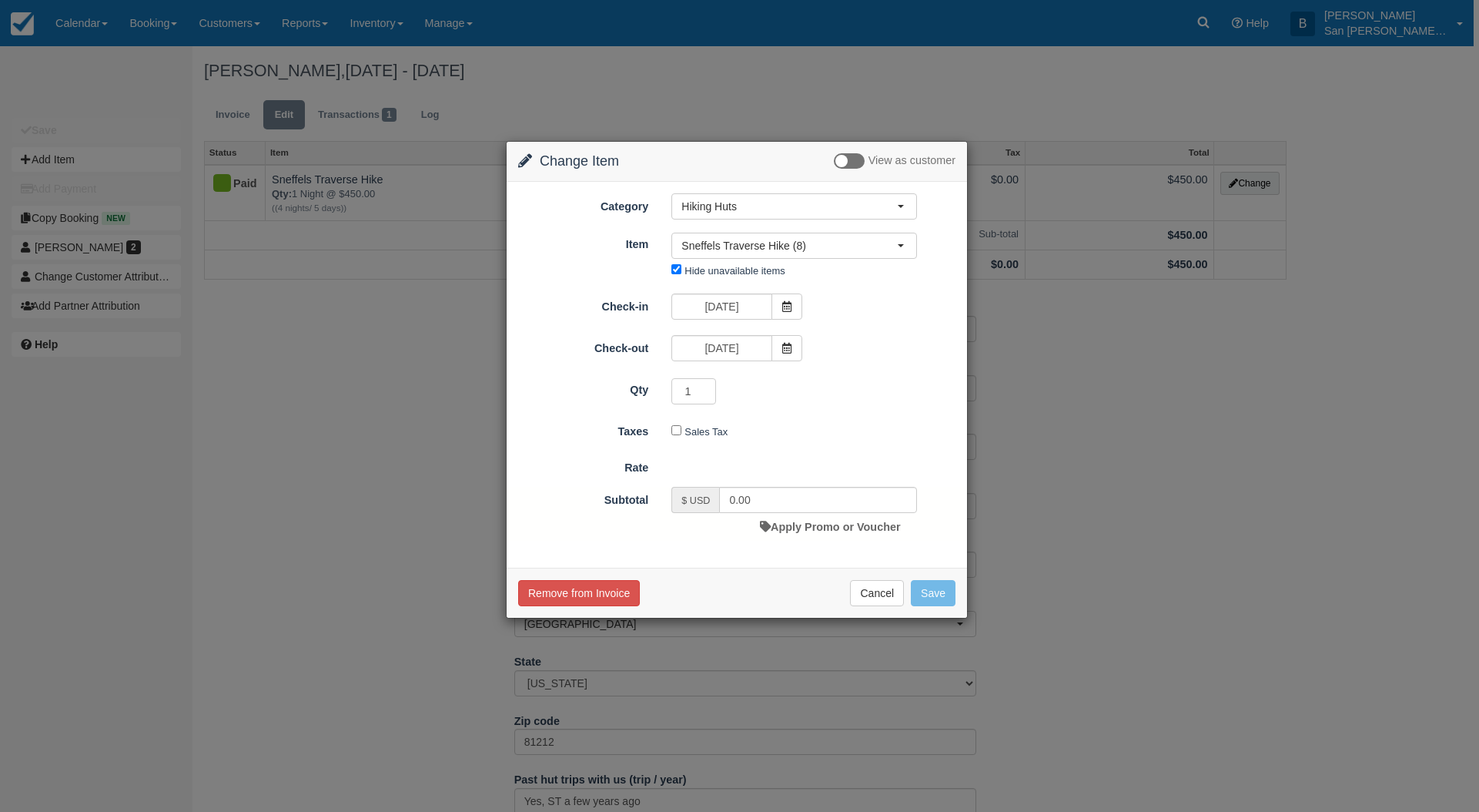
type input "450.00"
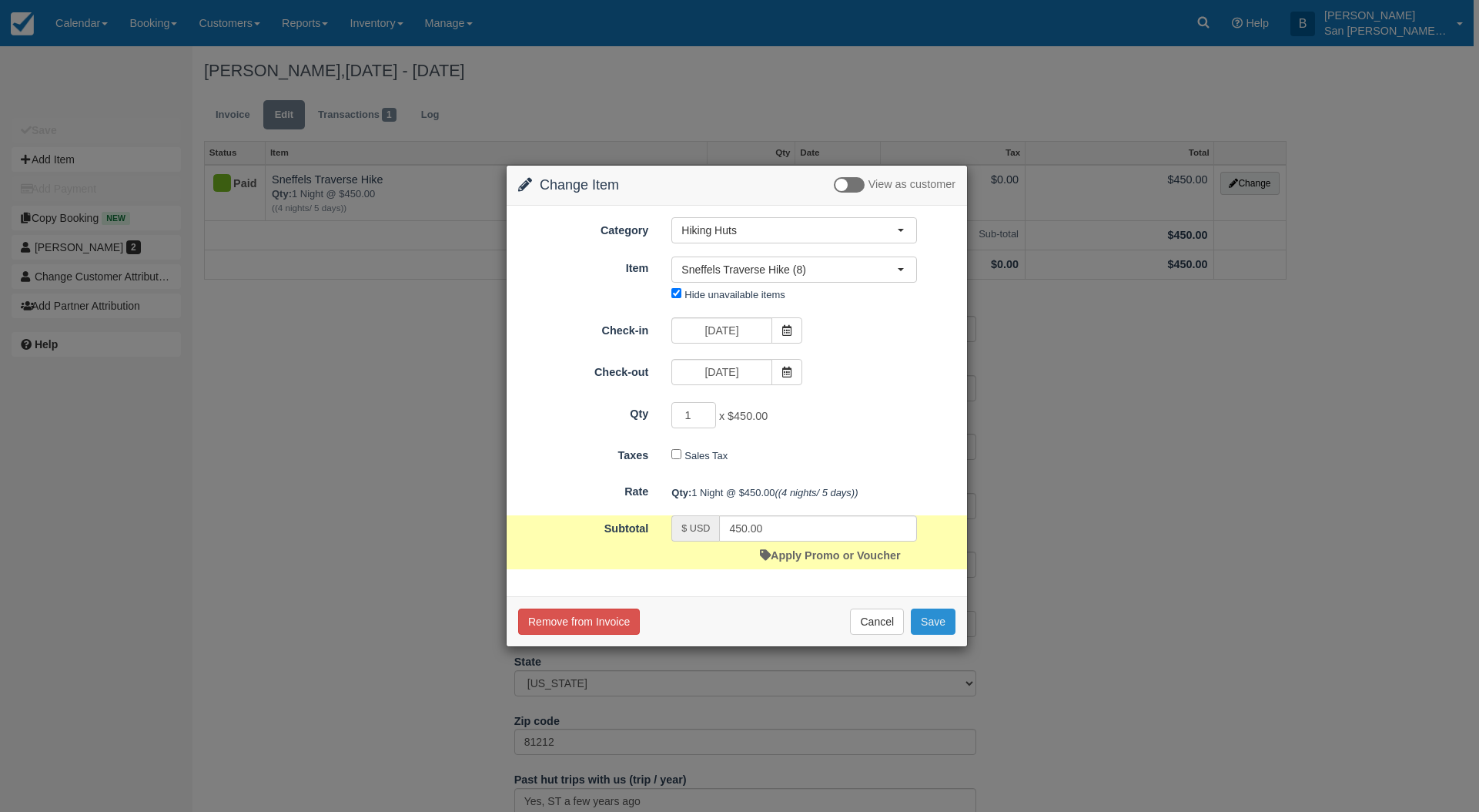
click at [934, 621] on button "Save" at bounding box center [933, 621] width 45 height 27
checkbox input "false"
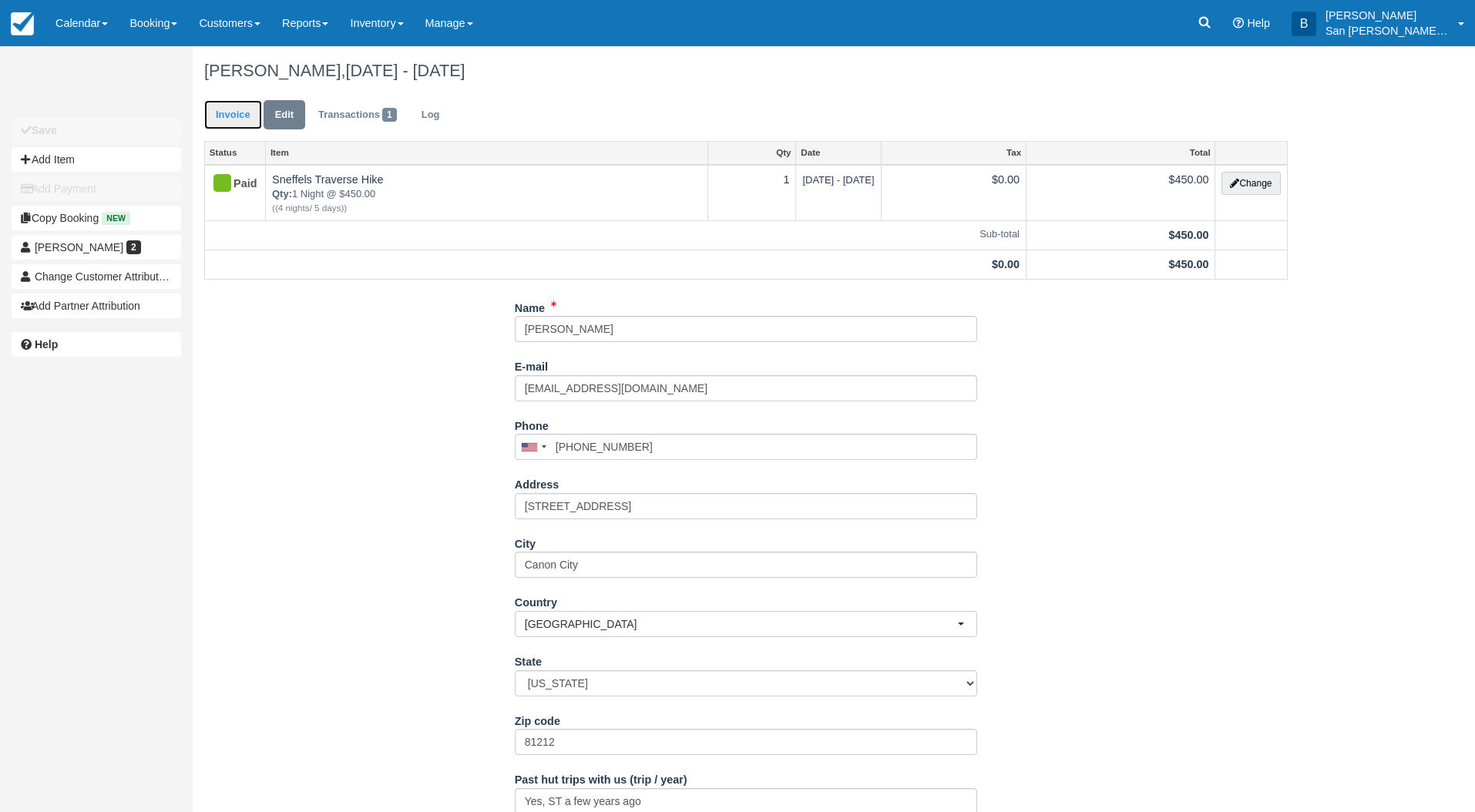
click at [234, 120] on link "Invoice" at bounding box center [233, 116] width 58 height 30
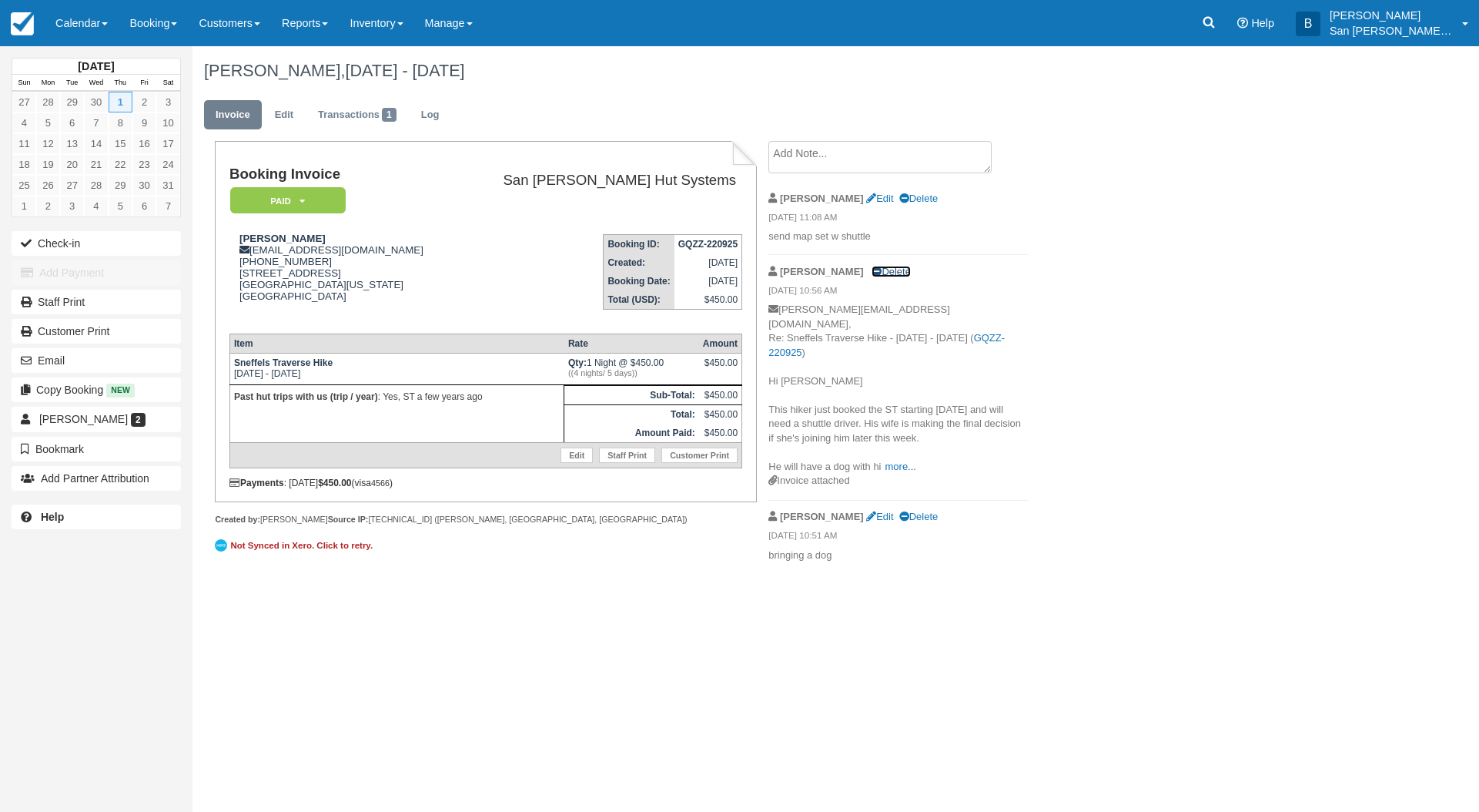
drag, startPoint x: 865, startPoint y: 276, endPoint x: 813, endPoint y: 50, distance: 231.9
click at [872, 276] on link "Delete" at bounding box center [891, 271] width 39 height 11
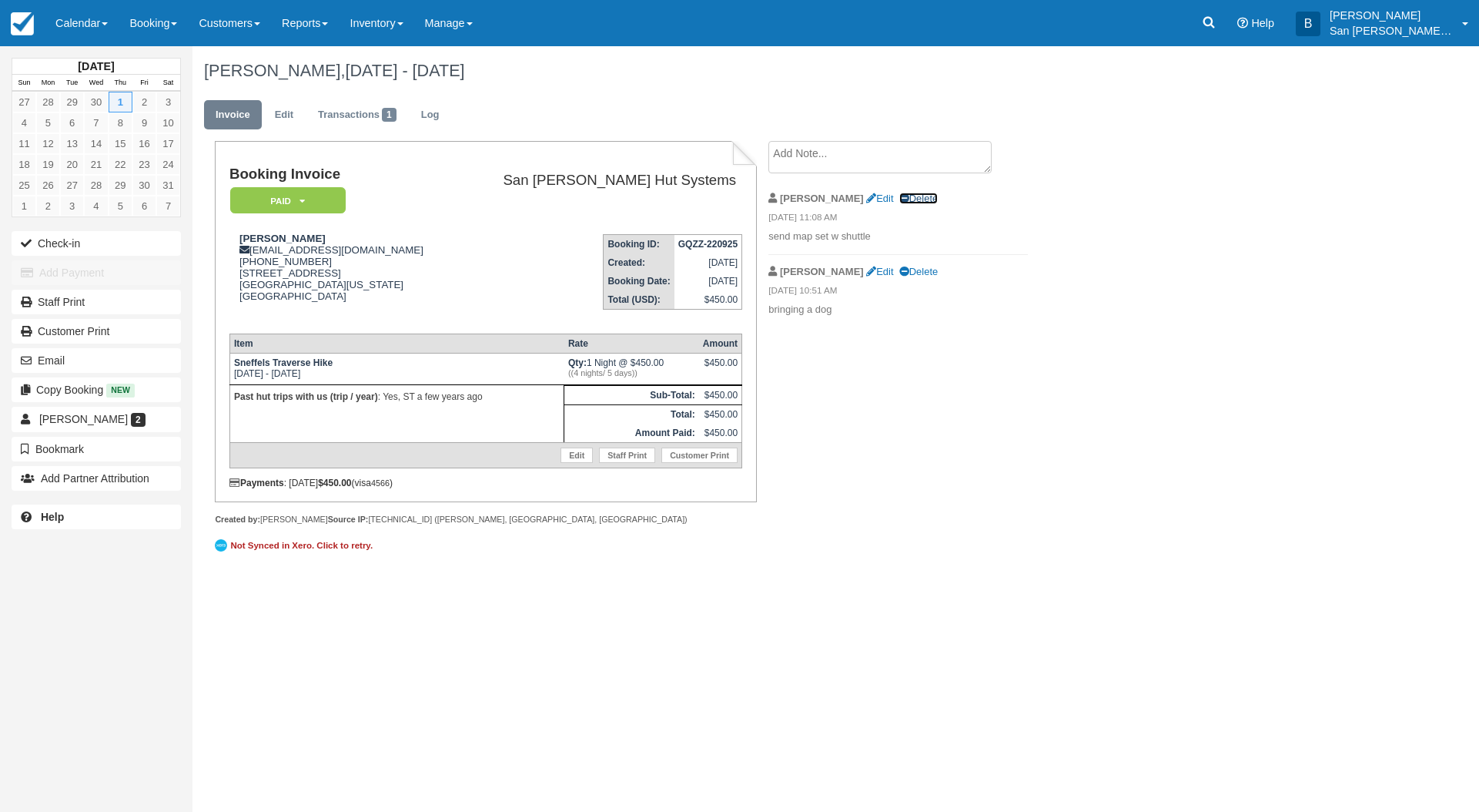
drag, startPoint x: 890, startPoint y: 202, endPoint x: 804, endPoint y: 49, distance: 175.5
click at [899, 202] on link "Delete" at bounding box center [918, 198] width 39 height 11
click at [62, 358] on button "Email" at bounding box center [96, 360] width 170 height 25
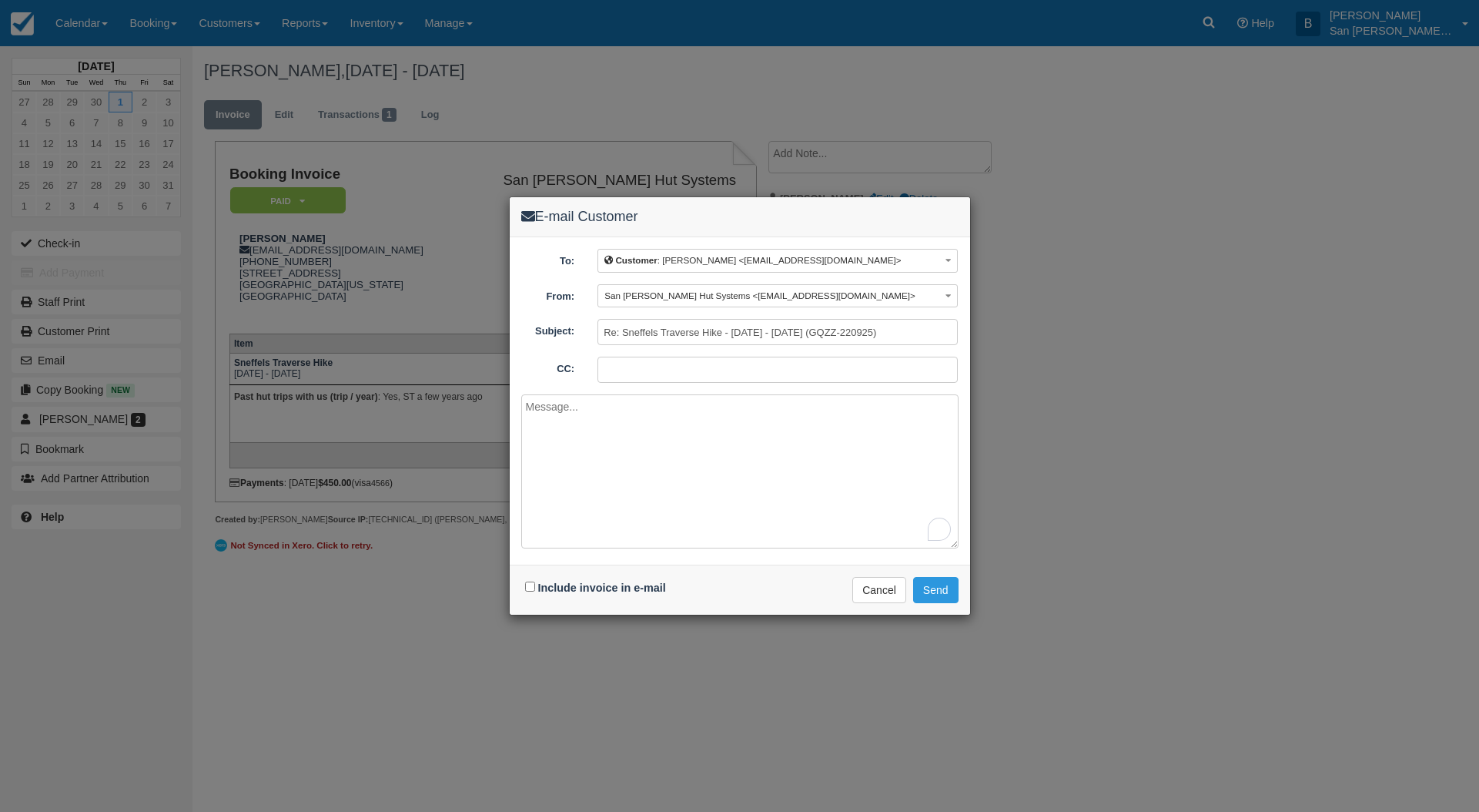
click at [527, 593] on div "Include invoice in e-mail" at bounding box center [598, 588] width 153 height 23
drag, startPoint x: 529, startPoint y: 583, endPoint x: 577, endPoint y: 563, distance: 52.0
click at [529, 584] on input "Include invoice in e-mail" at bounding box center [530, 586] width 10 height 10
checkbox input "true"
click at [612, 432] on textarea "To enrich screen reader interactions, please activate Accessibility in Grammarl…" at bounding box center [740, 471] width 437 height 154
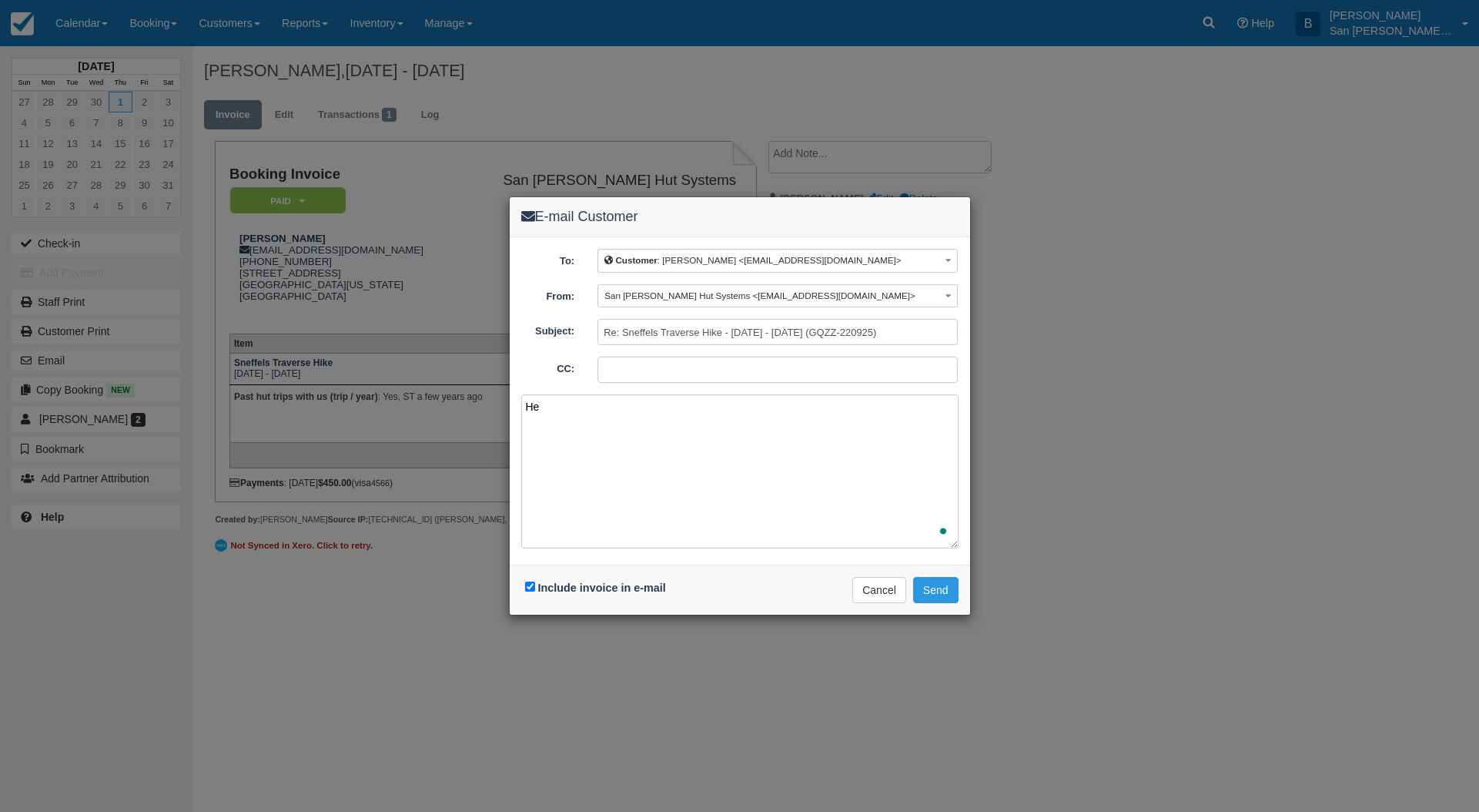
type textarea "H"
type textarea "J"
click at [817, 434] on textarea "Hi John Here's your updated invoice reflecting your new start date of 10/1/2026" at bounding box center [740, 471] width 437 height 154
click at [941, 440] on textarea "Hi John Here's your updated invoice reflecting your new start date of Thursday,…" at bounding box center [740, 471] width 437 height 154
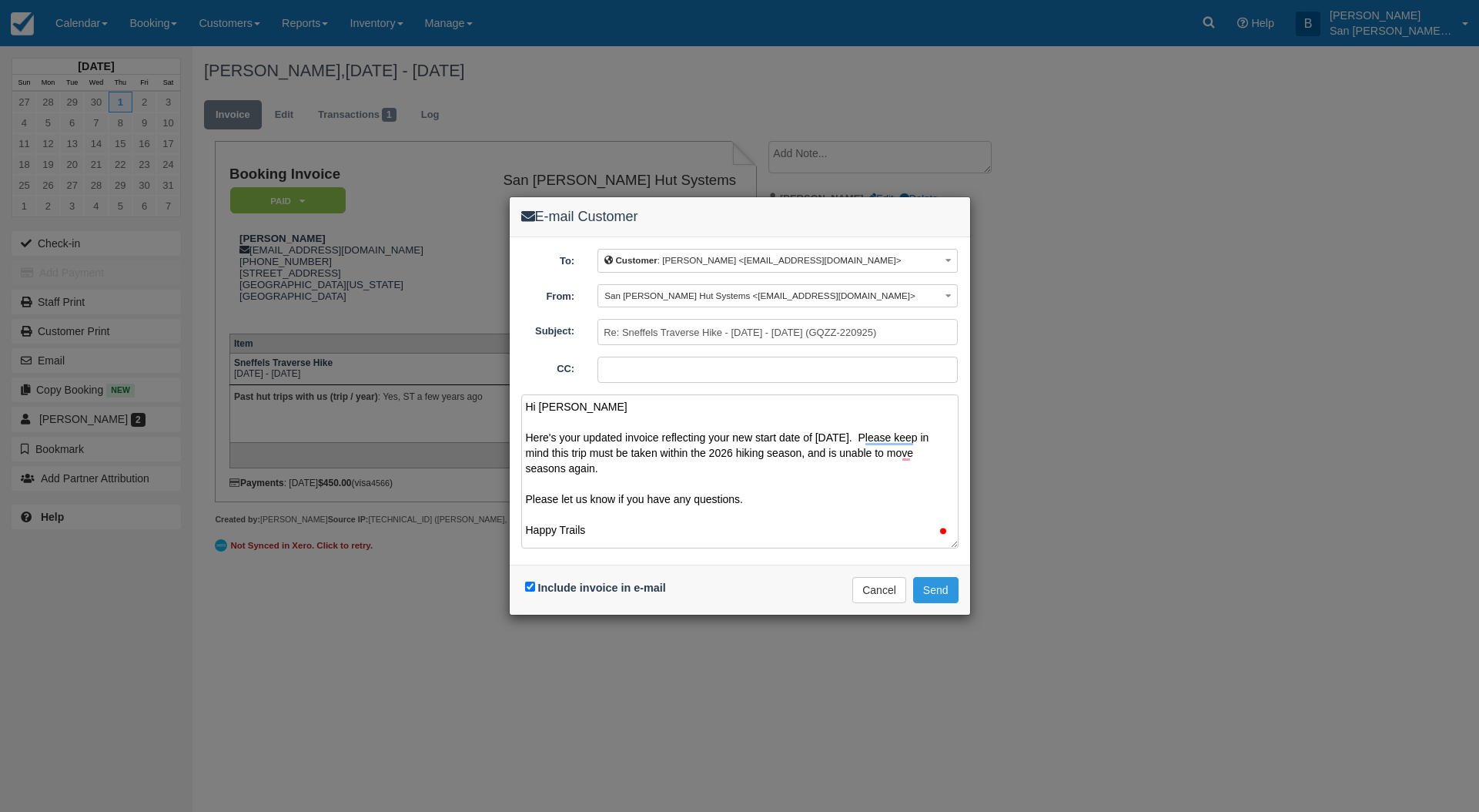
scroll to position [5, 0]
type textarea "Hi John Here's your updated invoice reflecting your new start date of Thursday,…"
click at [942, 593] on button "Send" at bounding box center [936, 590] width 46 height 27
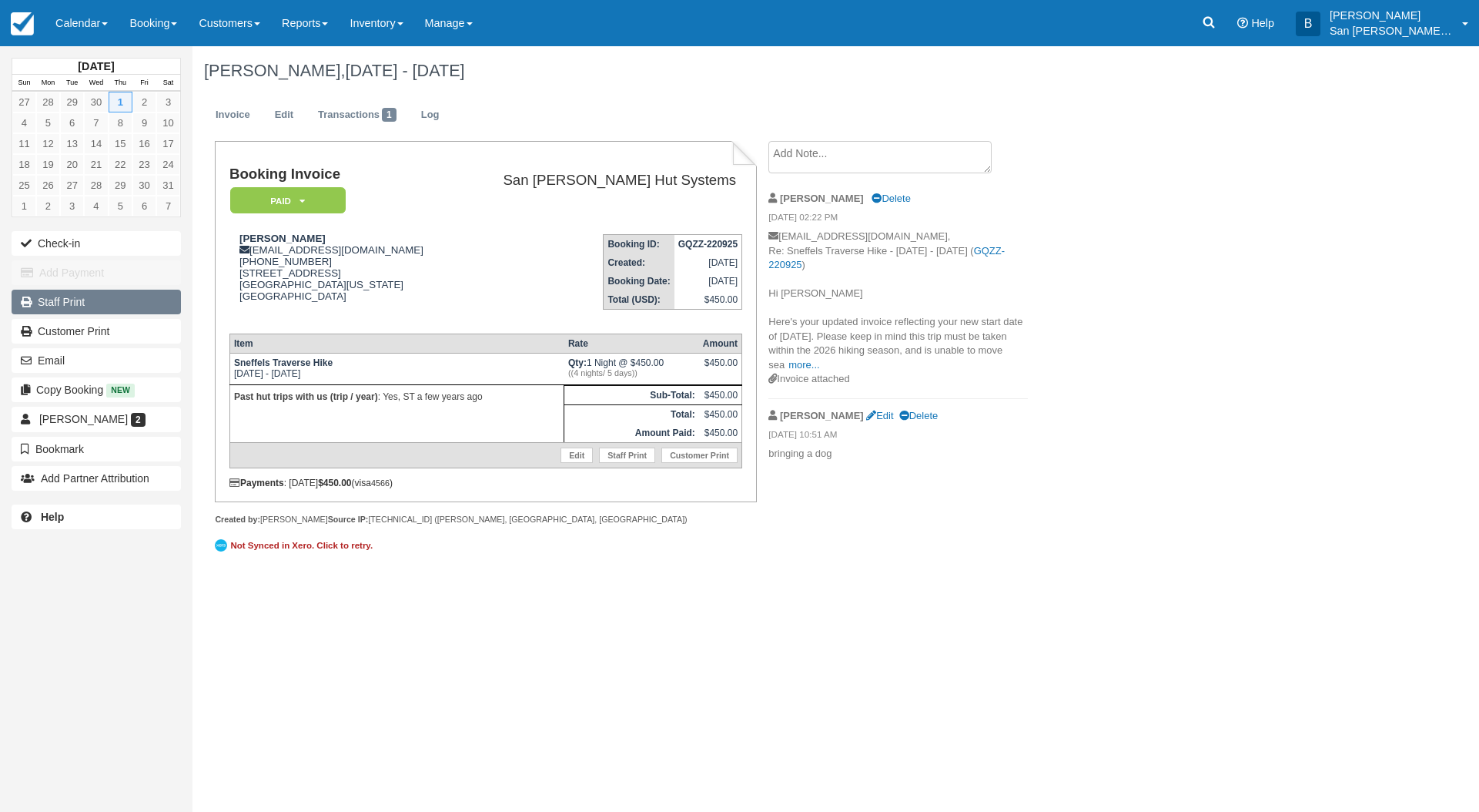
click at [92, 304] on link "Staff Print" at bounding box center [96, 302] width 170 height 25
click at [1227, 11] on link at bounding box center [1209, 23] width 35 height 46
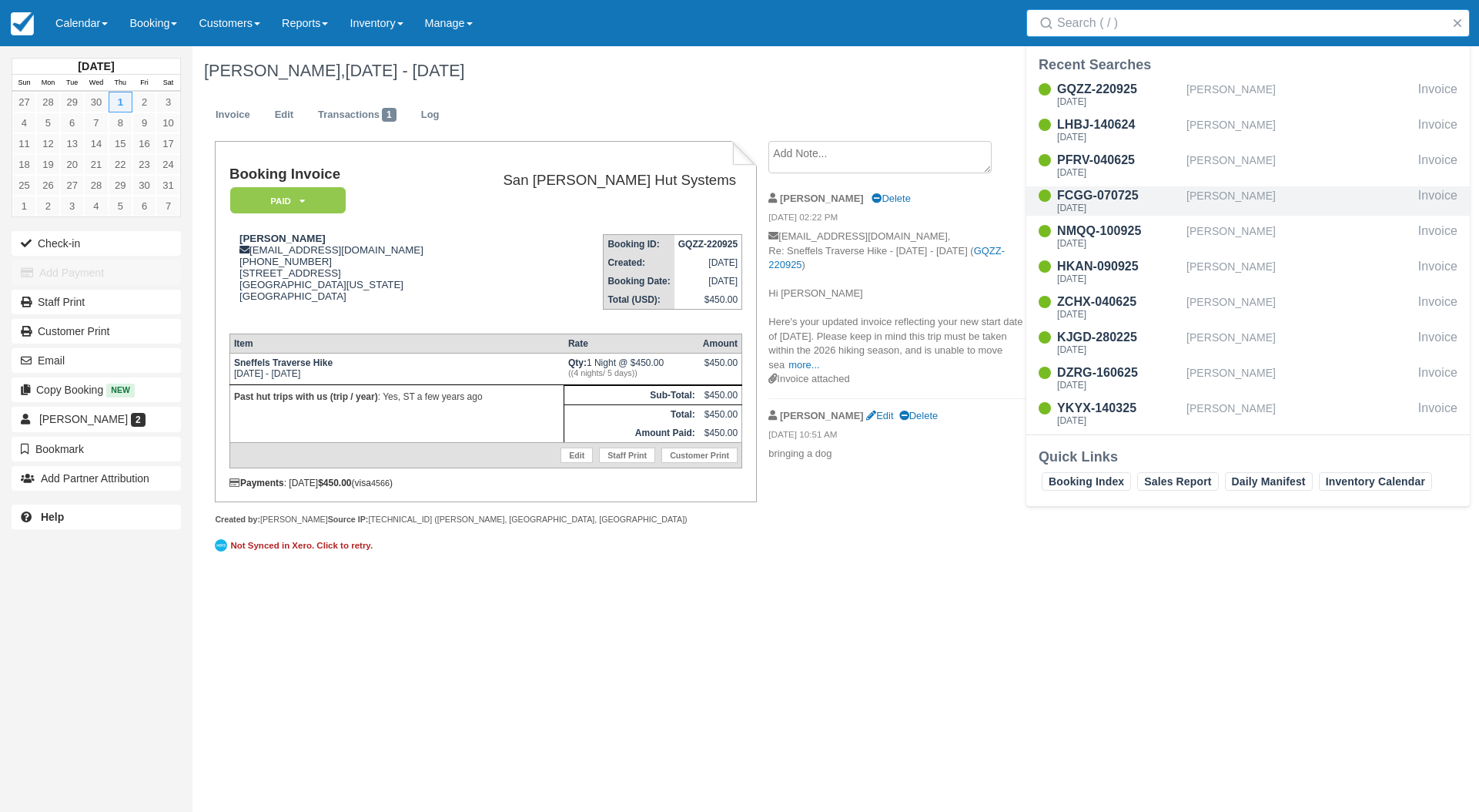
click at [1235, 195] on div "Carey Janecka" at bounding box center [1300, 200] width 226 height 29
